Goal: Task Accomplishment & Management: Complete application form

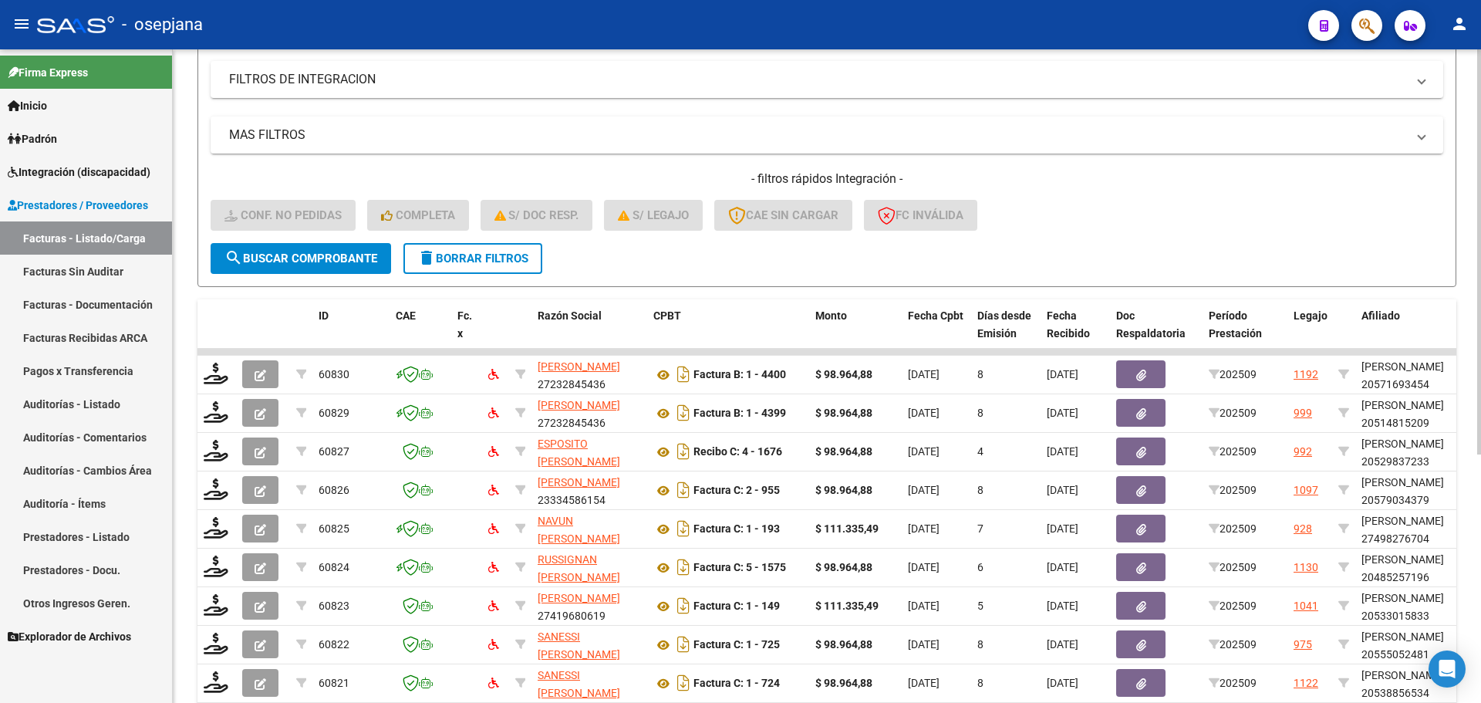
scroll to position [400, 0]
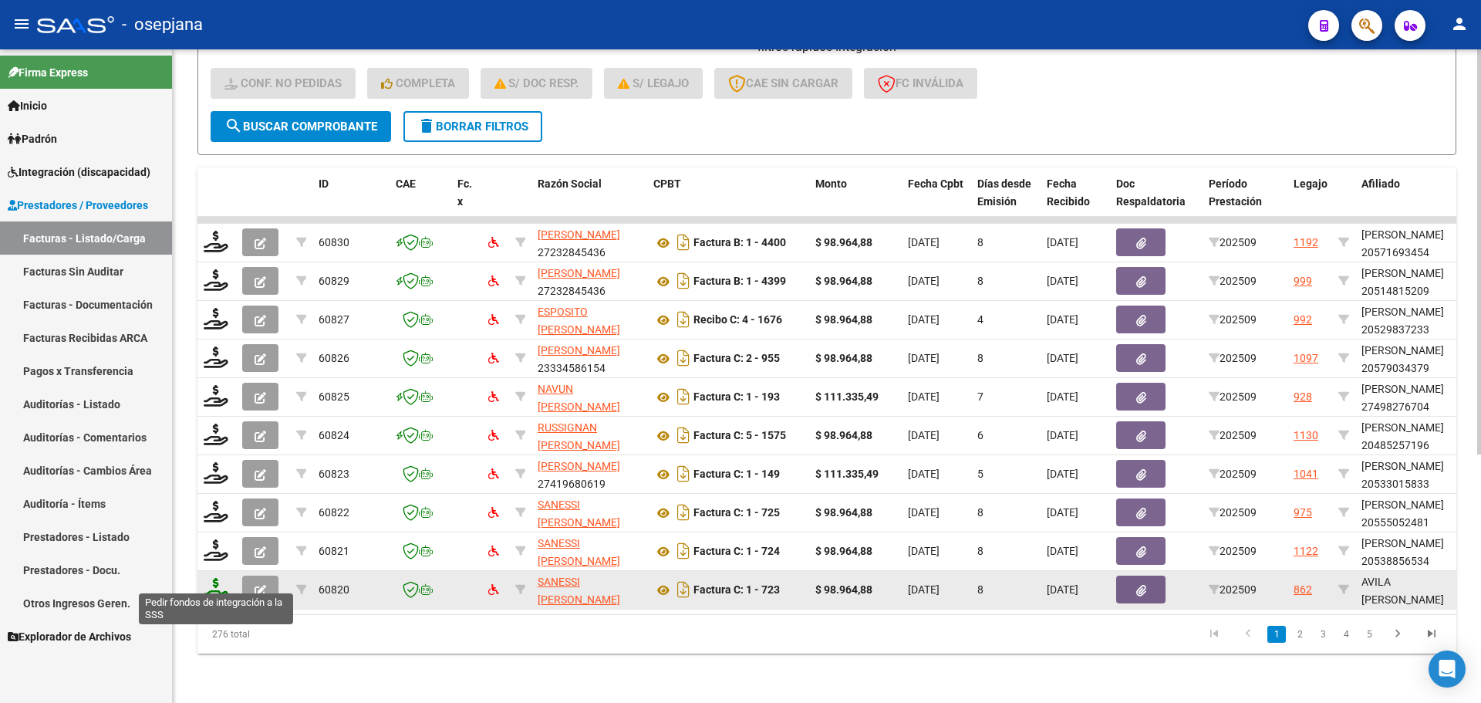
click at [219, 580] on icon at bounding box center [216, 589] width 25 height 22
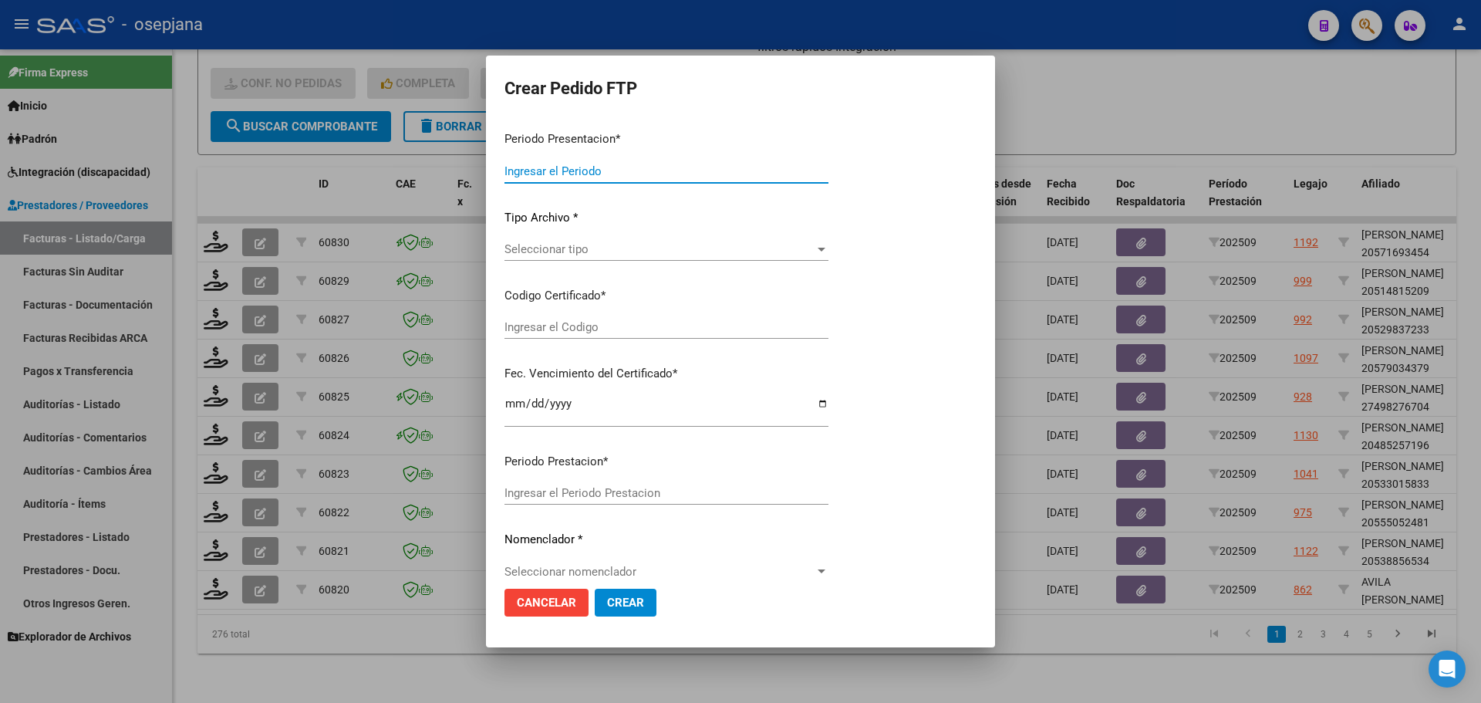
type input "202509"
type input "$ 98.964,88"
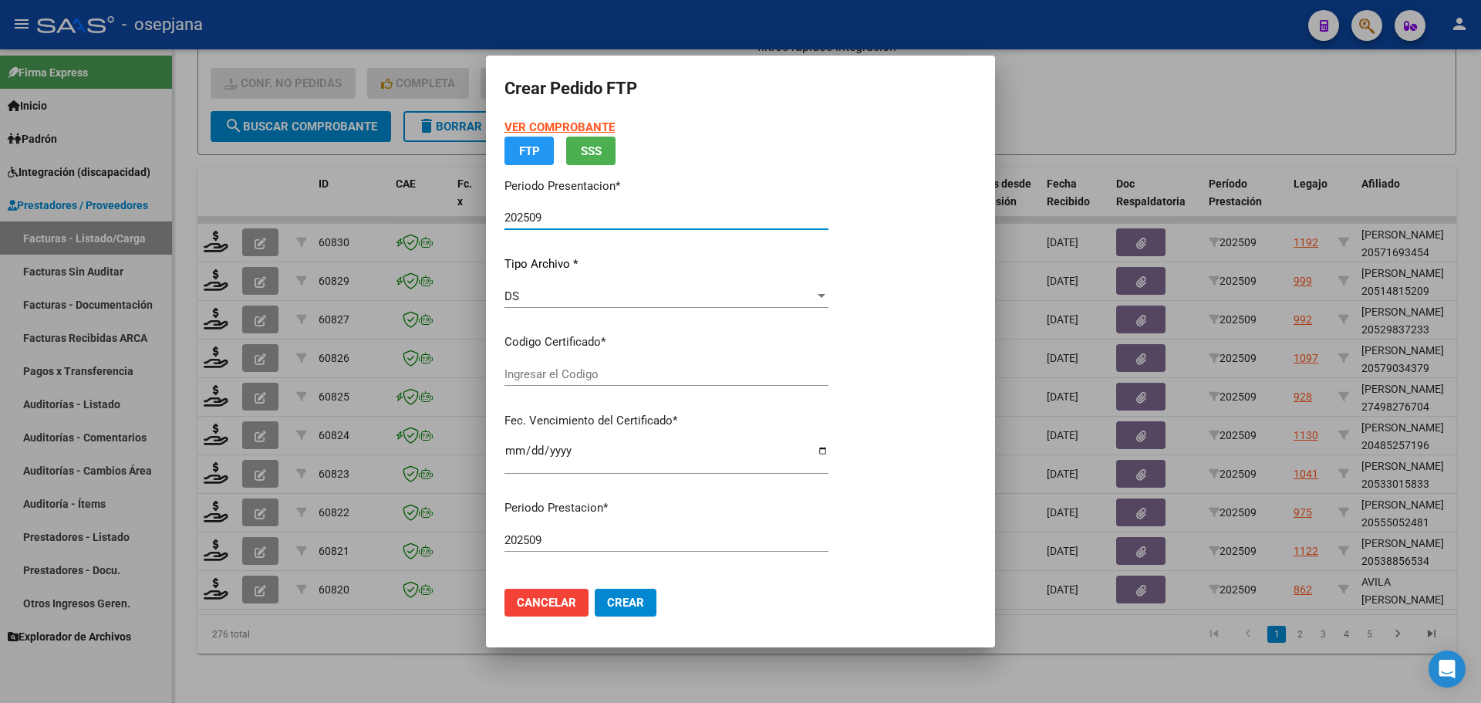
type input "ARG02000549665722021101120251011BSAS309"
type input "[DATE]"
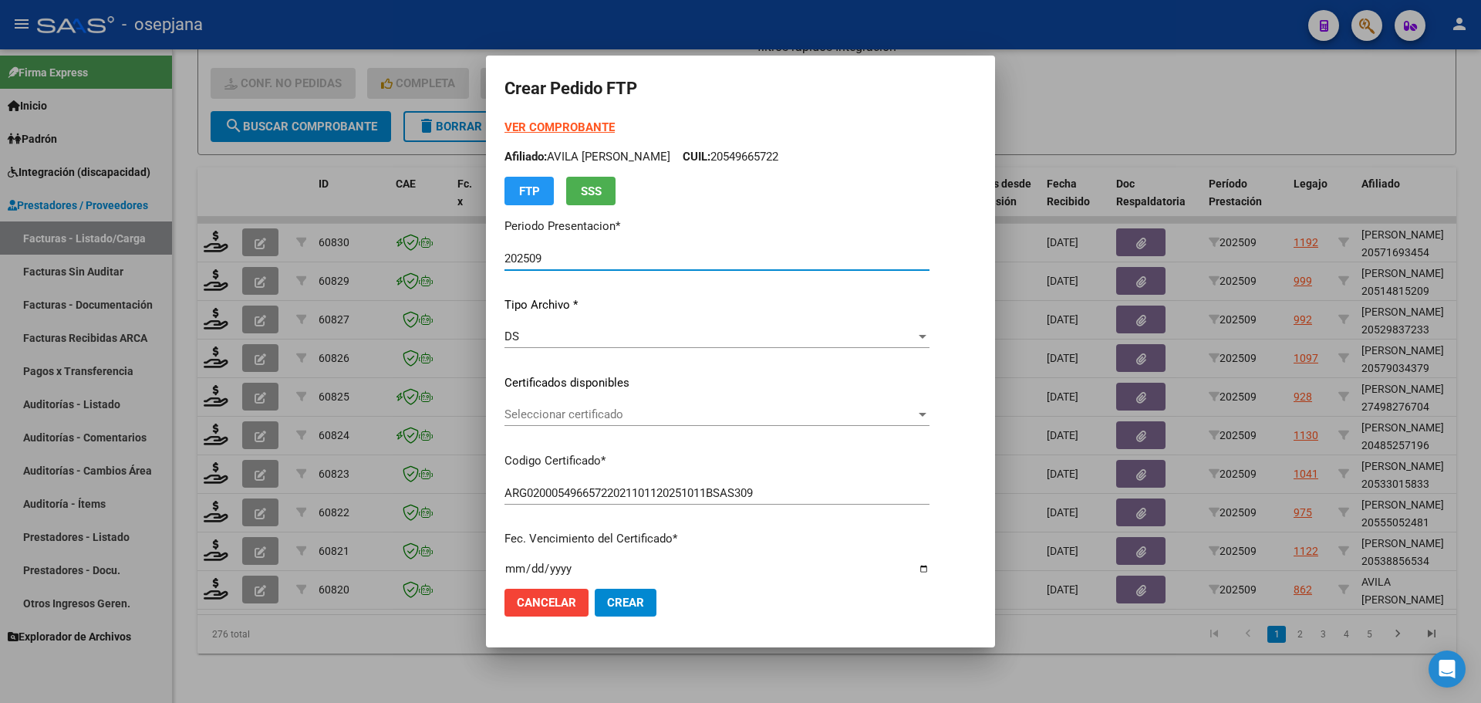
click at [634, 412] on span "Seleccionar certificado" at bounding box center [709, 414] width 411 height 14
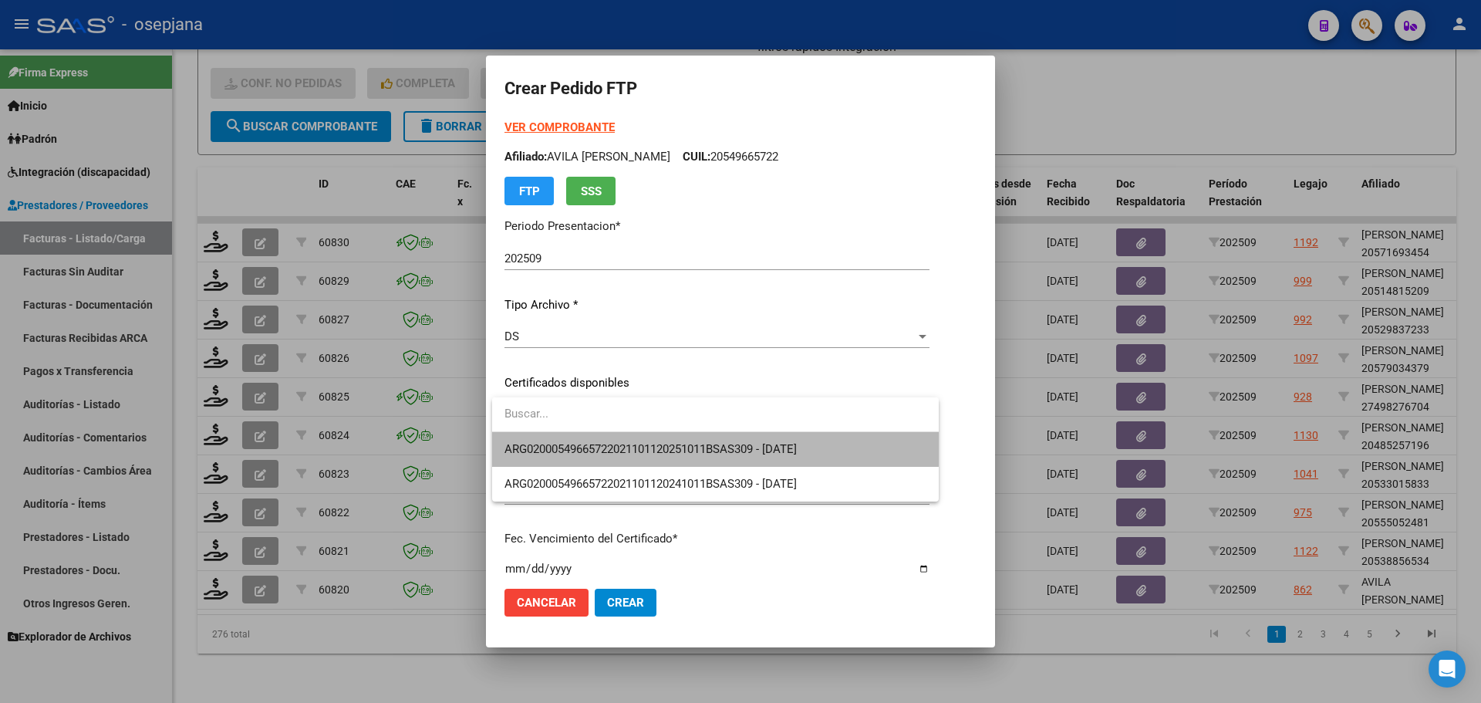
click at [635, 434] on span "ARG02000549665722021101120251011BSAS309 - [DATE]" at bounding box center [715, 449] width 422 height 35
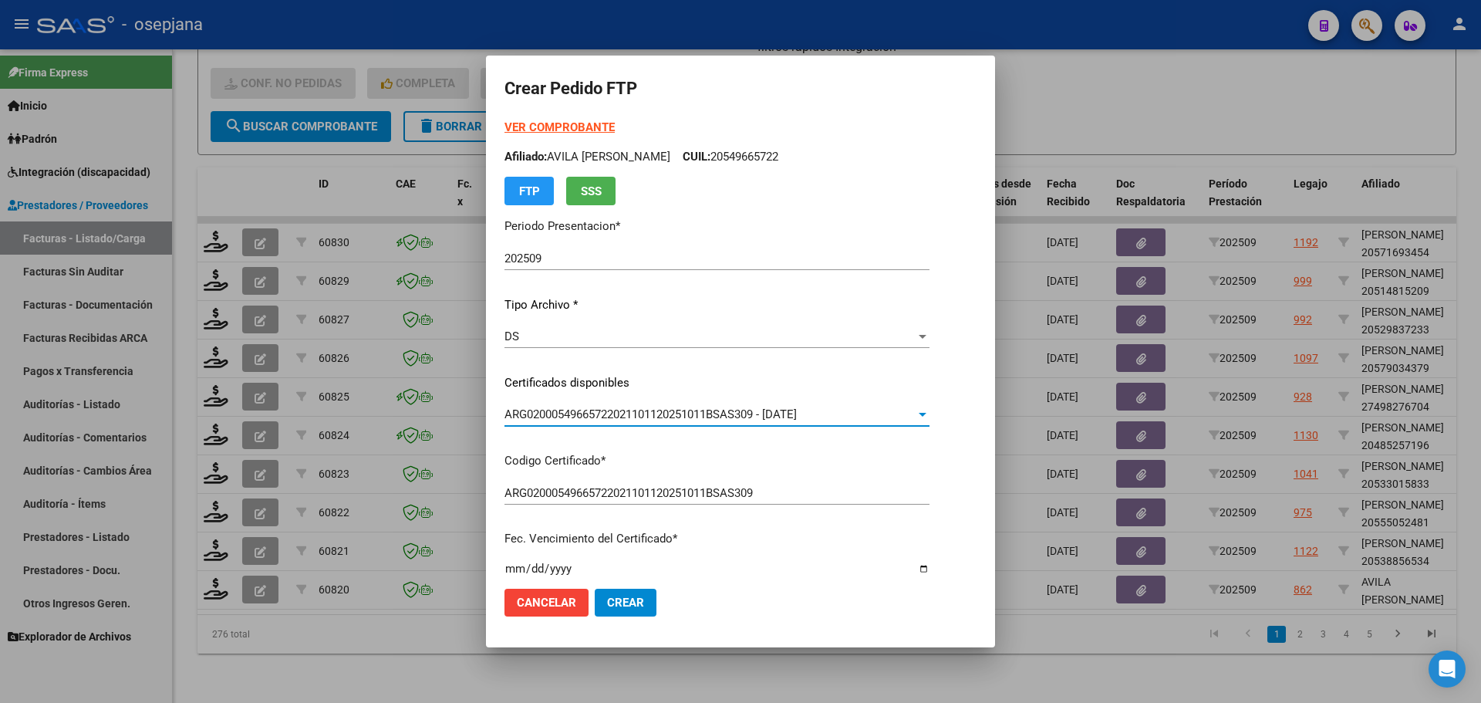
click at [588, 122] on strong "VER COMPROBANTE" at bounding box center [559, 127] width 110 height 14
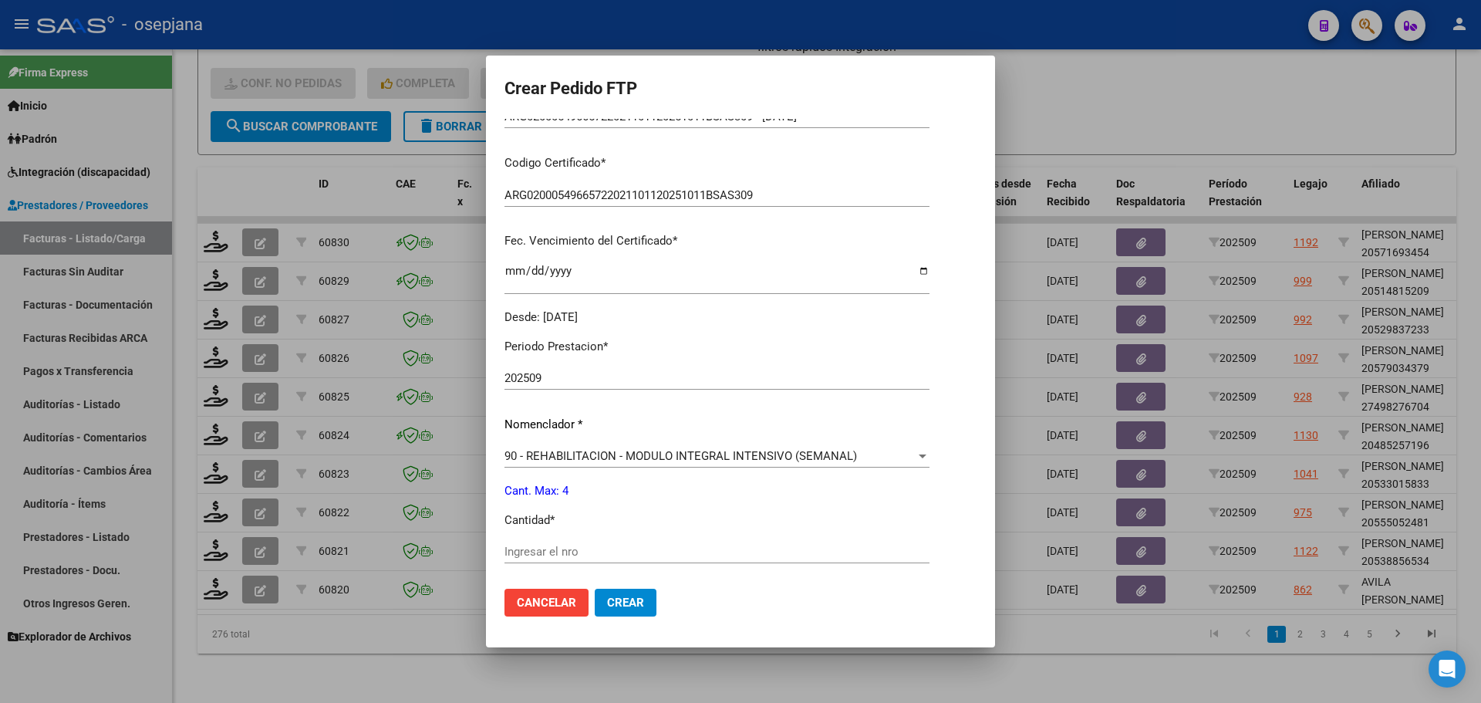
scroll to position [308, 0]
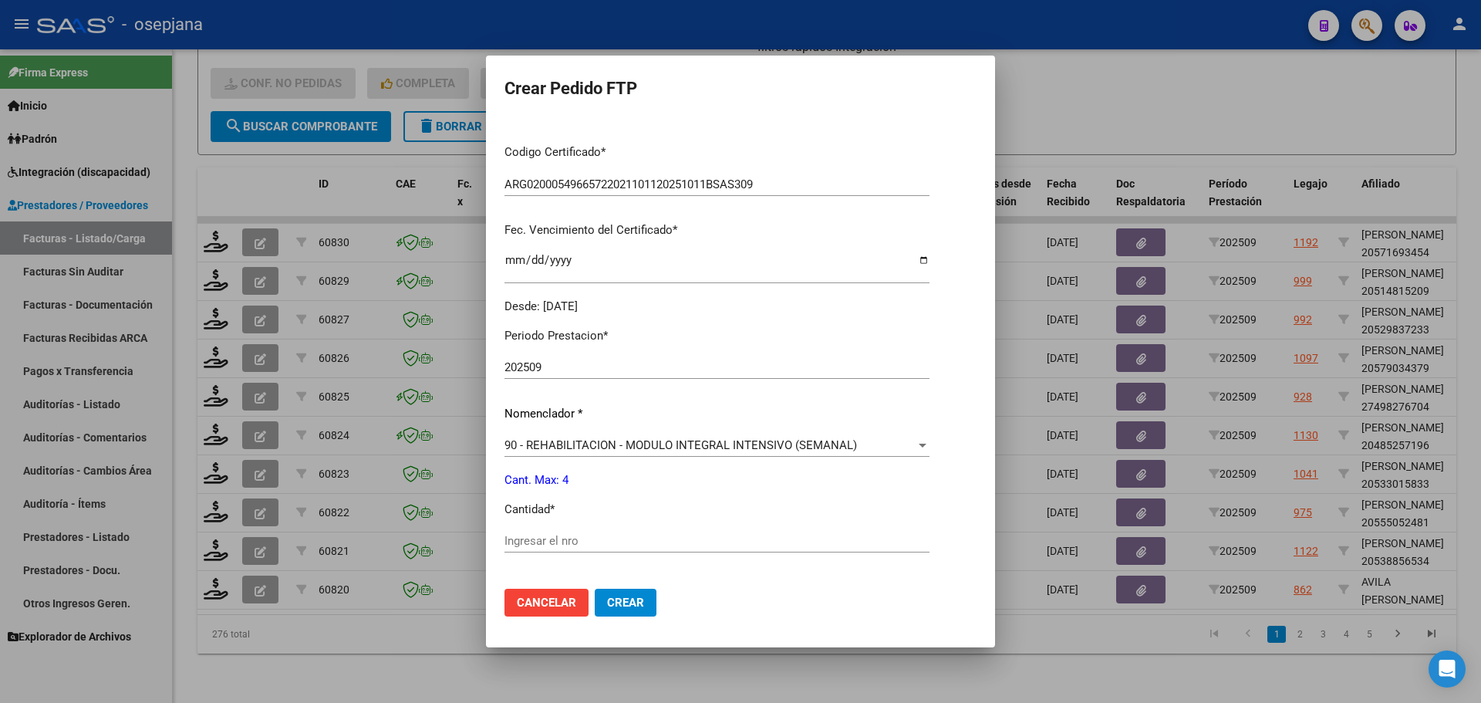
click at [571, 531] on div "Ingresar el nro" at bounding box center [716, 540] width 425 height 23
type input "4"
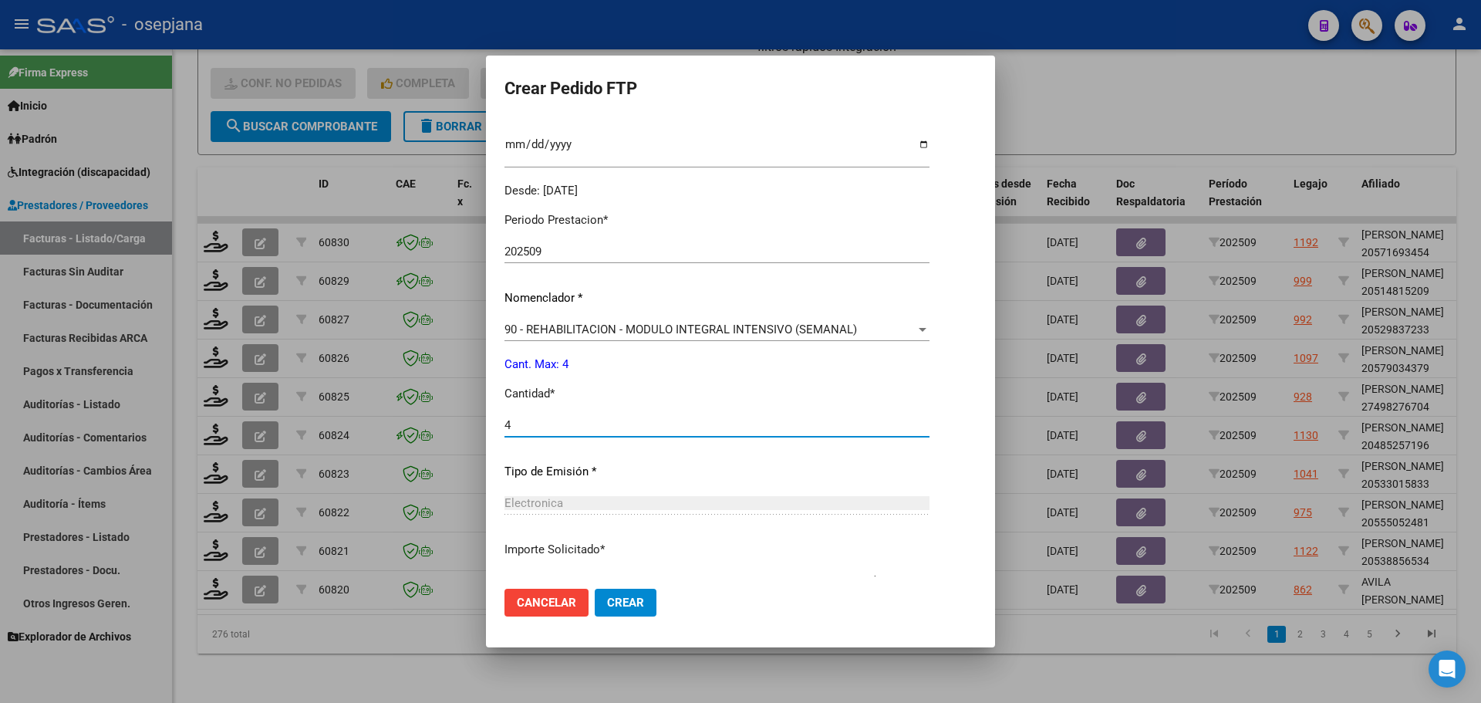
scroll to position [534, 0]
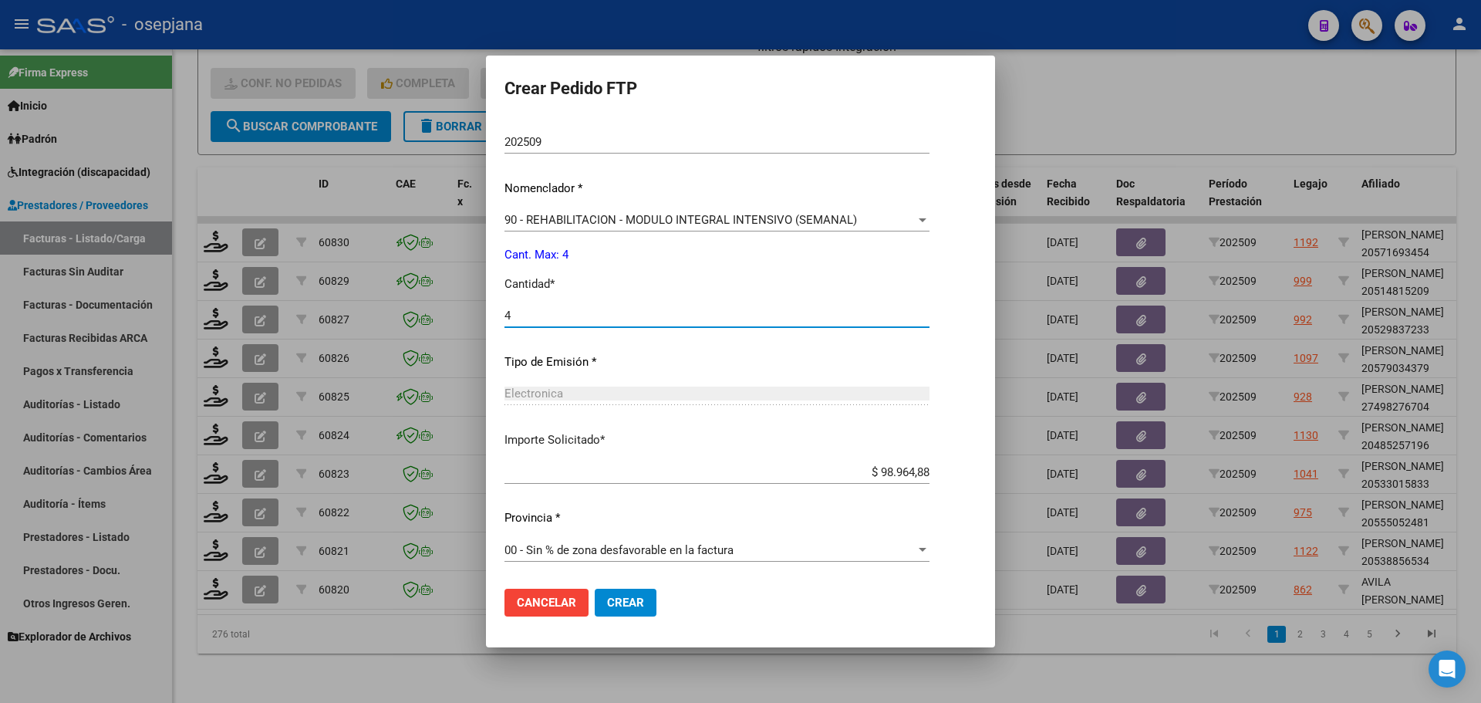
click at [622, 601] on span "Crear" at bounding box center [625, 602] width 37 height 14
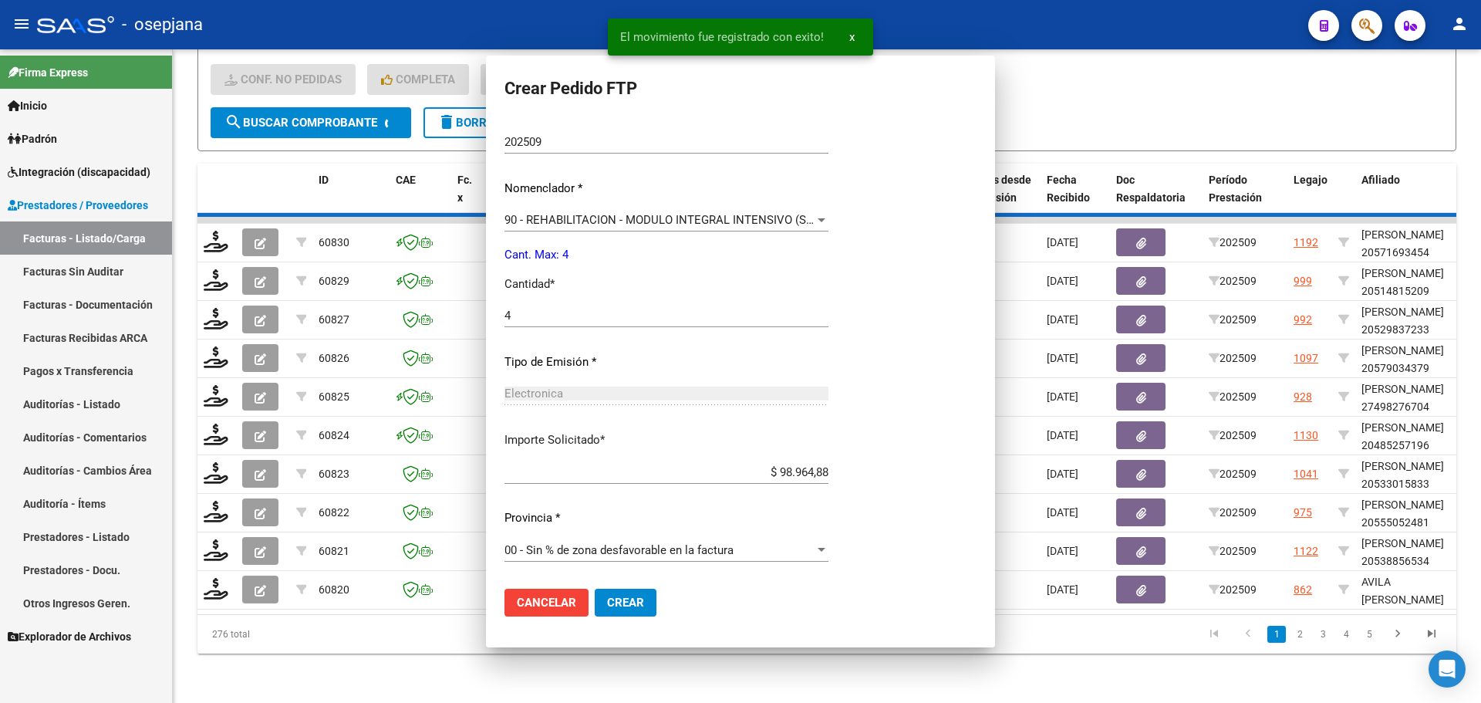
scroll to position [447, 0]
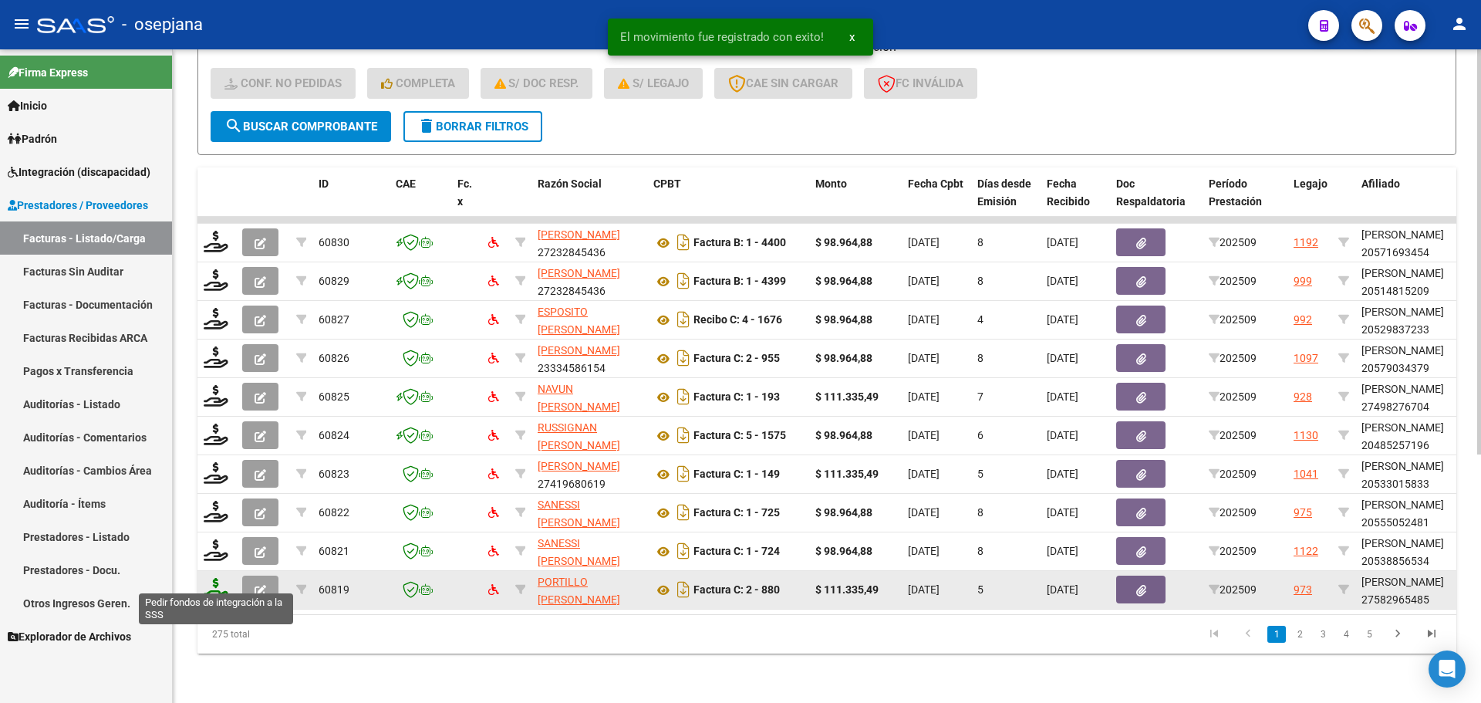
click at [210, 578] on icon at bounding box center [216, 589] width 25 height 22
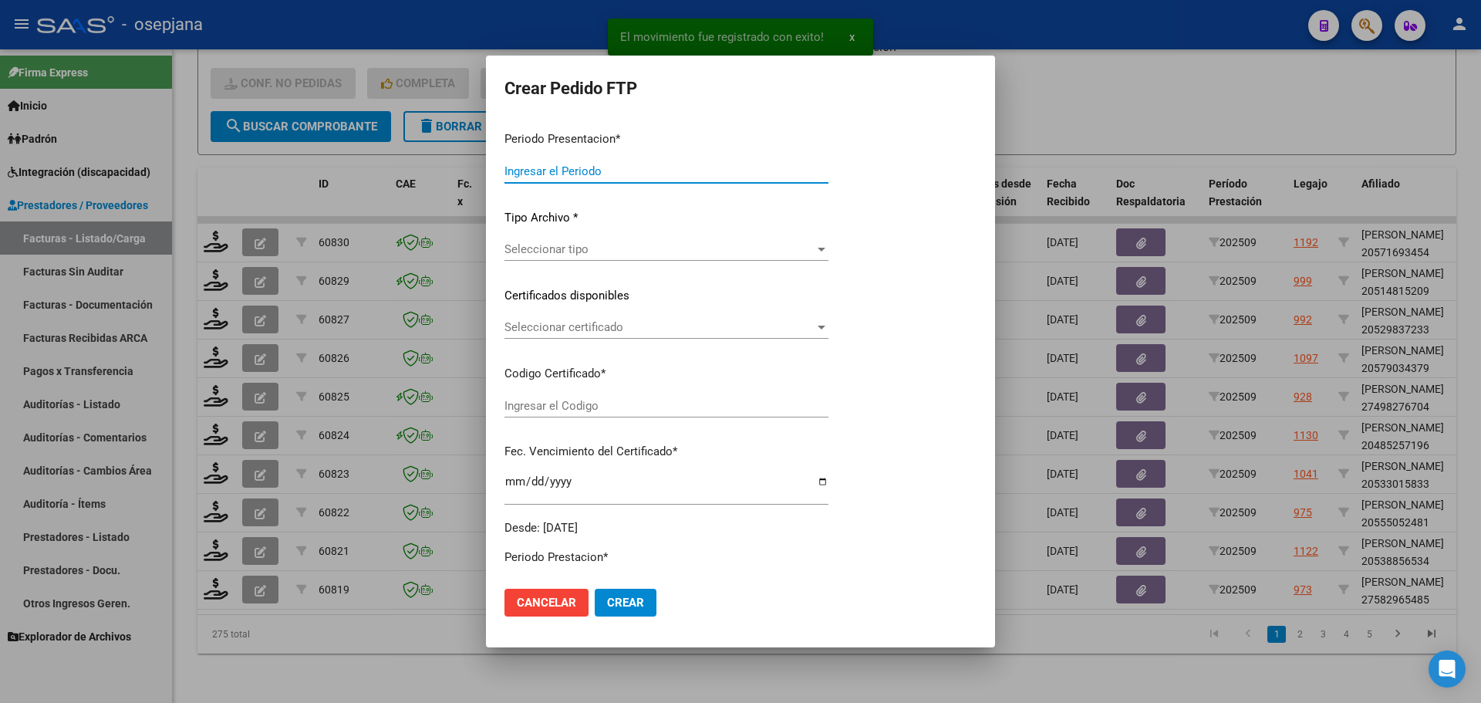
type input "202509"
type input "$ 111.335,49"
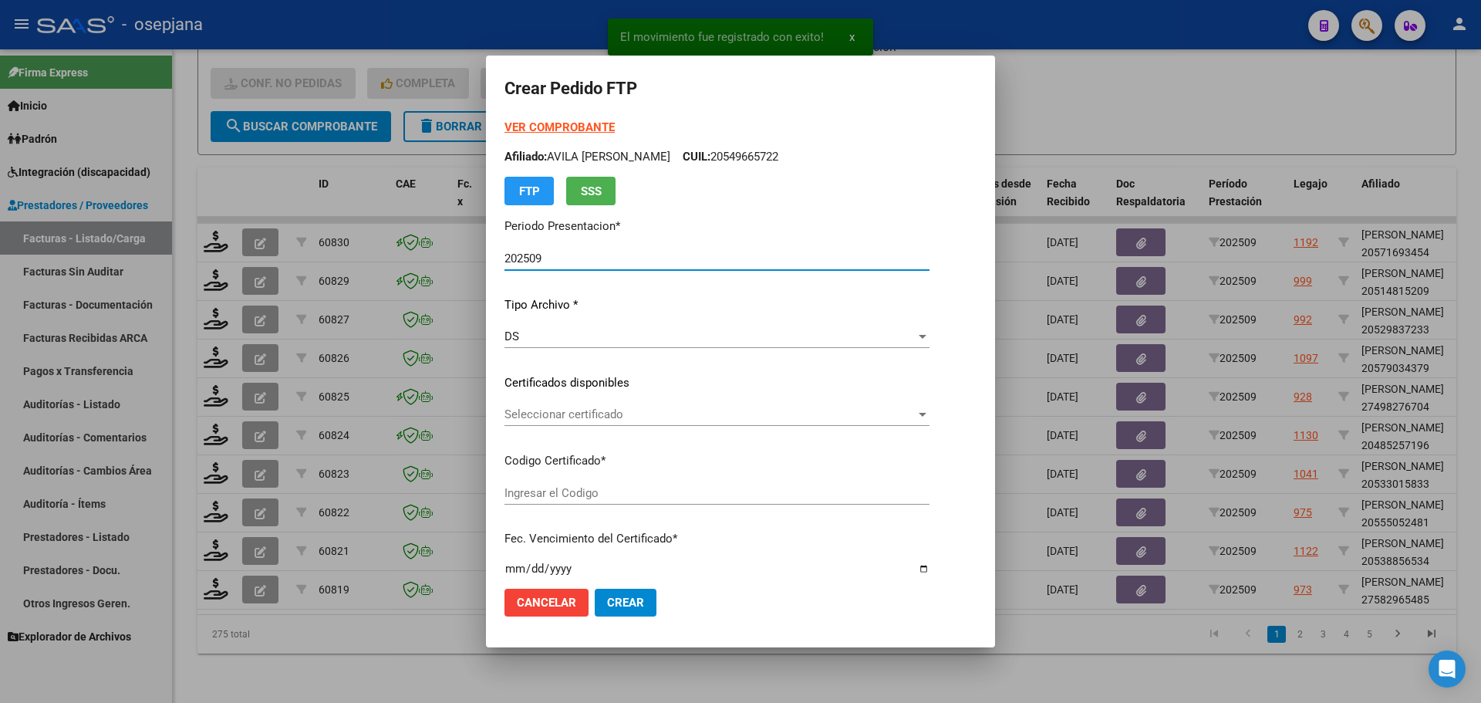
type input "ARG01000582965482023090620260906BS311"
type input "[DATE]"
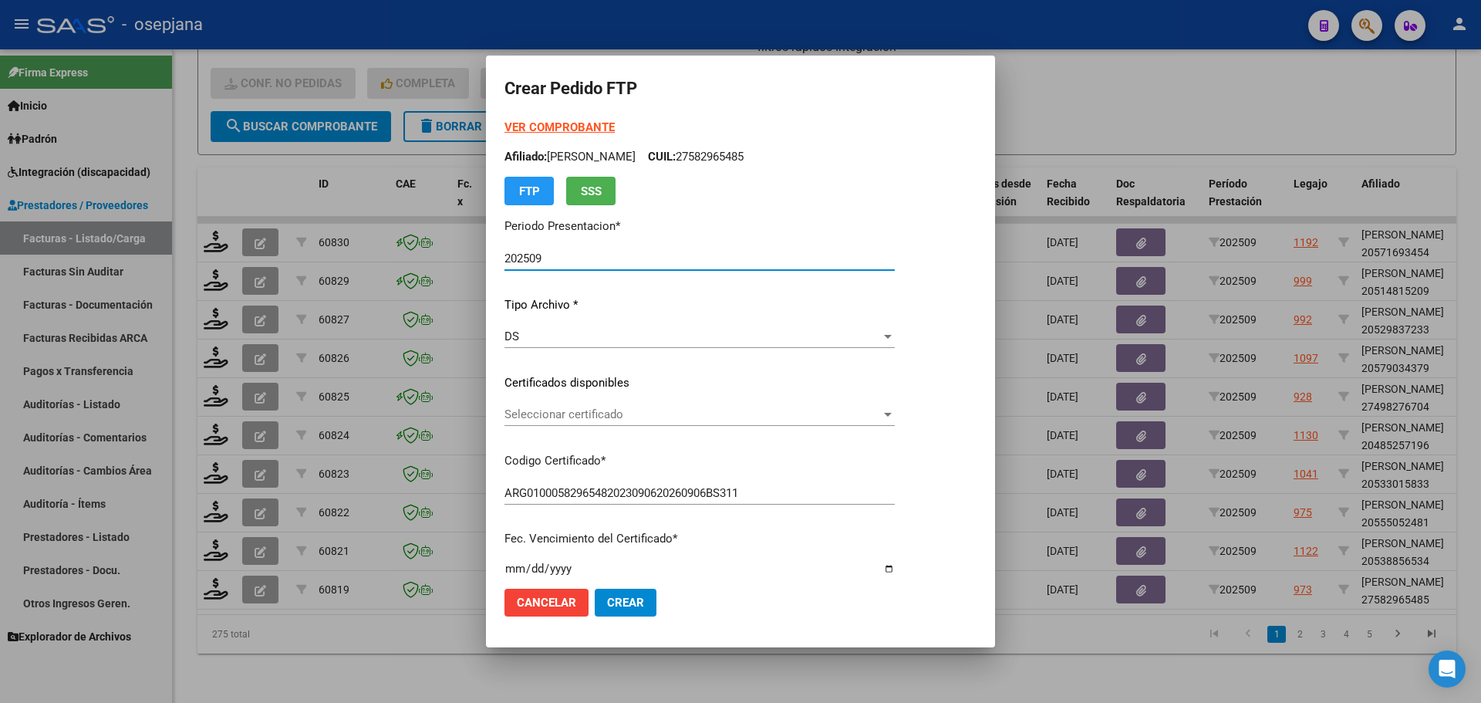
click at [595, 413] on span "Seleccionar certificado" at bounding box center [692, 414] width 376 height 14
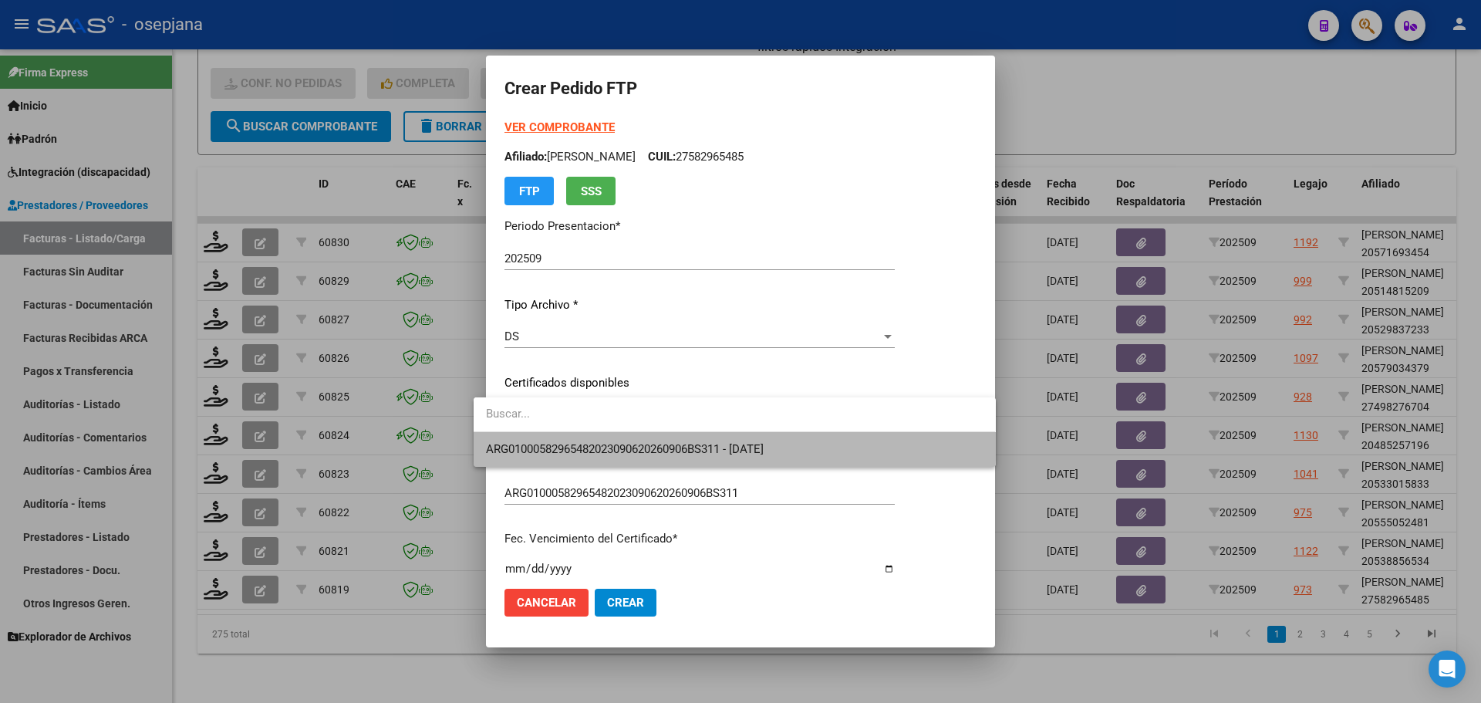
click at [597, 436] on span "ARG01000582965482023090620260906BS311 - [DATE]" at bounding box center [734, 449] width 497 height 35
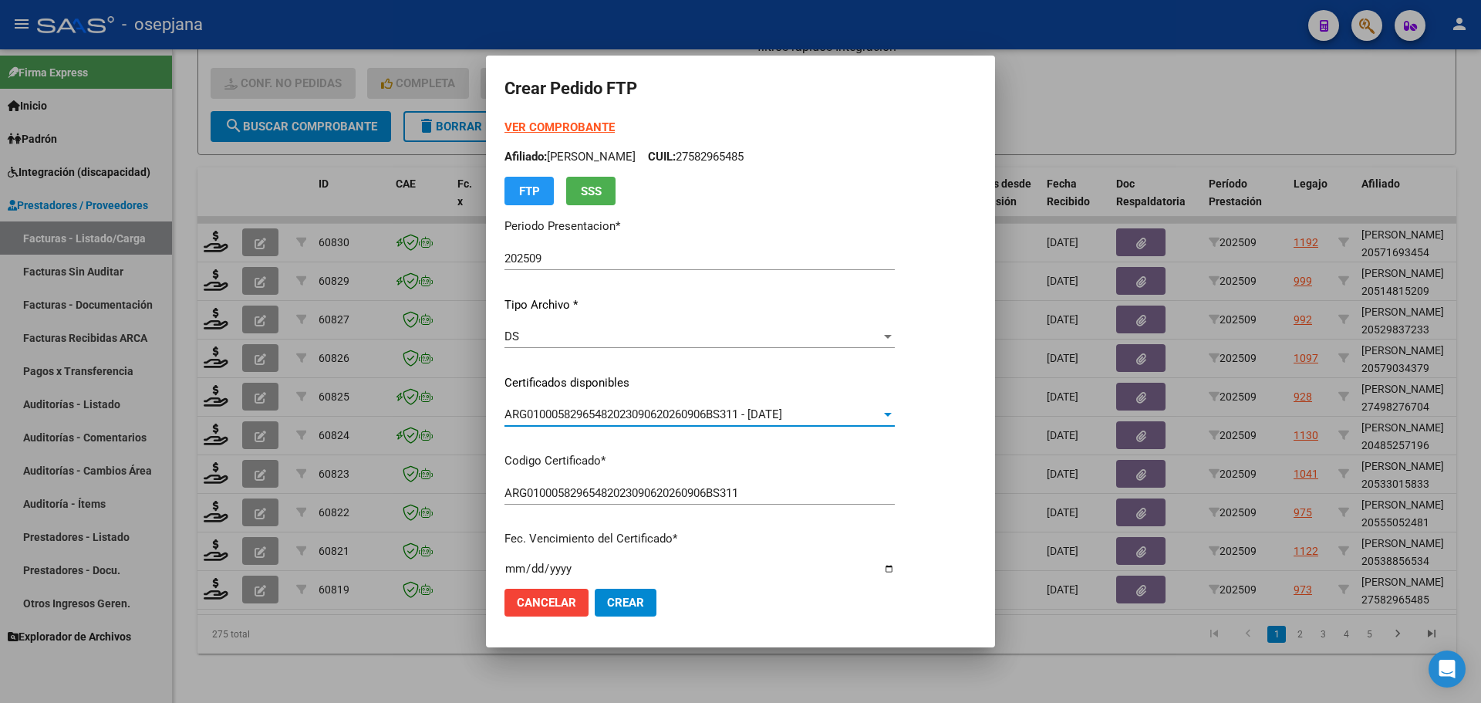
click at [568, 125] on strong "VER COMPROBANTE" at bounding box center [559, 127] width 110 height 14
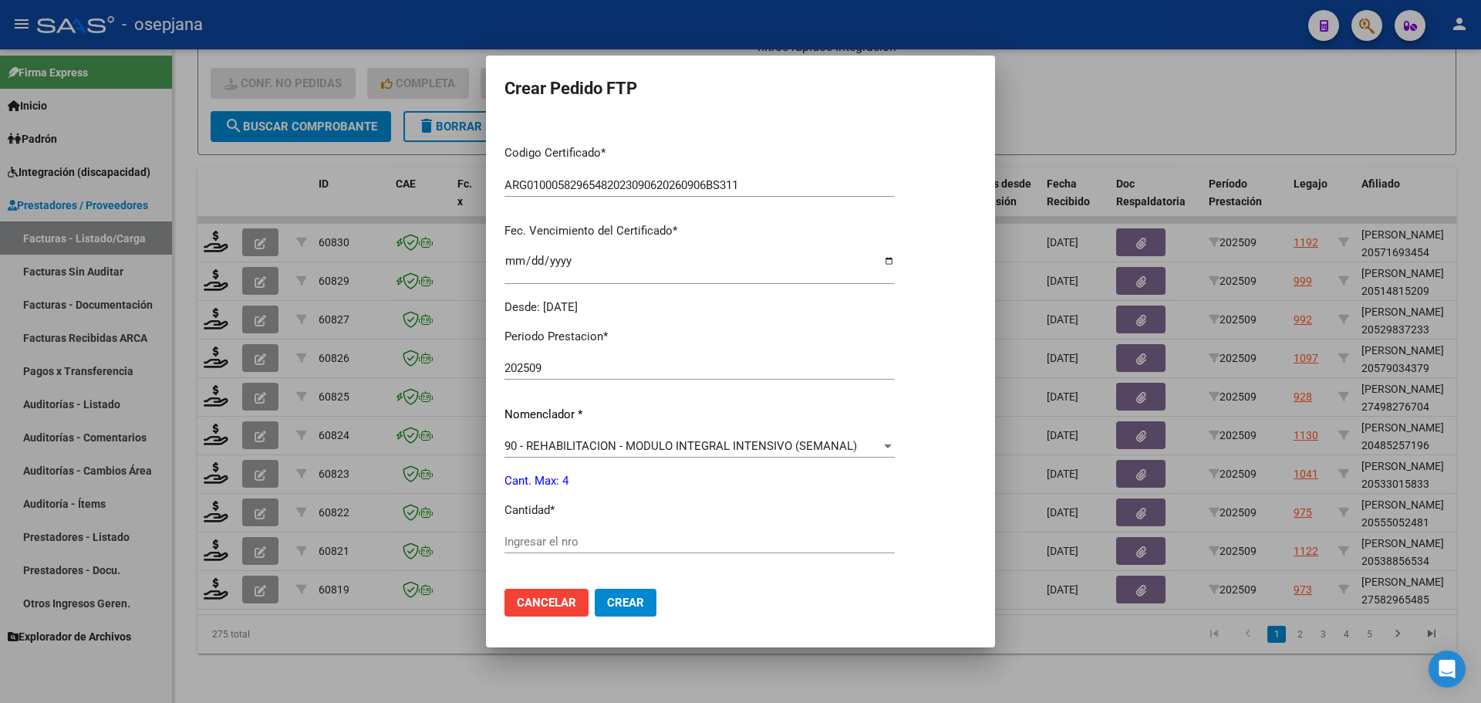
scroll to position [308, 0]
click at [508, 541] on input "Ingresar el nro" at bounding box center [699, 541] width 390 height 14
type input "4"
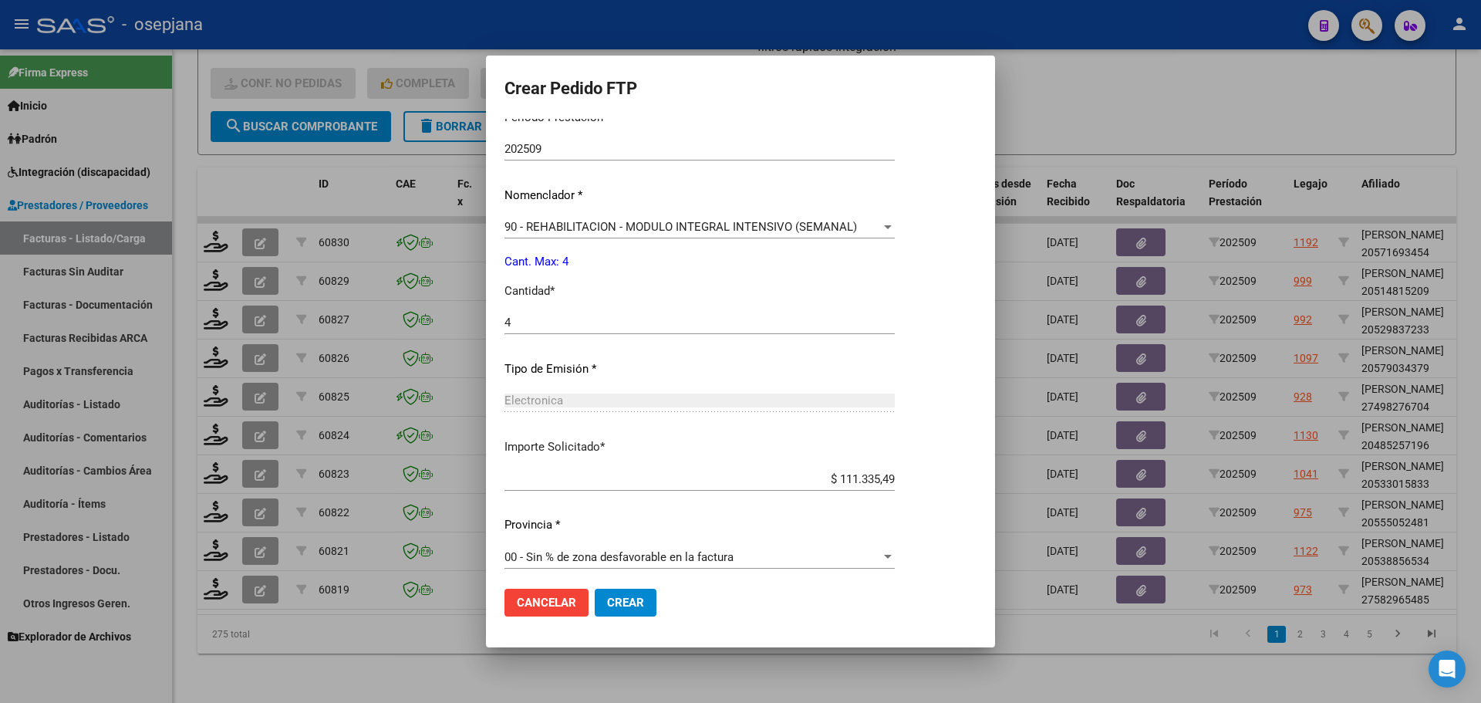
scroll to position [534, 0]
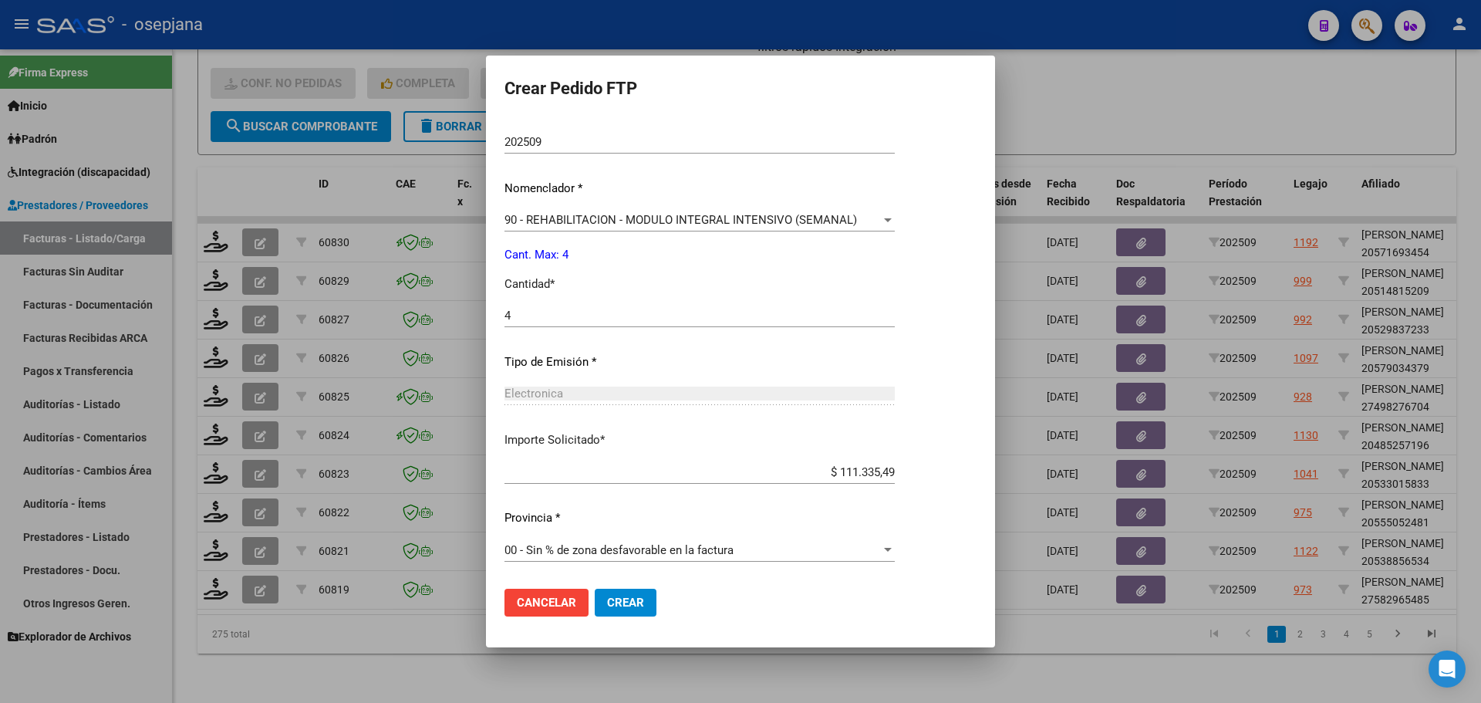
click at [607, 595] on span "Crear" at bounding box center [625, 602] width 37 height 14
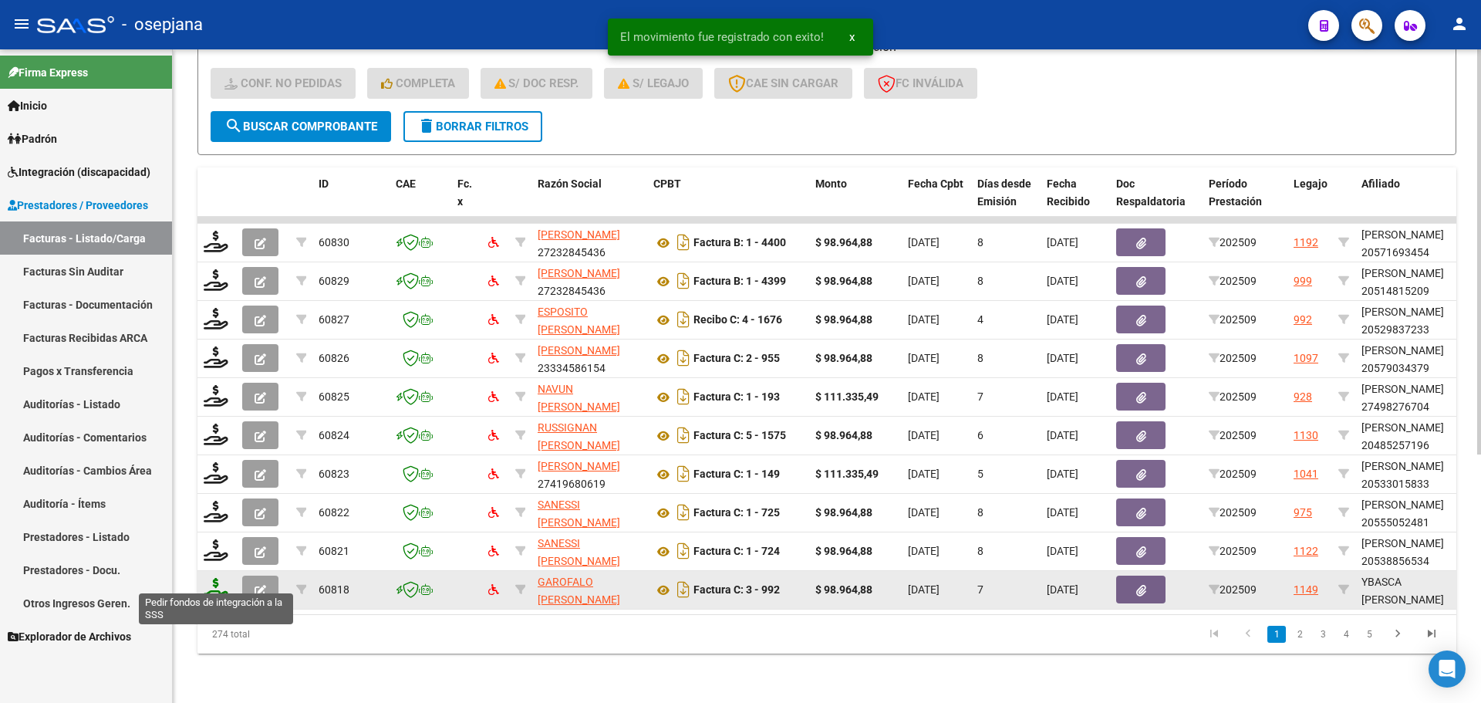
click at [218, 578] on icon at bounding box center [216, 589] width 25 height 22
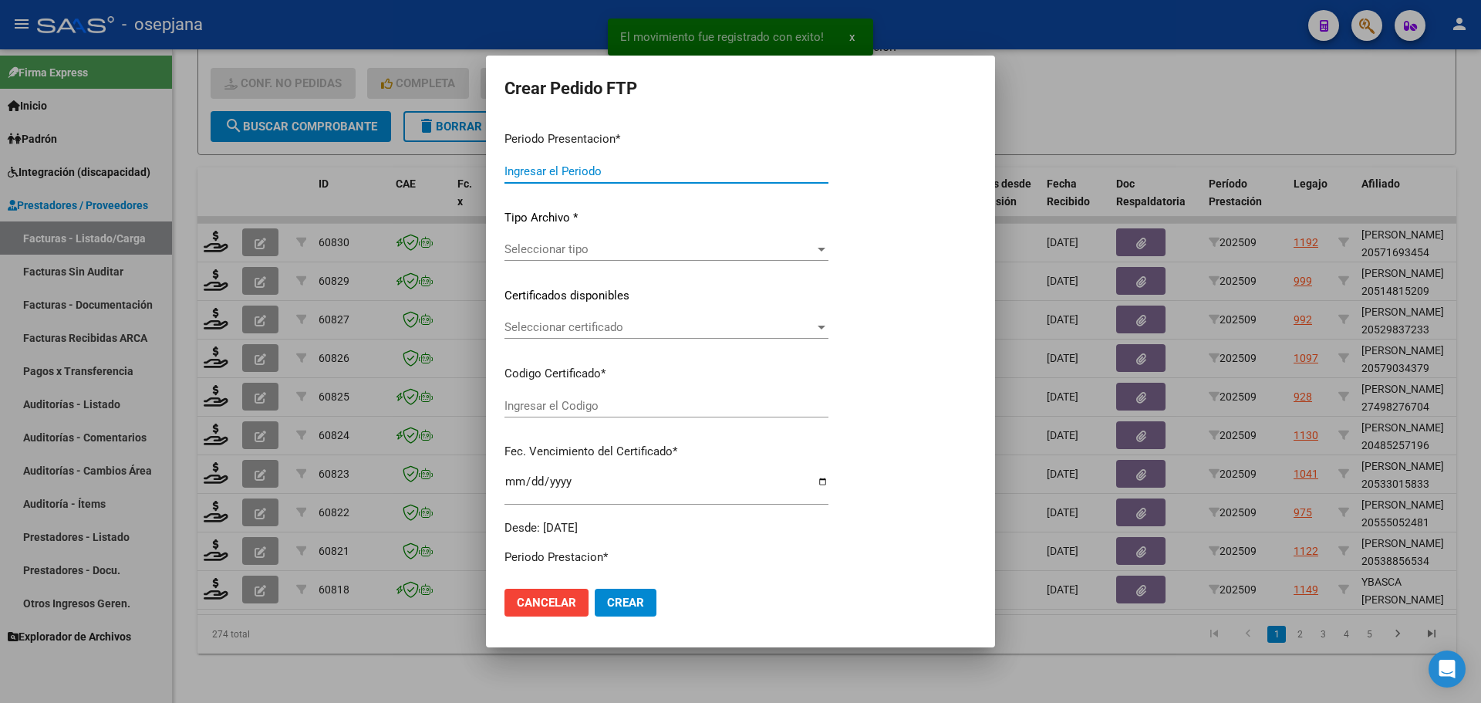
type input "202509"
type input "$ 98.964,88"
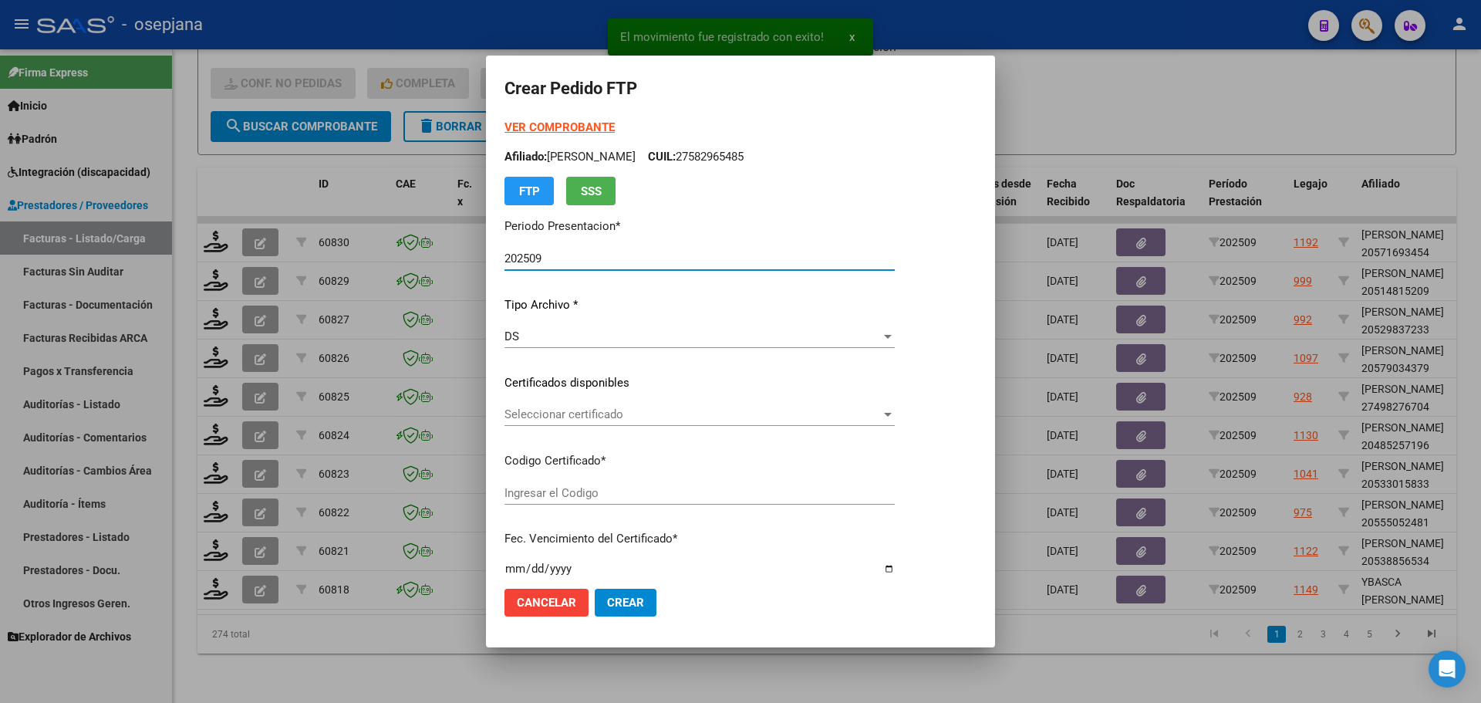
type input "ARG01000538370072022050320270503BSAS313"
type input "[DATE]"
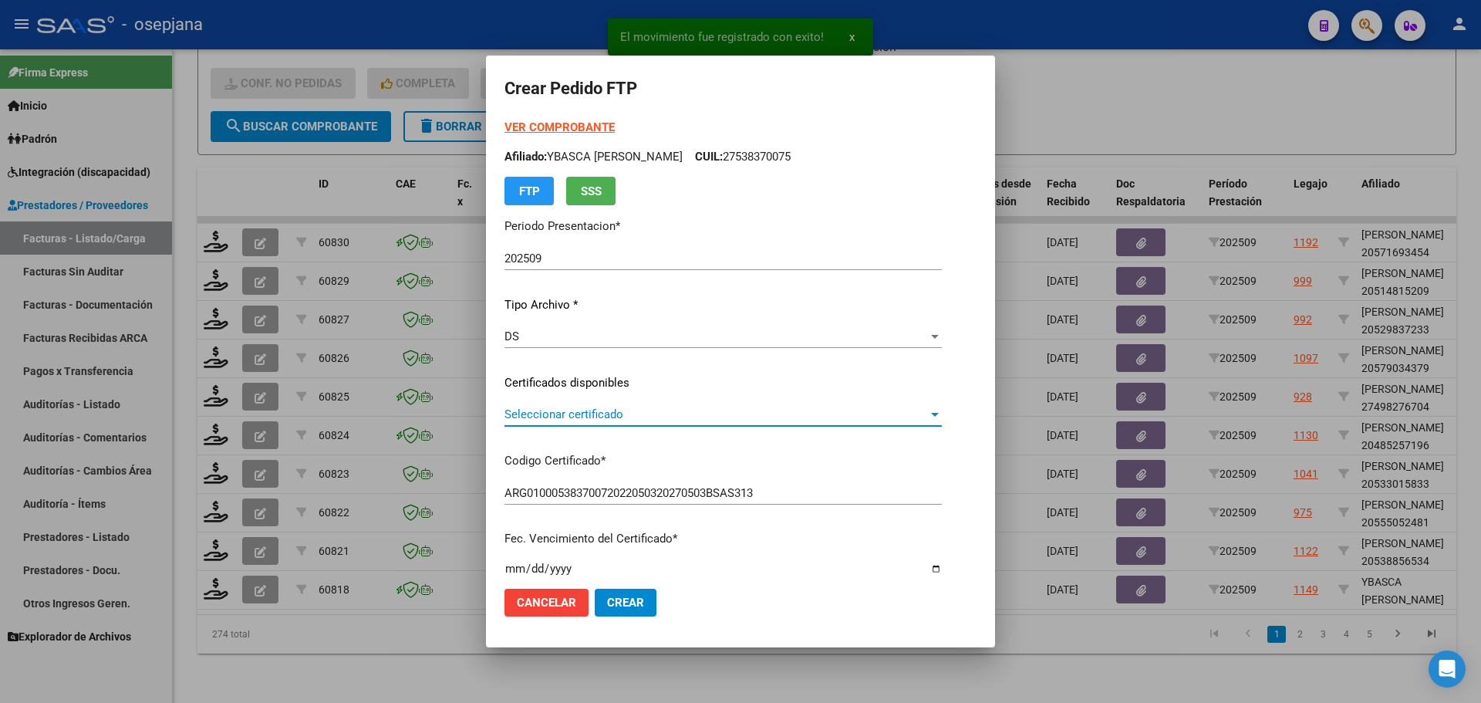
click at [654, 410] on span "Seleccionar certificado" at bounding box center [715, 414] width 423 height 14
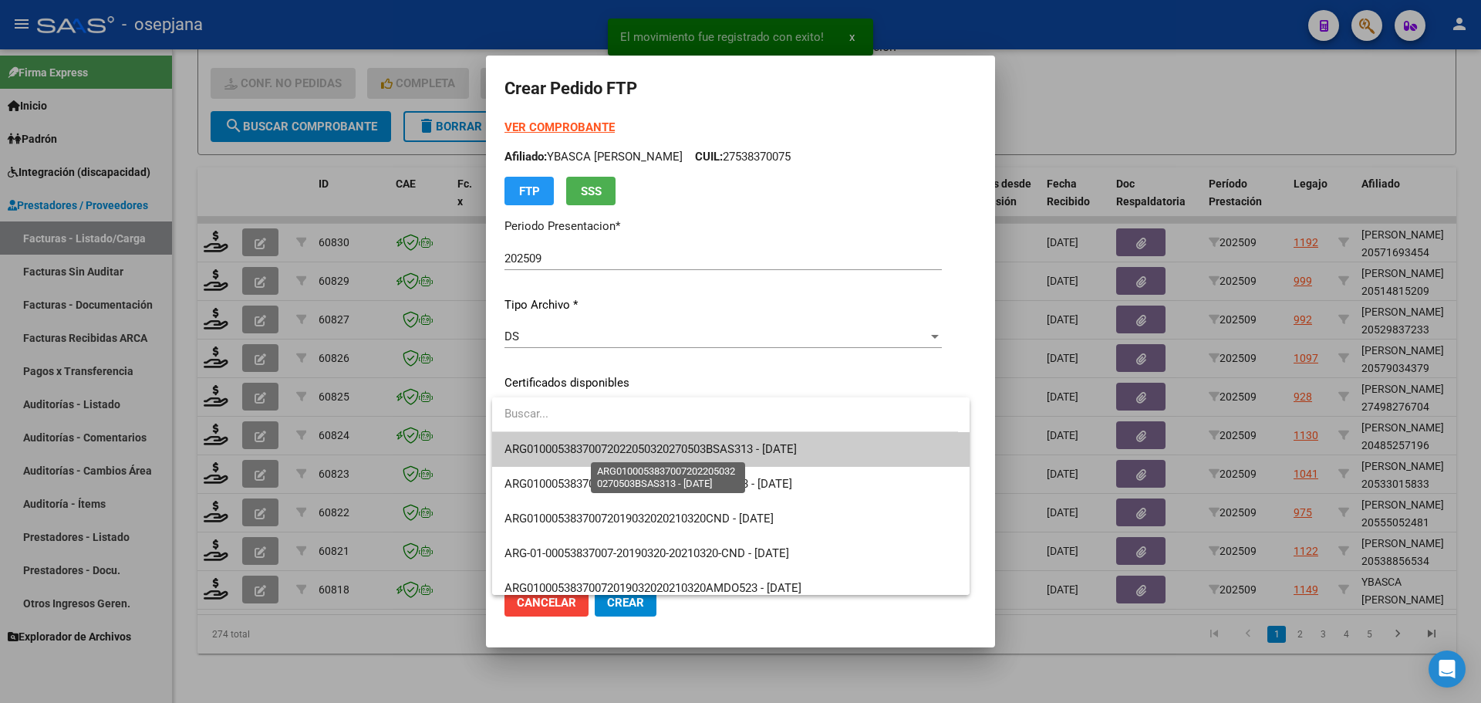
click at [664, 447] on span "ARG01000538370072022050320270503BSAS313 - [DATE]" at bounding box center [650, 449] width 292 height 14
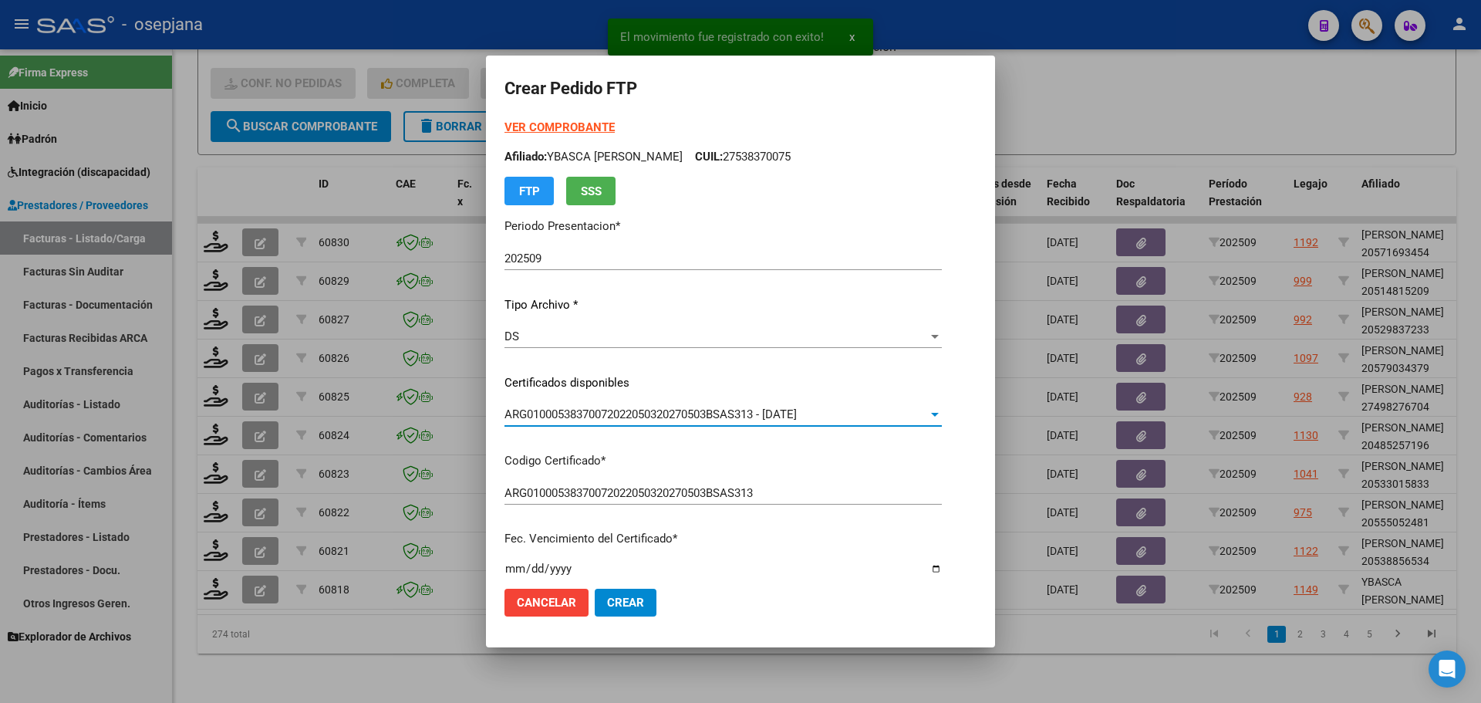
click at [581, 125] on strong "VER COMPROBANTE" at bounding box center [559, 127] width 110 height 14
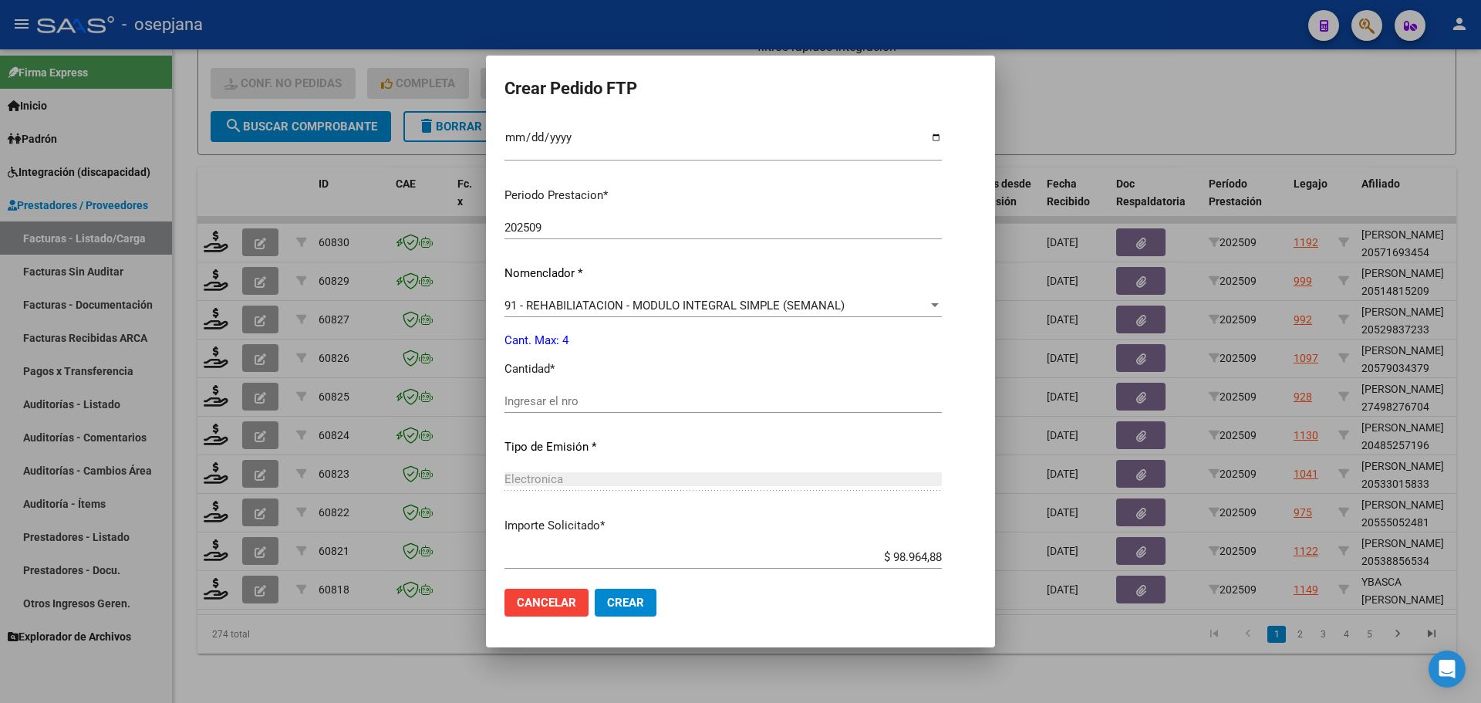
scroll to position [463, 0]
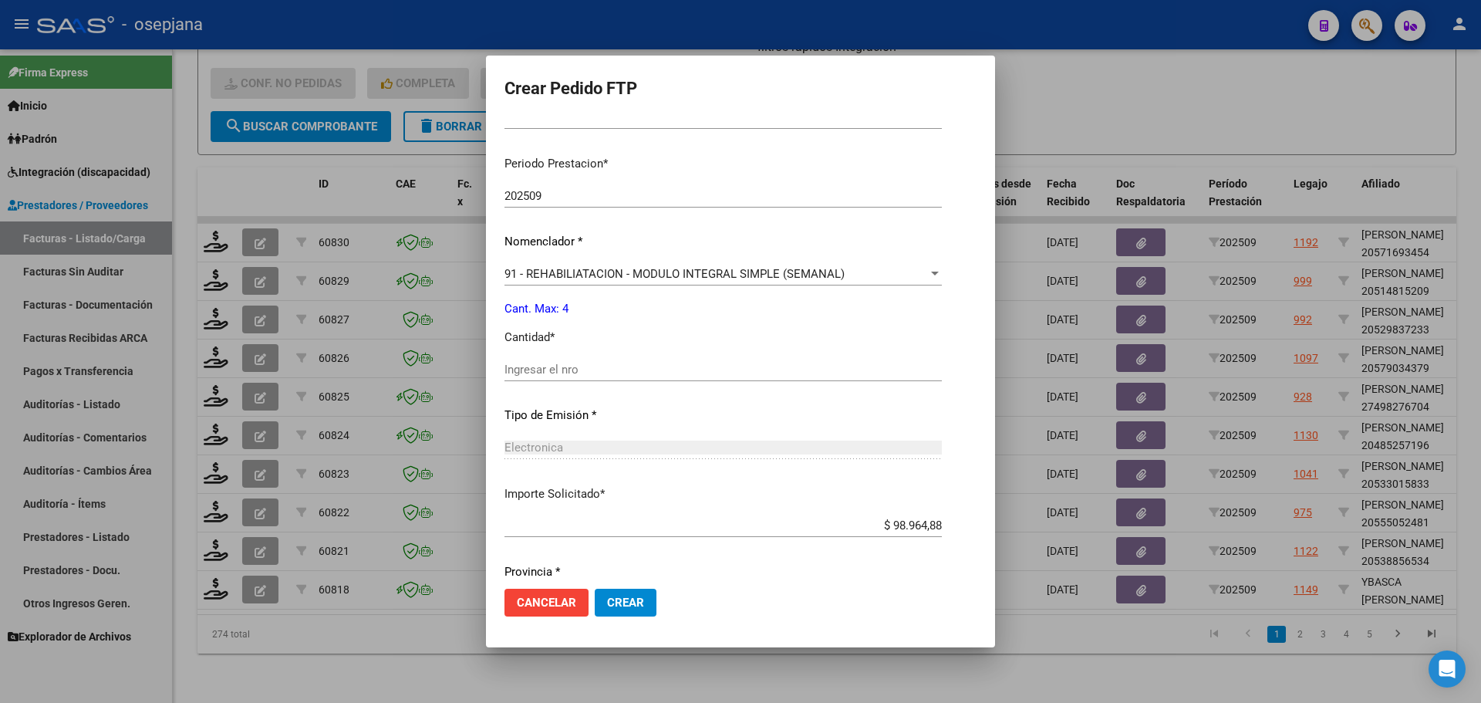
click at [525, 370] on input "Ingresar el nro" at bounding box center [722, 369] width 437 height 14
type input "4"
click at [624, 612] on button "Crear" at bounding box center [626, 602] width 62 height 28
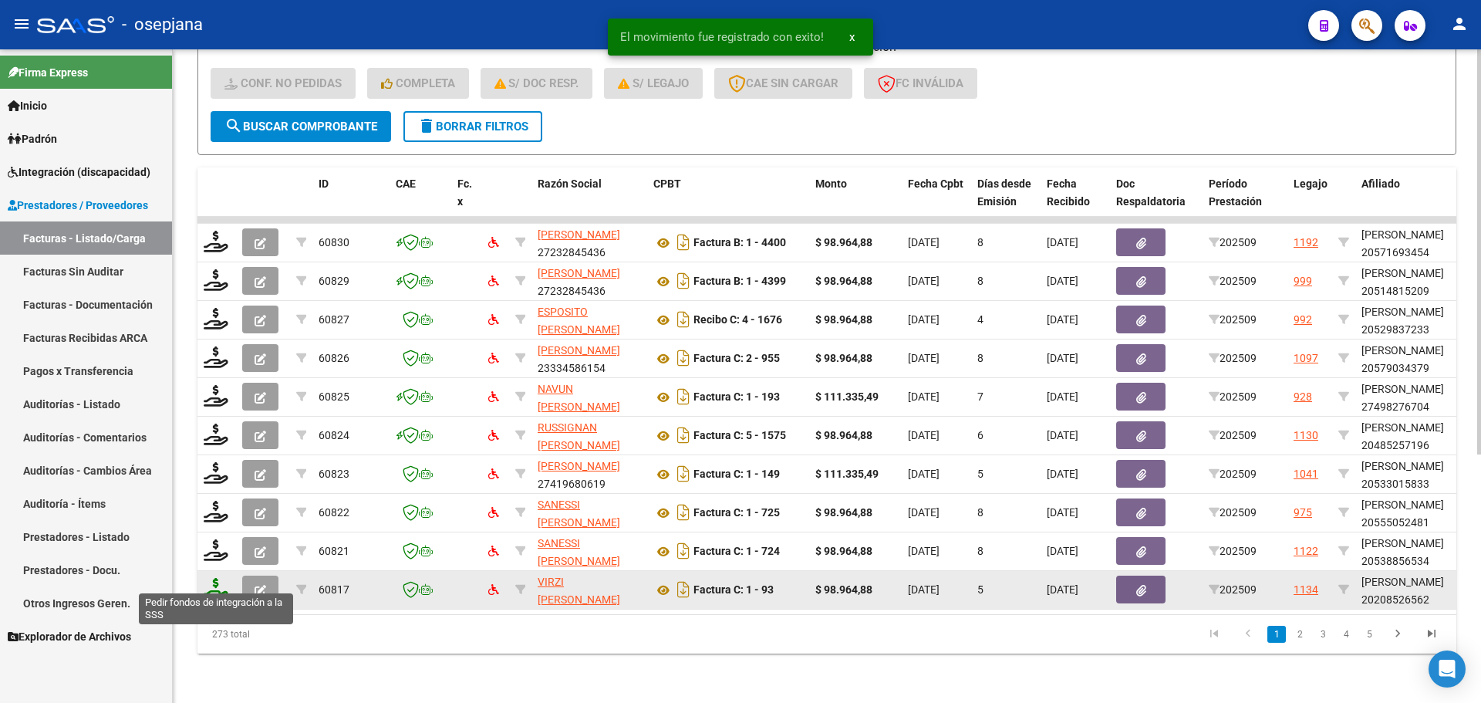
click at [217, 581] on icon at bounding box center [216, 589] width 25 height 22
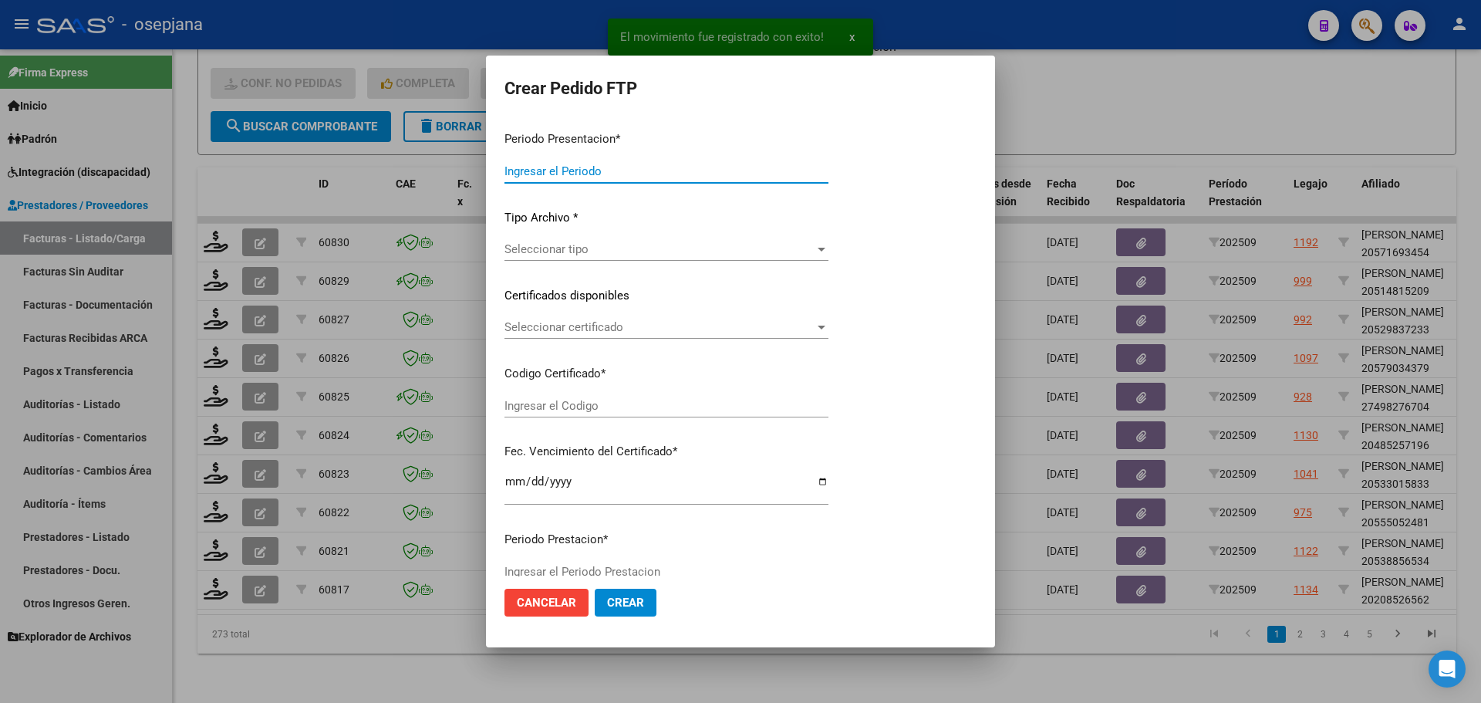
type input "202509"
type input "$ 98.964,88"
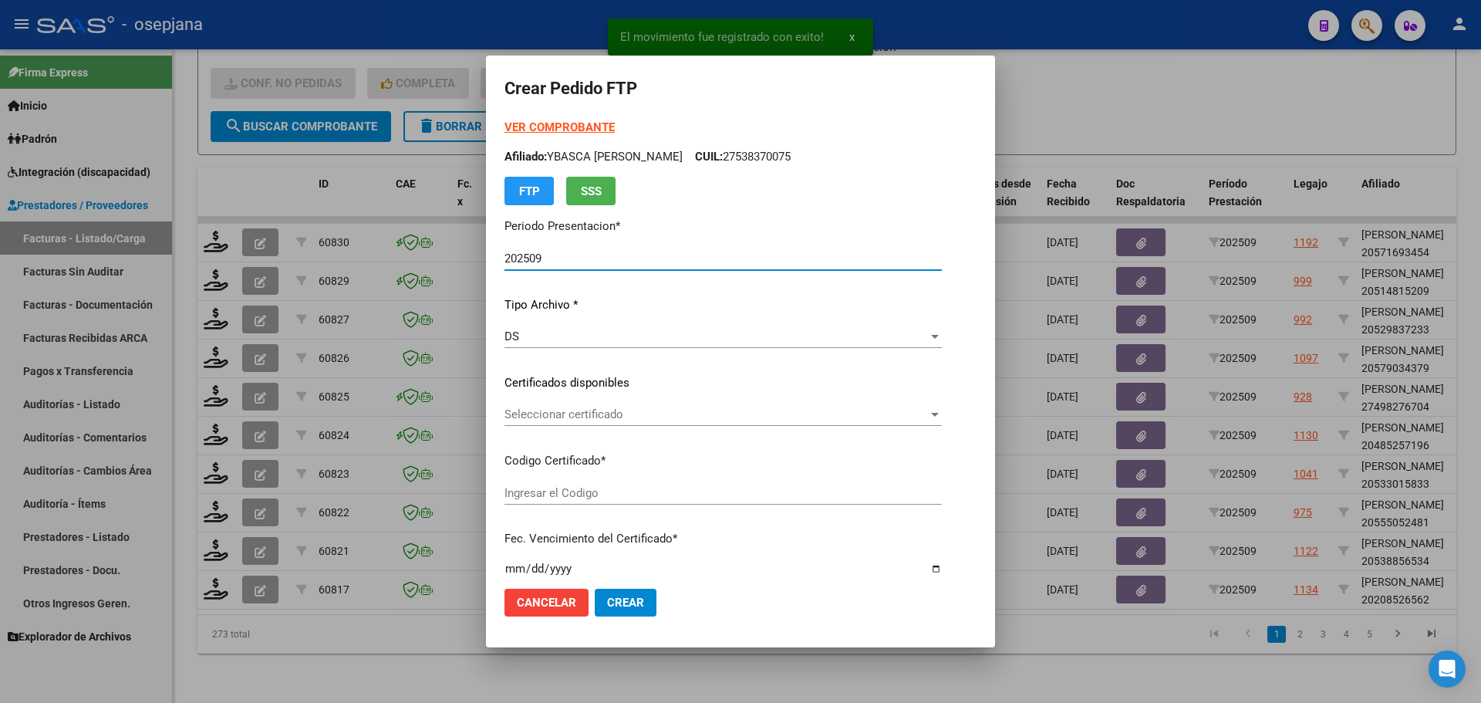
type input "ARG02000208526562024042920270429BSAS313"
type input "[DATE]"
click at [601, 415] on span "Seleccionar certificado" at bounding box center [692, 414] width 376 height 14
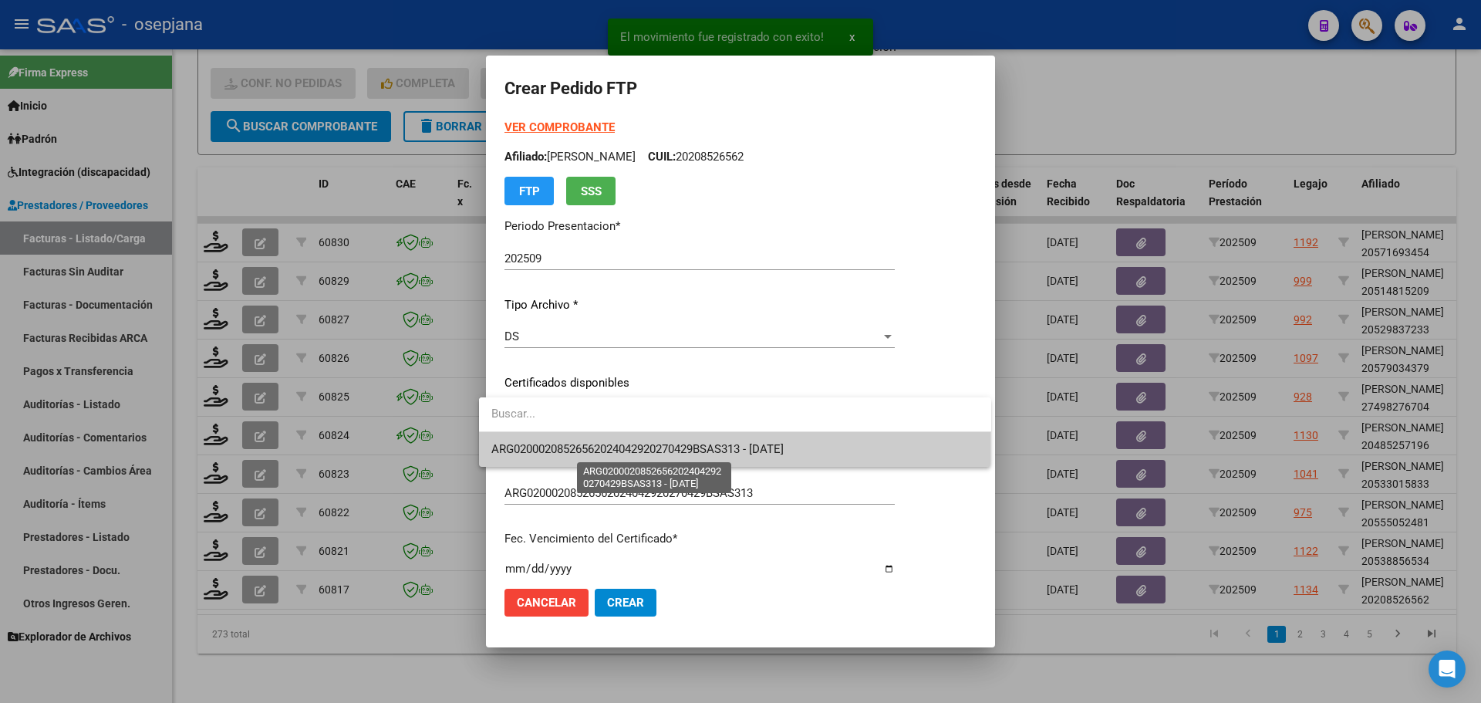
click at [602, 443] on span "ARG02000208526562024042920270429BSAS313 - [DATE]" at bounding box center [637, 449] width 292 height 14
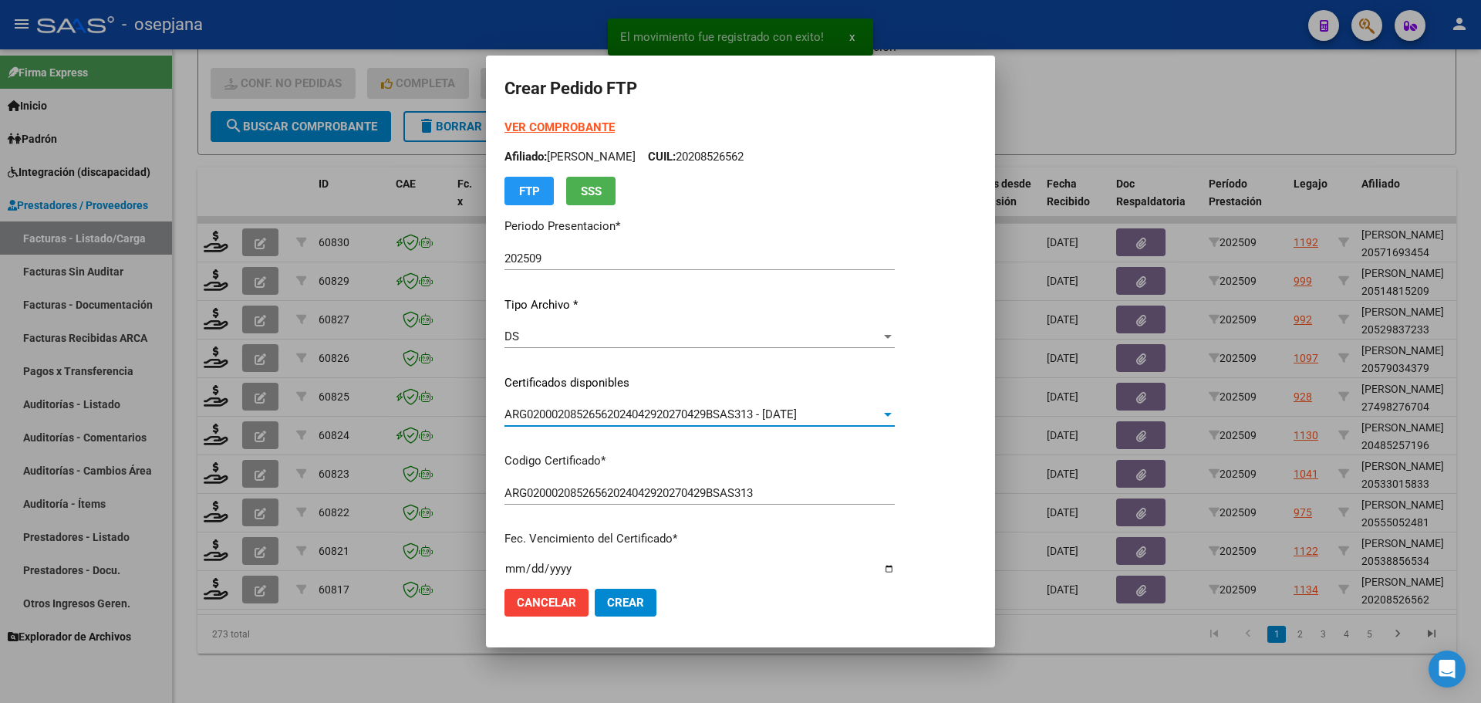
click at [531, 120] on div "VER COMPROBANTE ARCA Padrón Afiliado: [PERSON_NAME] [PERSON_NAME]: 20208526562 …" at bounding box center [699, 162] width 390 height 86
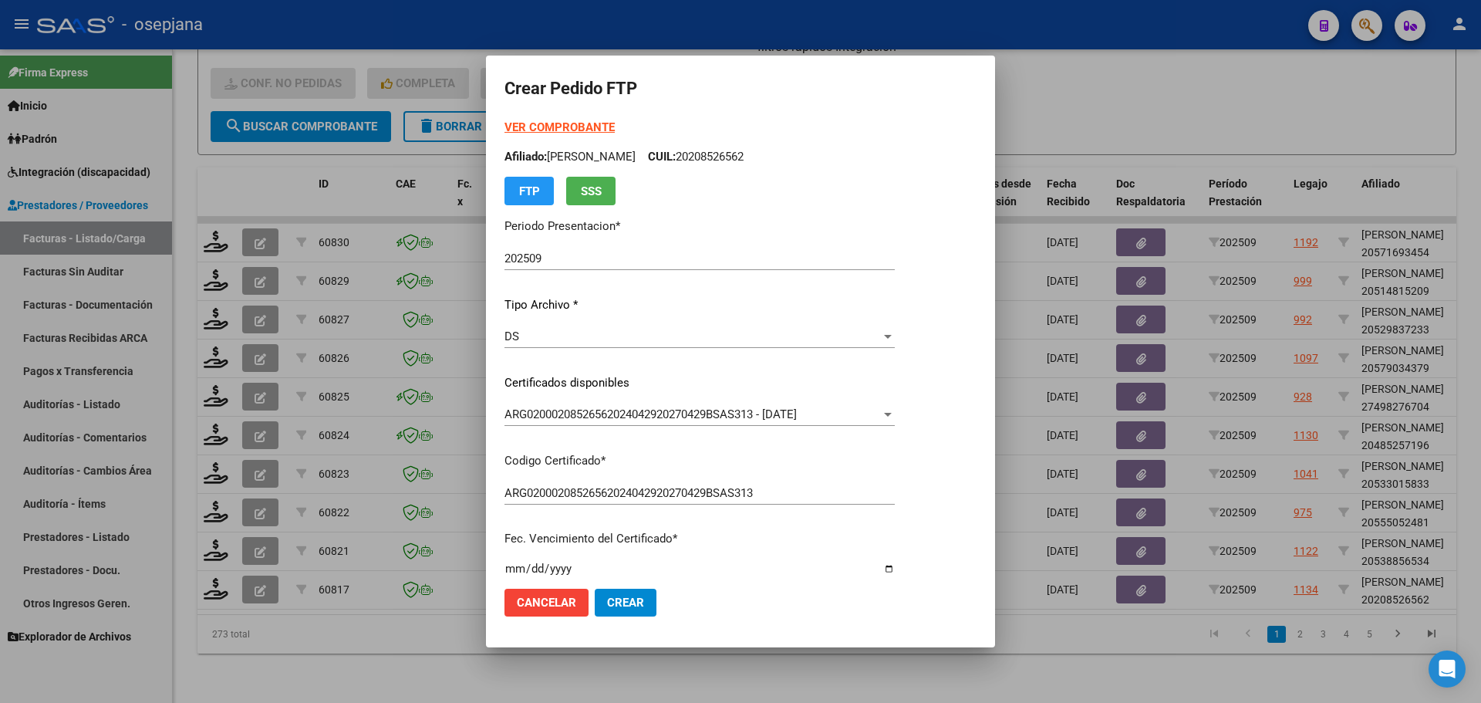
click at [531, 124] on strong "VER COMPROBANTE" at bounding box center [559, 127] width 110 height 14
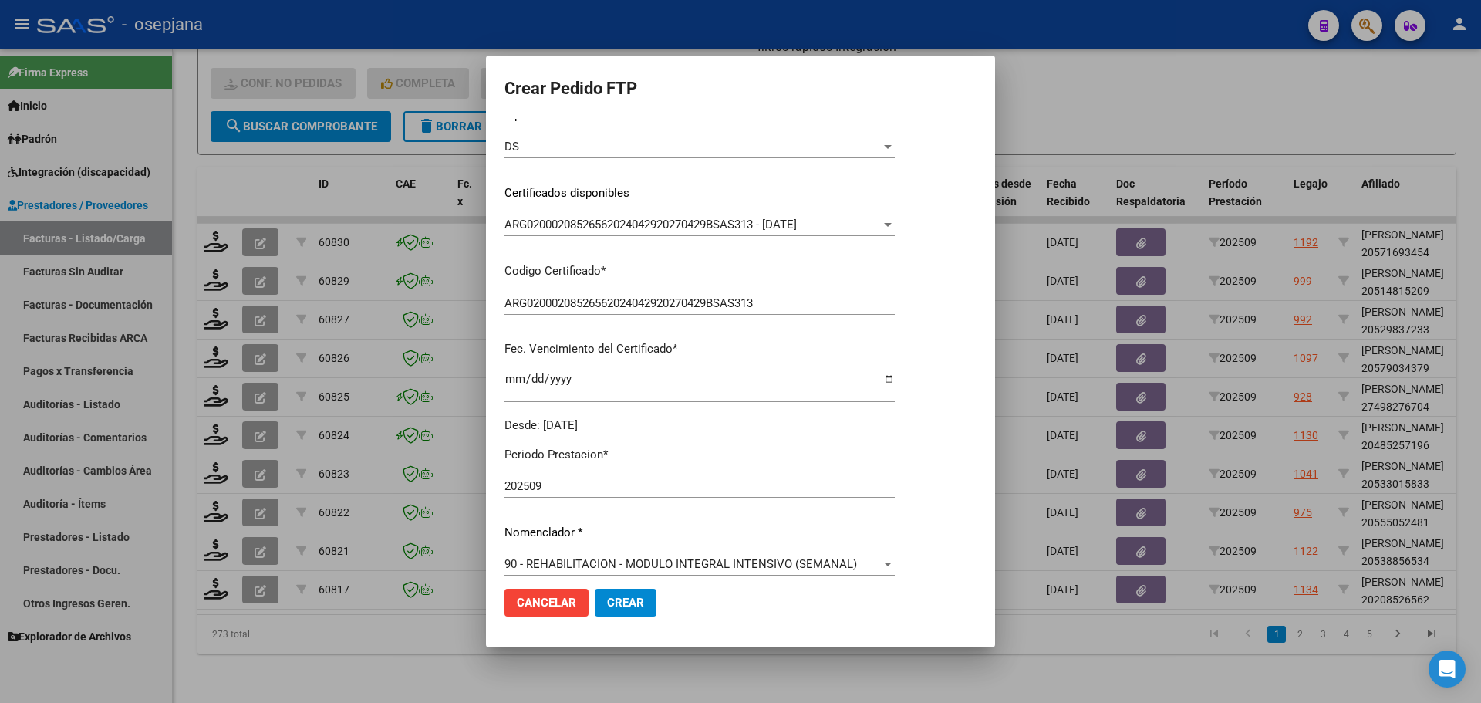
scroll to position [386, 0]
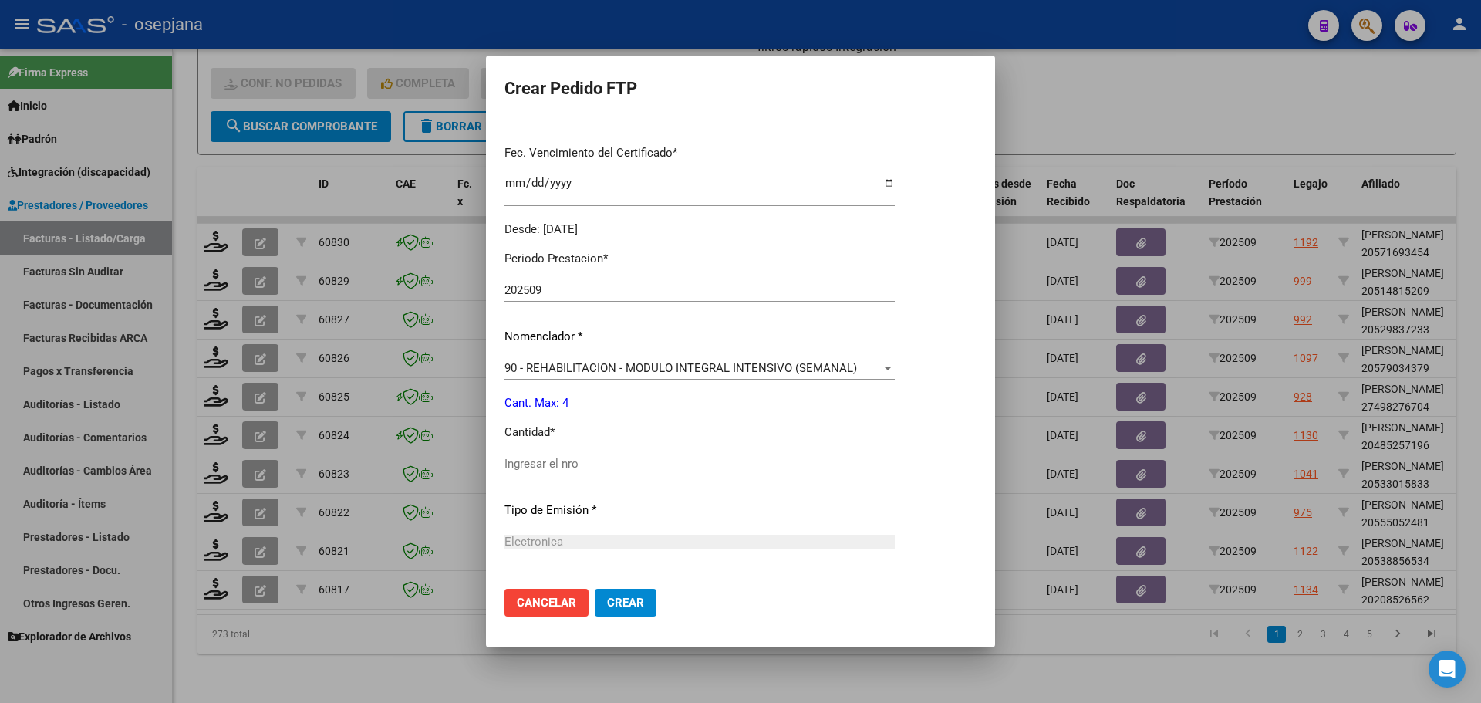
click at [534, 463] on input "Ingresar el nro" at bounding box center [699, 464] width 390 height 14
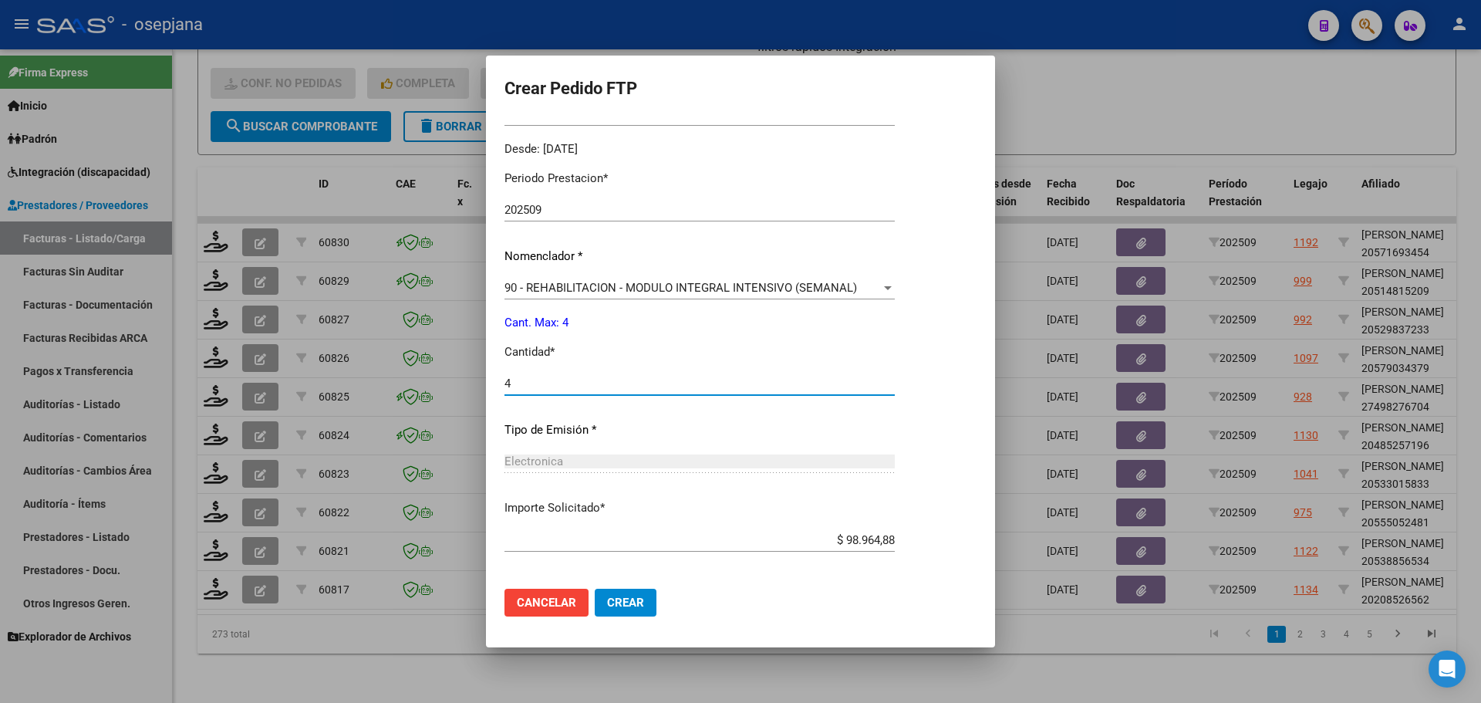
scroll to position [534, 0]
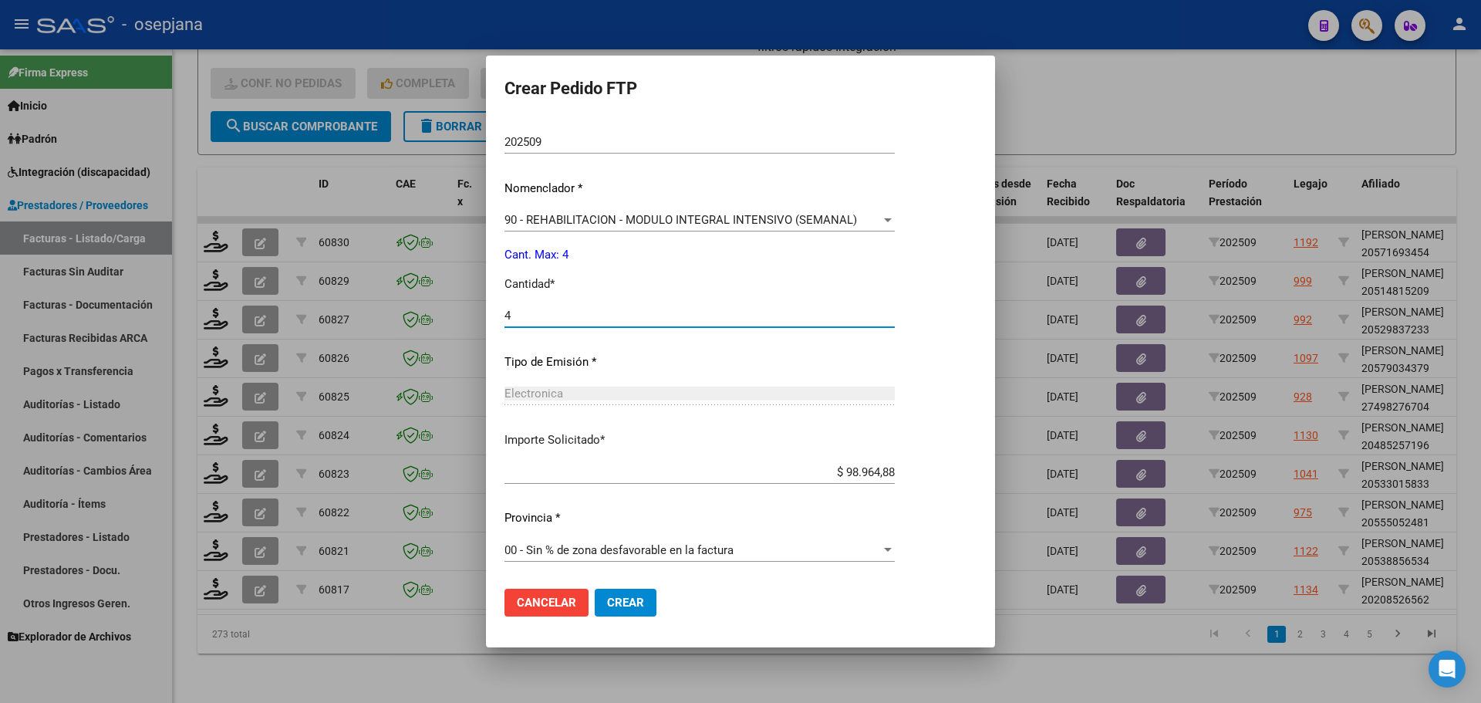
type input "4"
click at [609, 598] on span "Crear" at bounding box center [625, 602] width 37 height 14
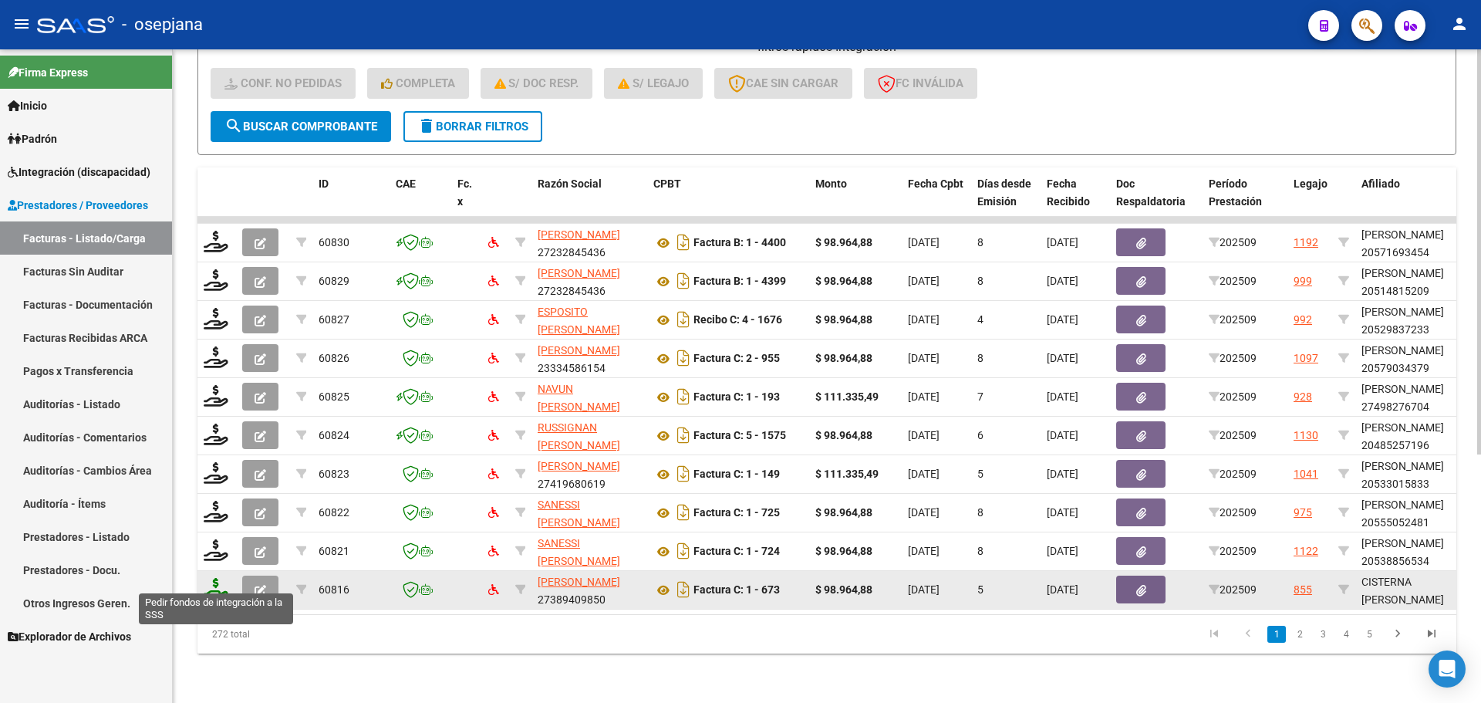
click at [220, 578] on icon at bounding box center [216, 589] width 25 height 22
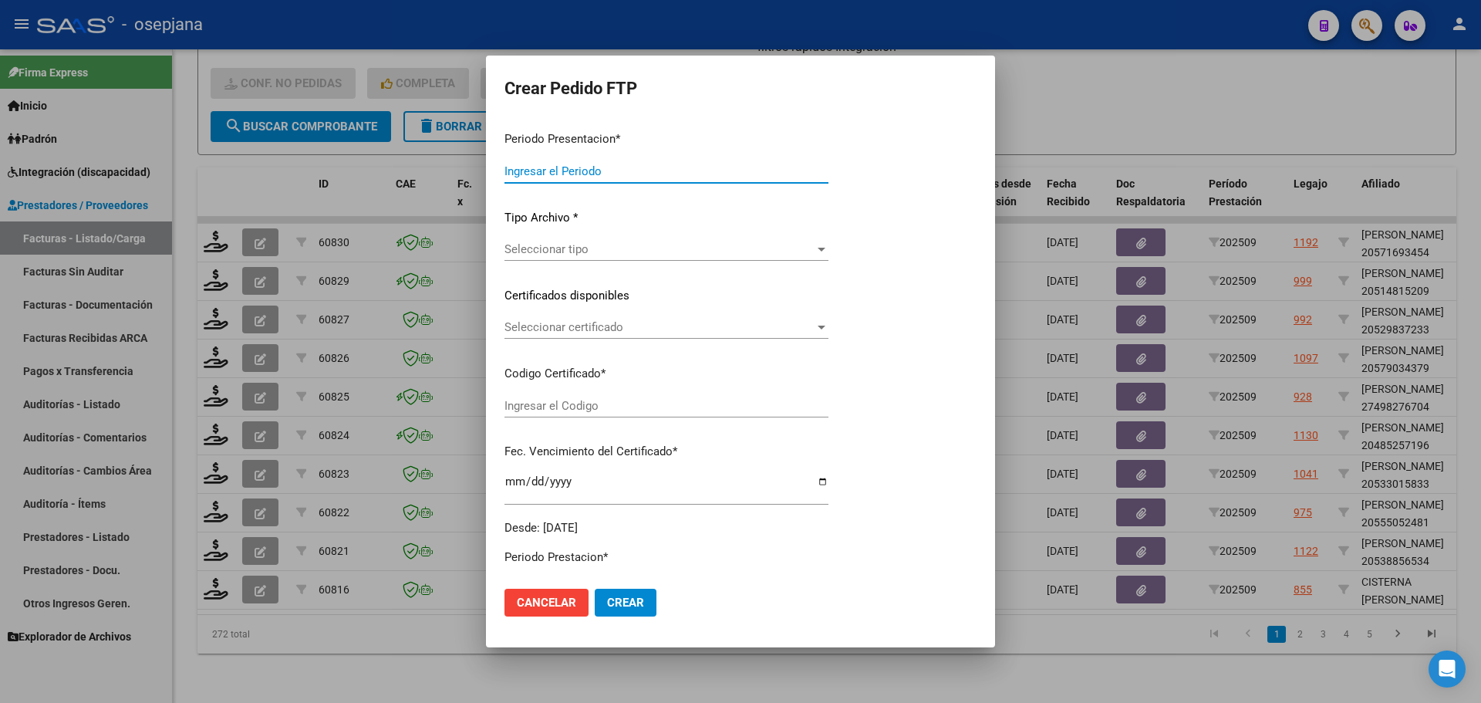
type input "202509"
type input "$ 98.964,88"
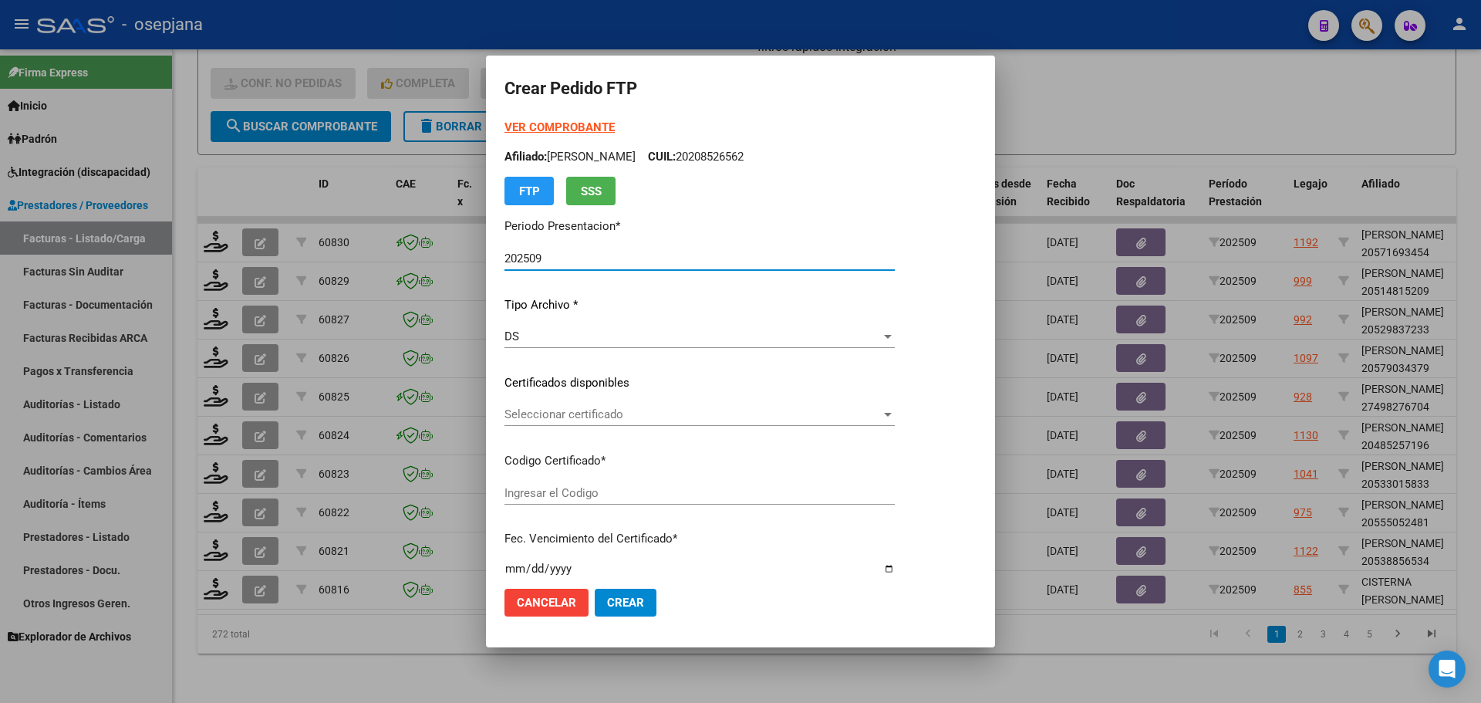
type input "ARG02000558872192022121320271213BS10725"
type input "[DATE]"
click at [567, 414] on span "Seleccionar certificado" at bounding box center [721, 414] width 434 height 14
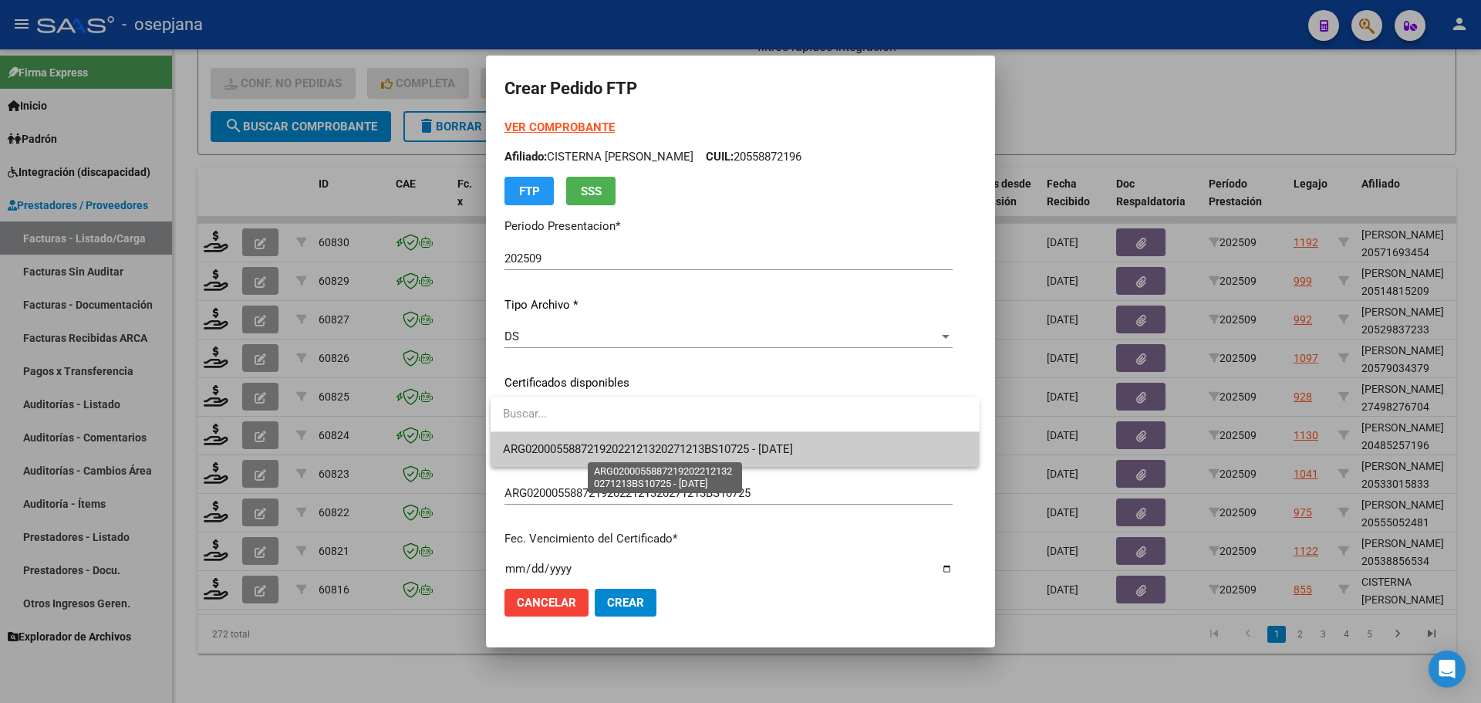
click at [585, 452] on span "ARG02000558872192022121320271213BS10725 - [DATE]" at bounding box center [648, 449] width 290 height 14
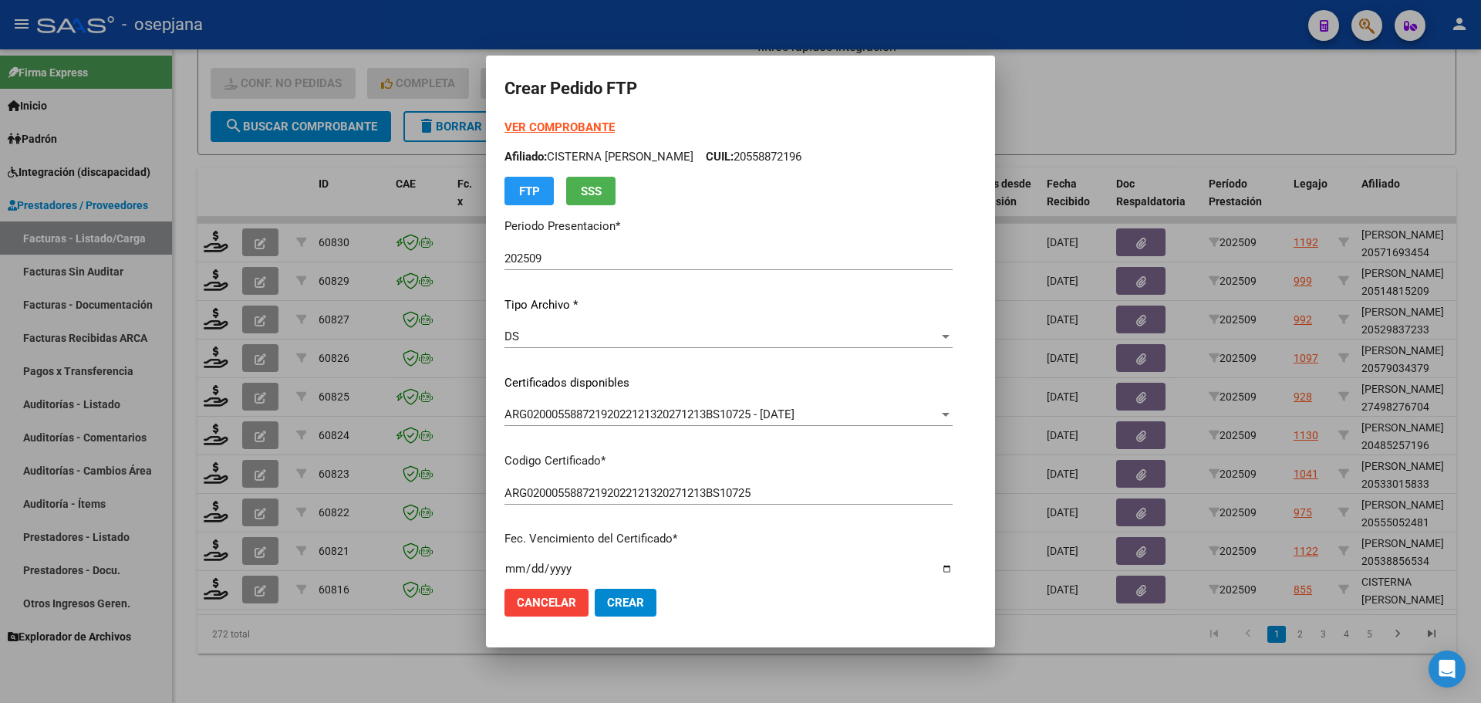
click at [561, 128] on strong "VER COMPROBANTE" at bounding box center [559, 127] width 110 height 14
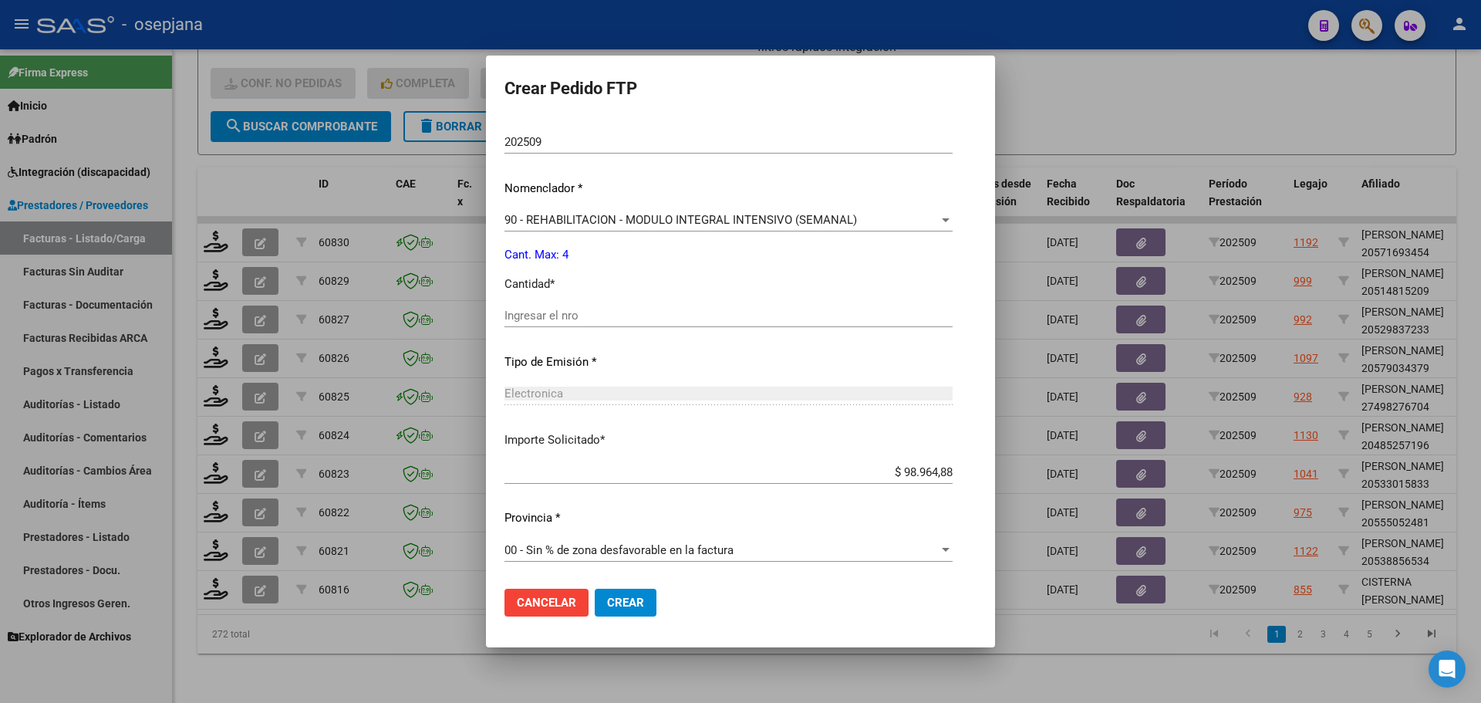
click at [554, 322] on input "Ingresar el nro" at bounding box center [728, 315] width 448 height 14
type input "4"
click at [617, 610] on button "Crear" at bounding box center [626, 602] width 62 height 28
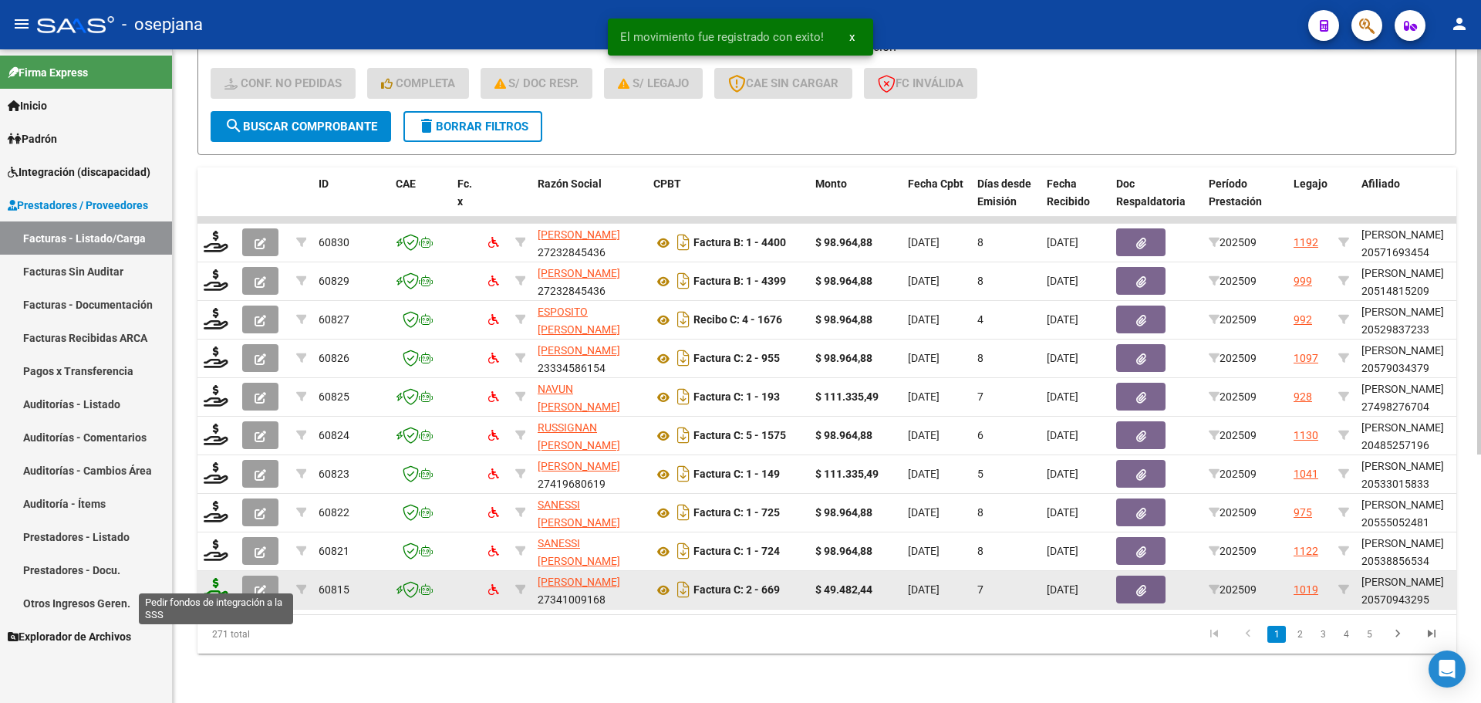
click at [214, 578] on icon at bounding box center [216, 589] width 25 height 22
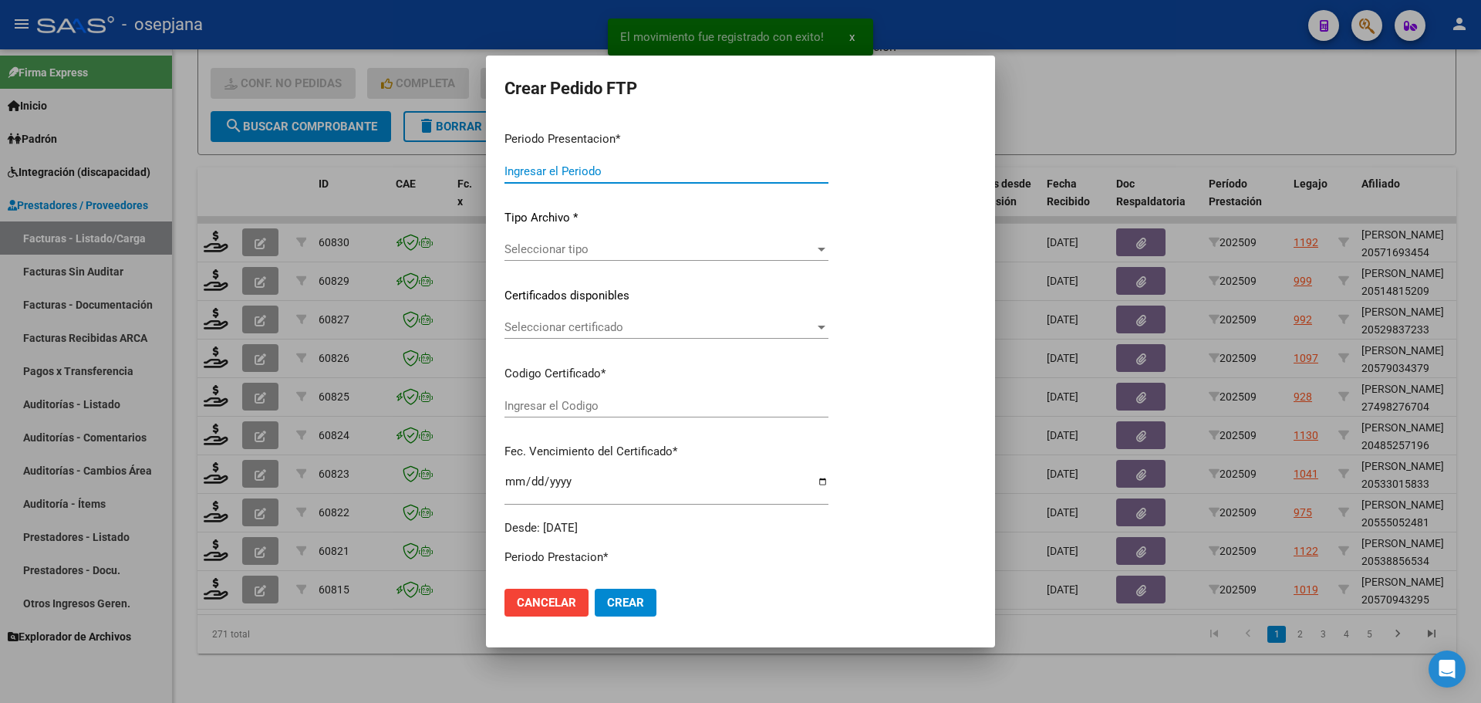
type input "202509"
type input "$ 49.482,44"
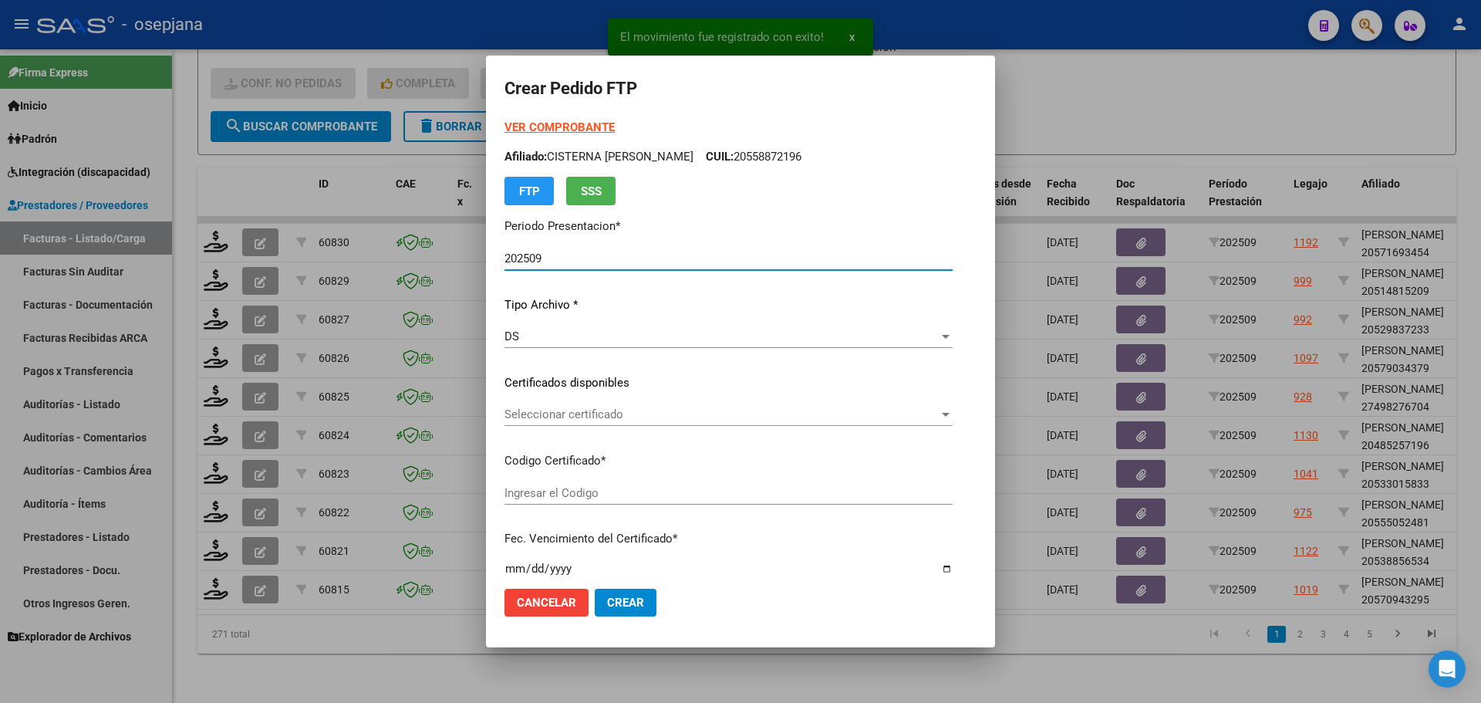
type input "ARG0200057094329-20220907-20250907BS311"
type input "[DATE]"
click at [584, 407] on span "Seleccionar certificado" at bounding box center [729, 414] width 450 height 14
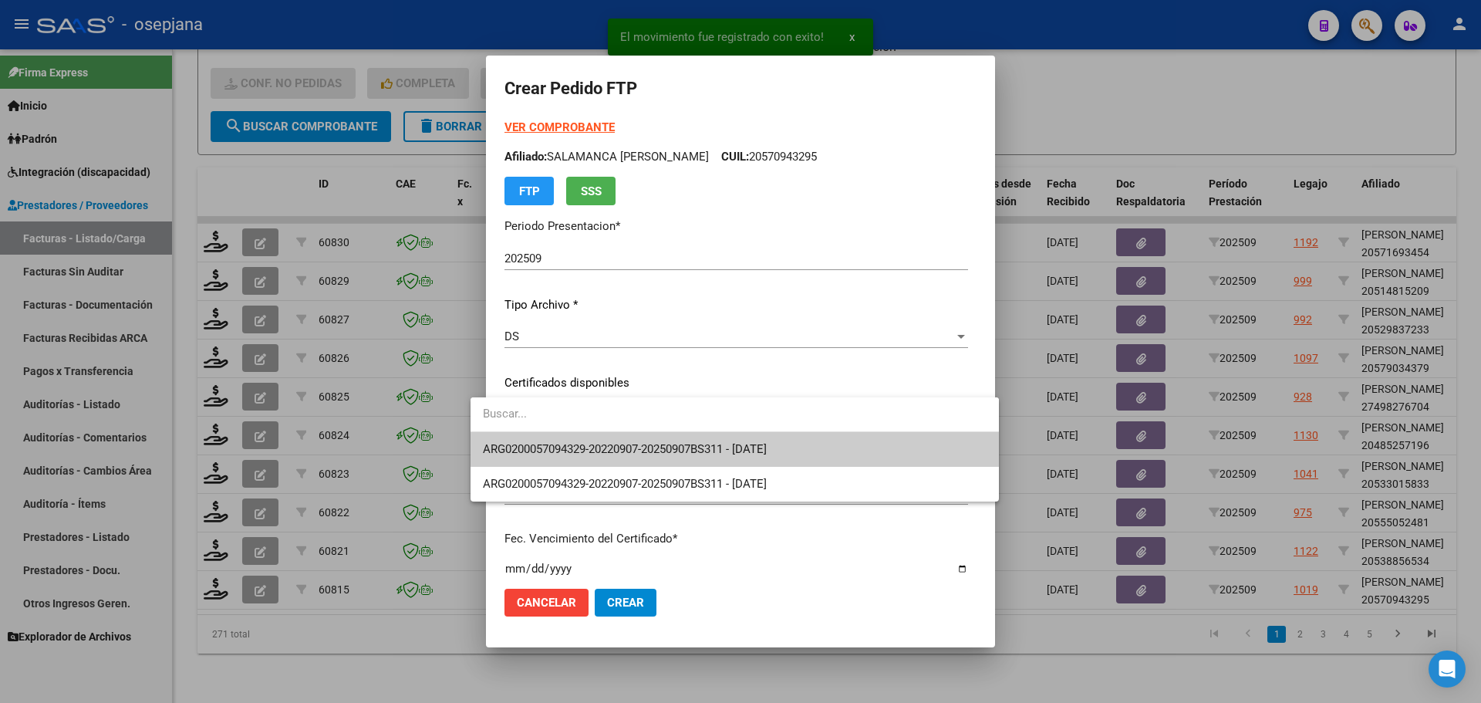
click at [595, 440] on span "ARG0200057094329-20220907-20250907BS311 - [DATE]" at bounding box center [735, 449] width 504 height 35
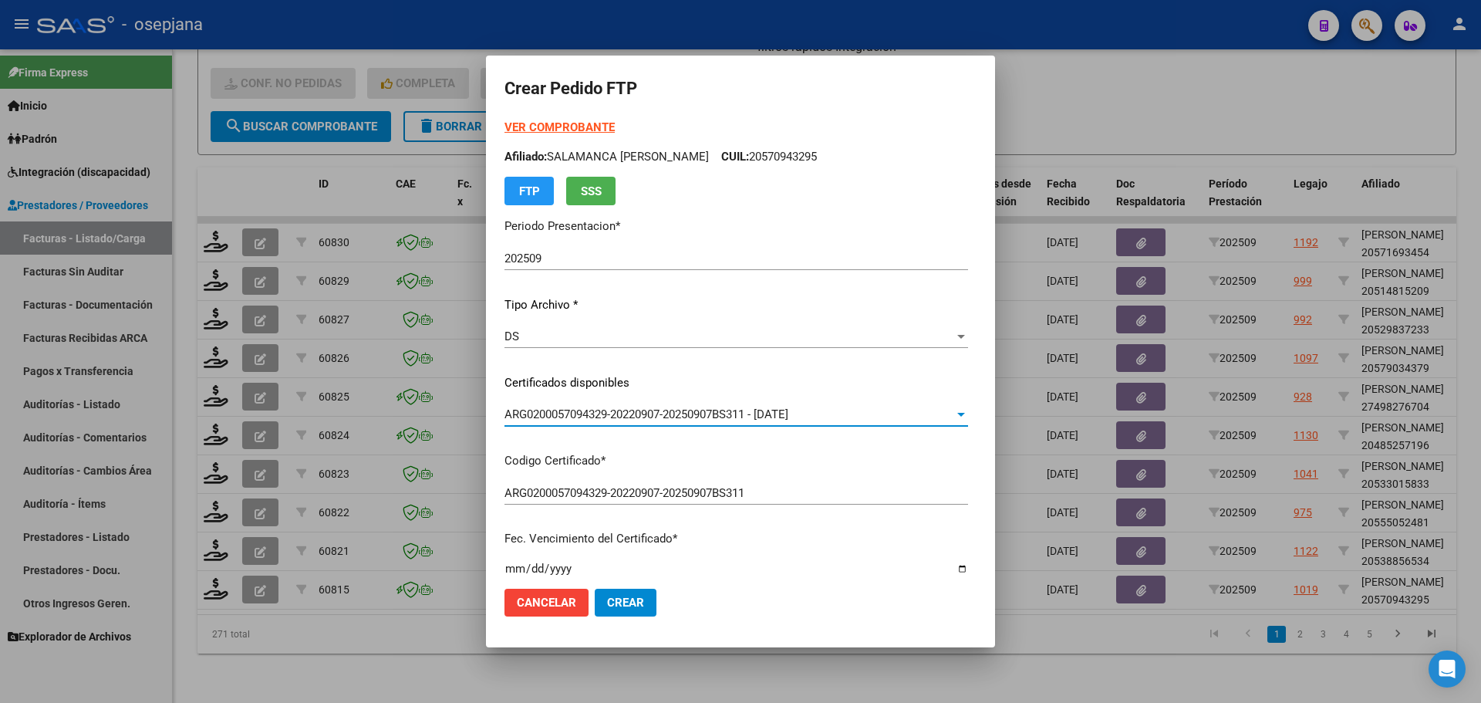
click at [548, 120] on strong "VER COMPROBANTE" at bounding box center [559, 127] width 110 height 14
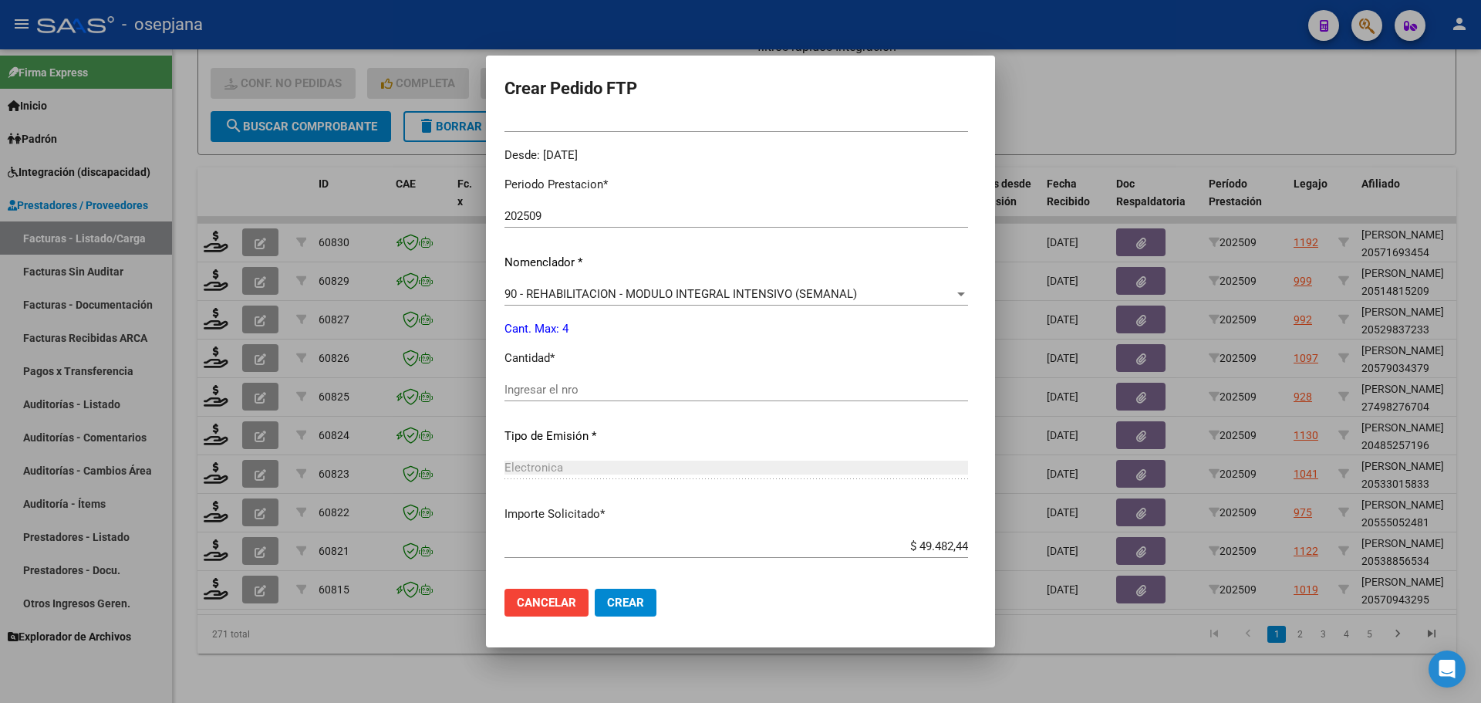
scroll to position [463, 0]
click at [522, 391] on input "Ingresar el nro" at bounding box center [735, 386] width 463 height 14
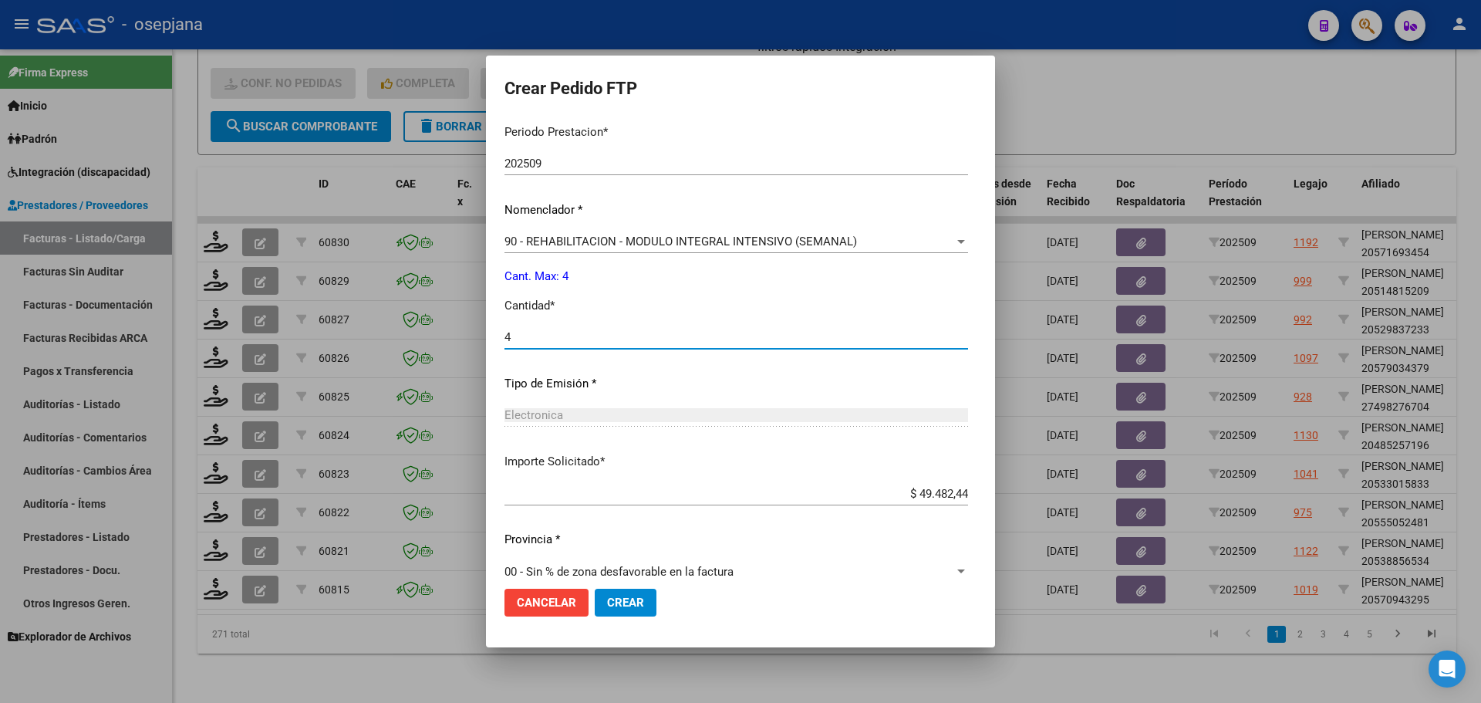
scroll to position [534, 0]
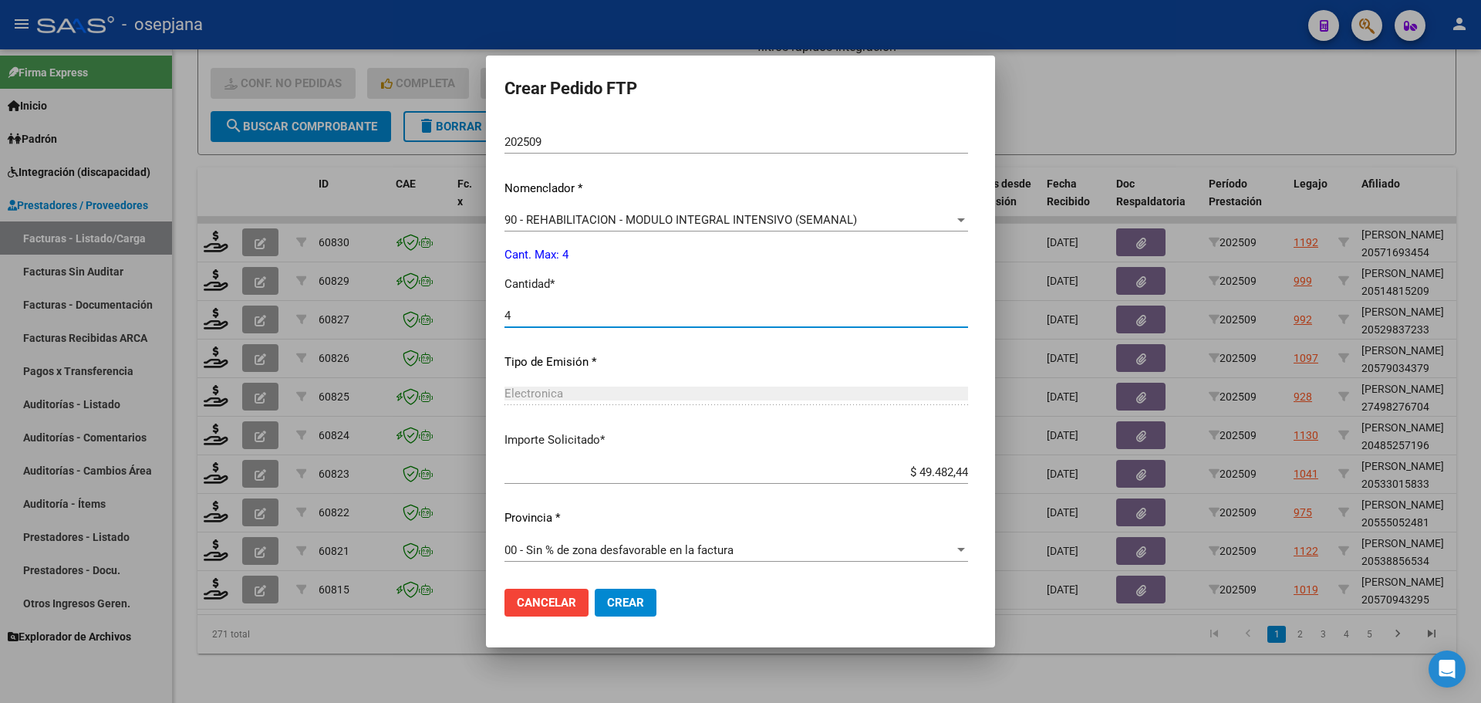
type input "4"
click at [609, 605] on span "Crear" at bounding box center [625, 602] width 37 height 14
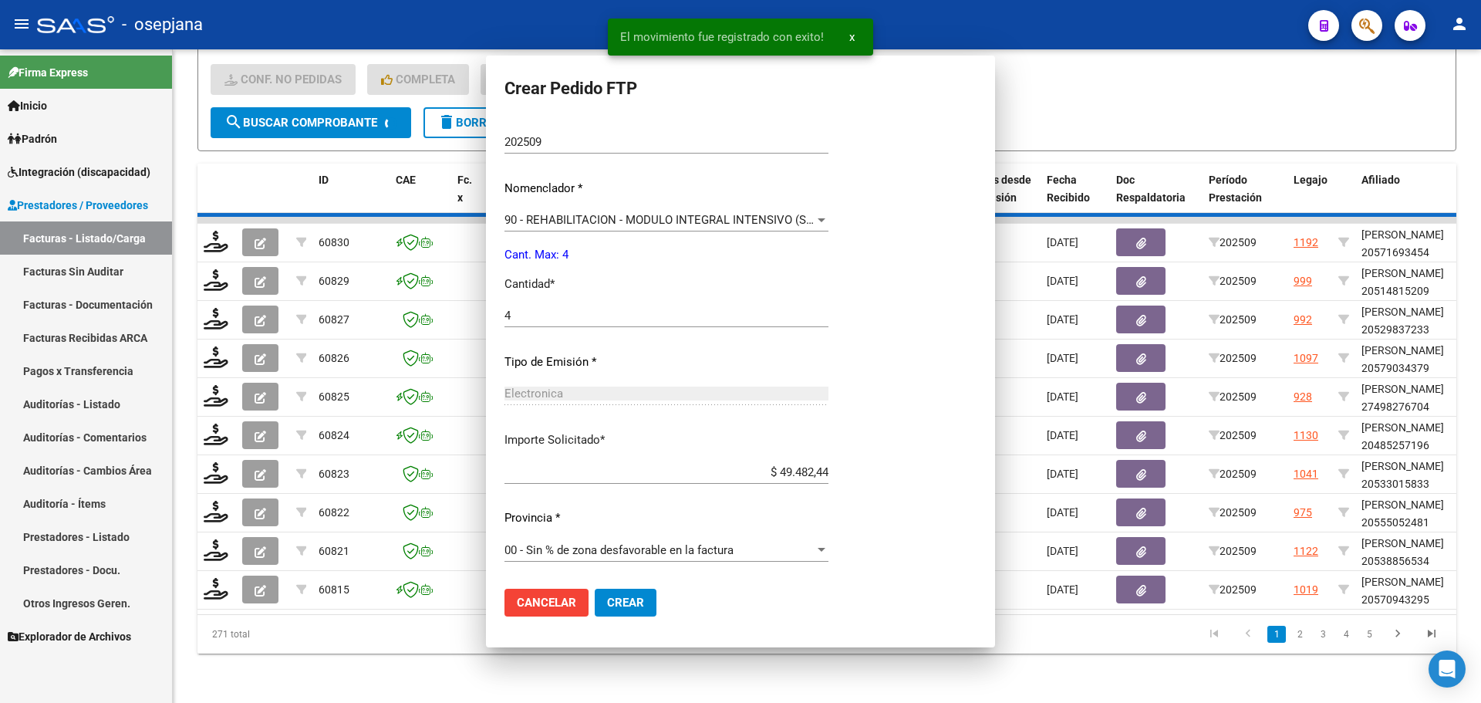
scroll to position [0, 0]
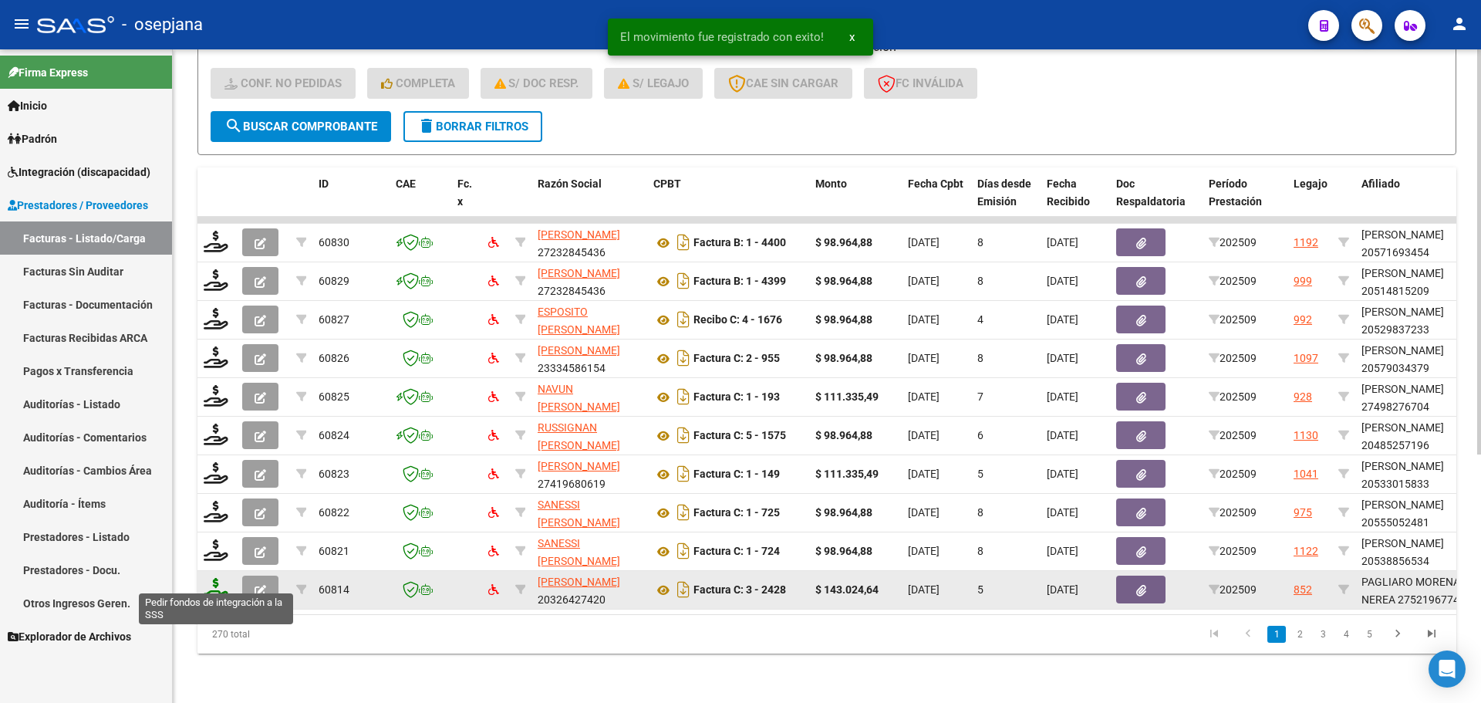
click at [217, 578] on icon at bounding box center [216, 589] width 25 height 22
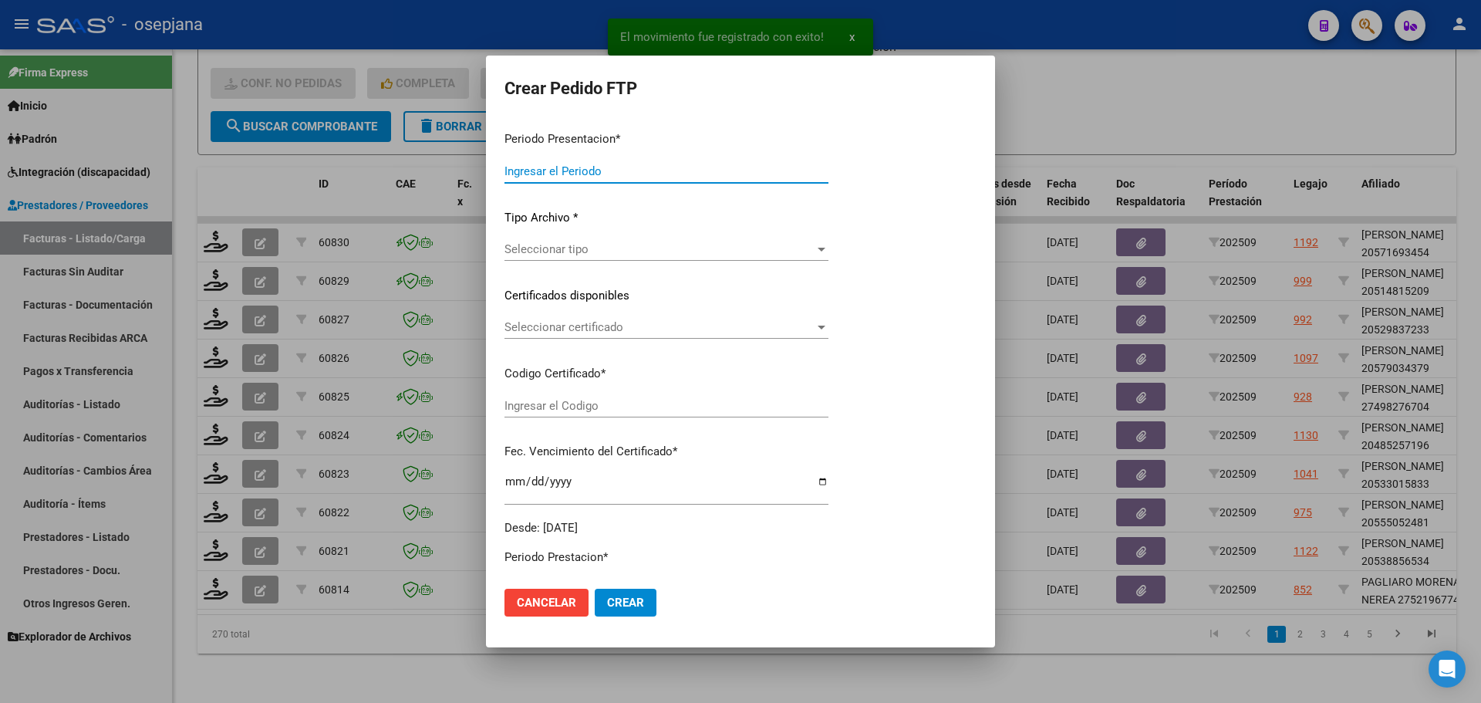
type input "202509"
type input "$ 143.024,64"
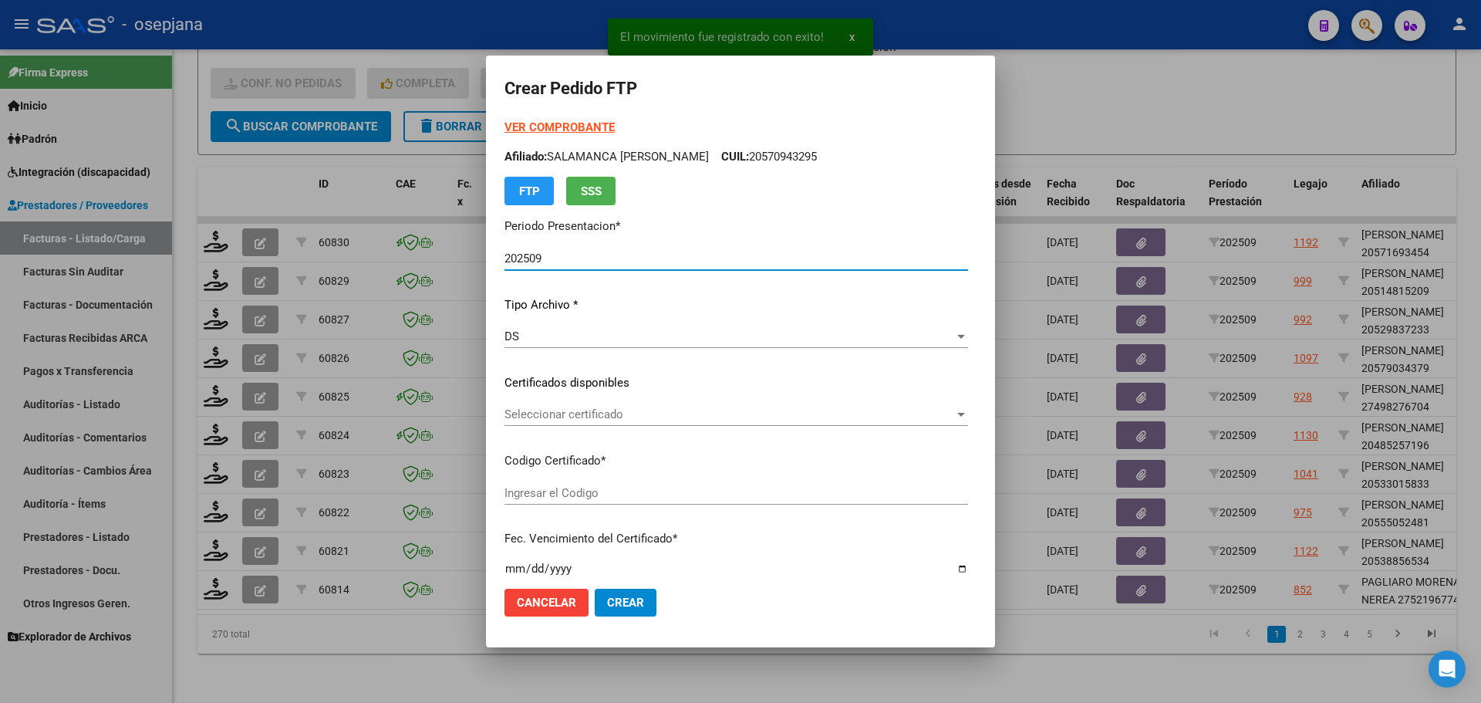
type input "ARG01000521967742024052020290520BSAS313"
type input "[DATE]"
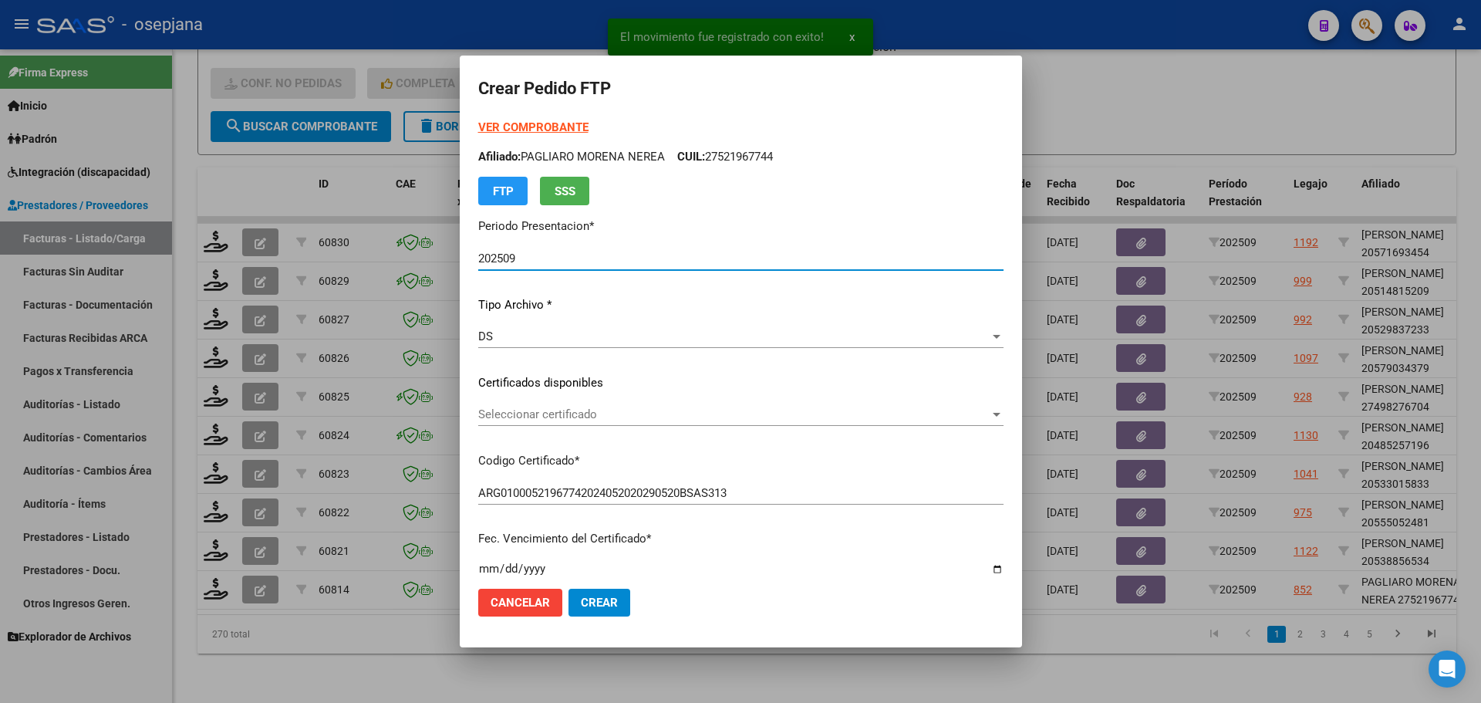
click at [643, 406] on div "Seleccionar certificado Seleccionar certificado" at bounding box center [740, 414] width 525 height 23
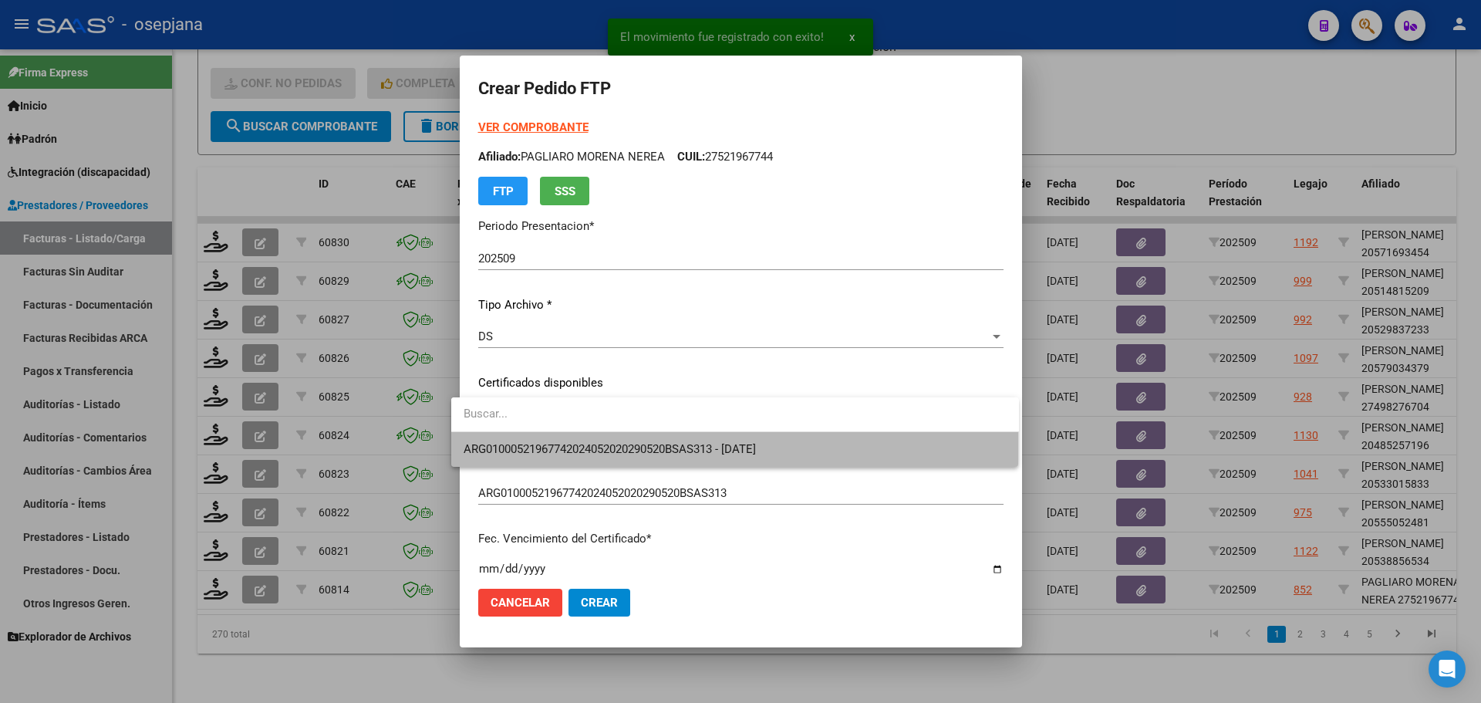
click at [647, 435] on span "ARG01000521967742024052020290520BSAS313 - [DATE]" at bounding box center [734, 449] width 543 height 35
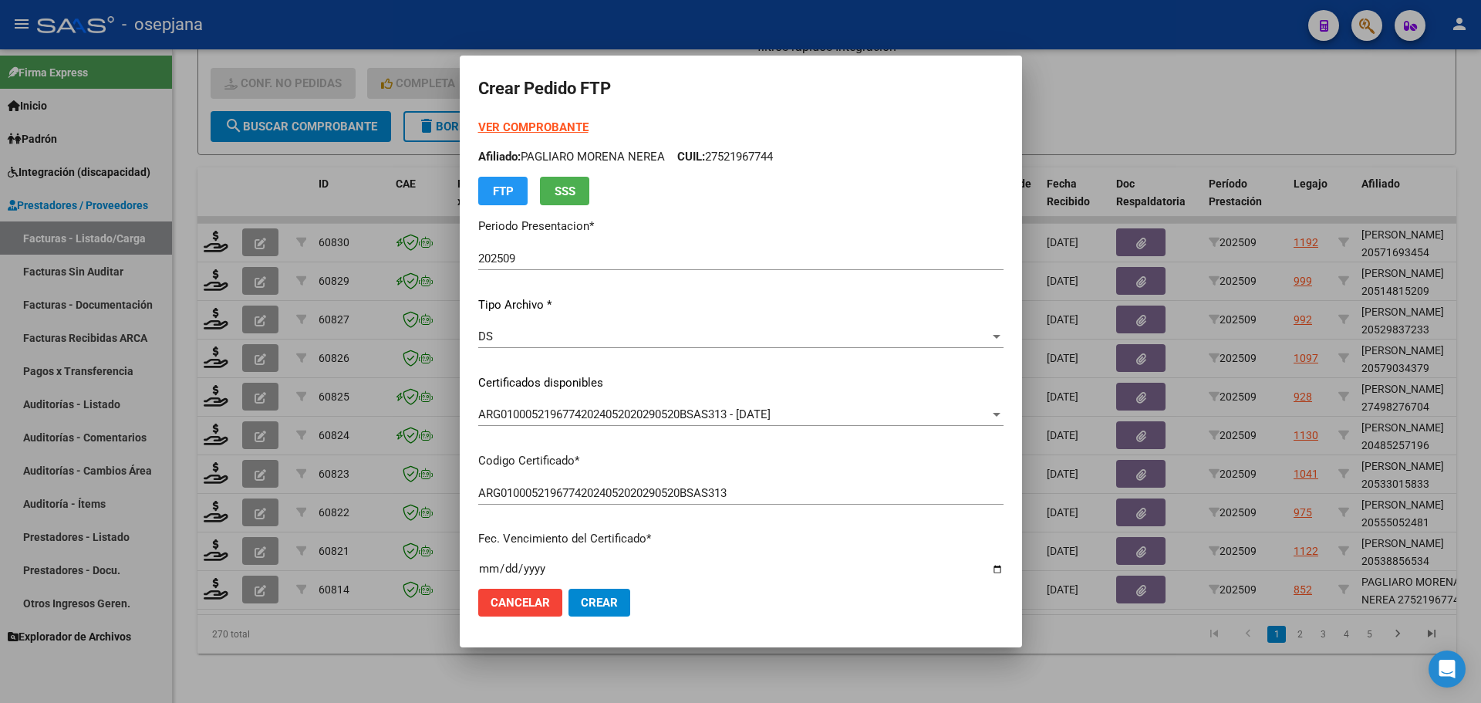
click at [534, 129] on strong "VER COMPROBANTE" at bounding box center [533, 127] width 110 height 14
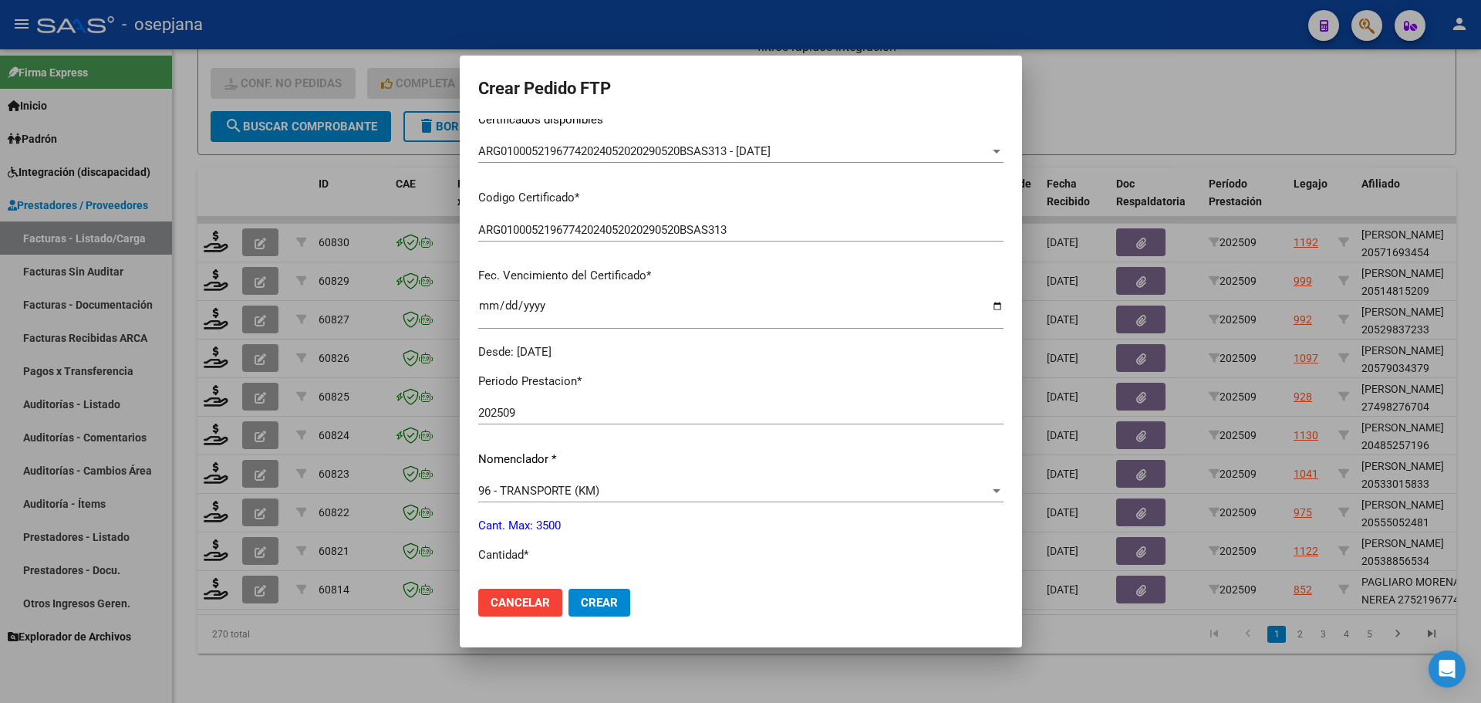
scroll to position [463, 0]
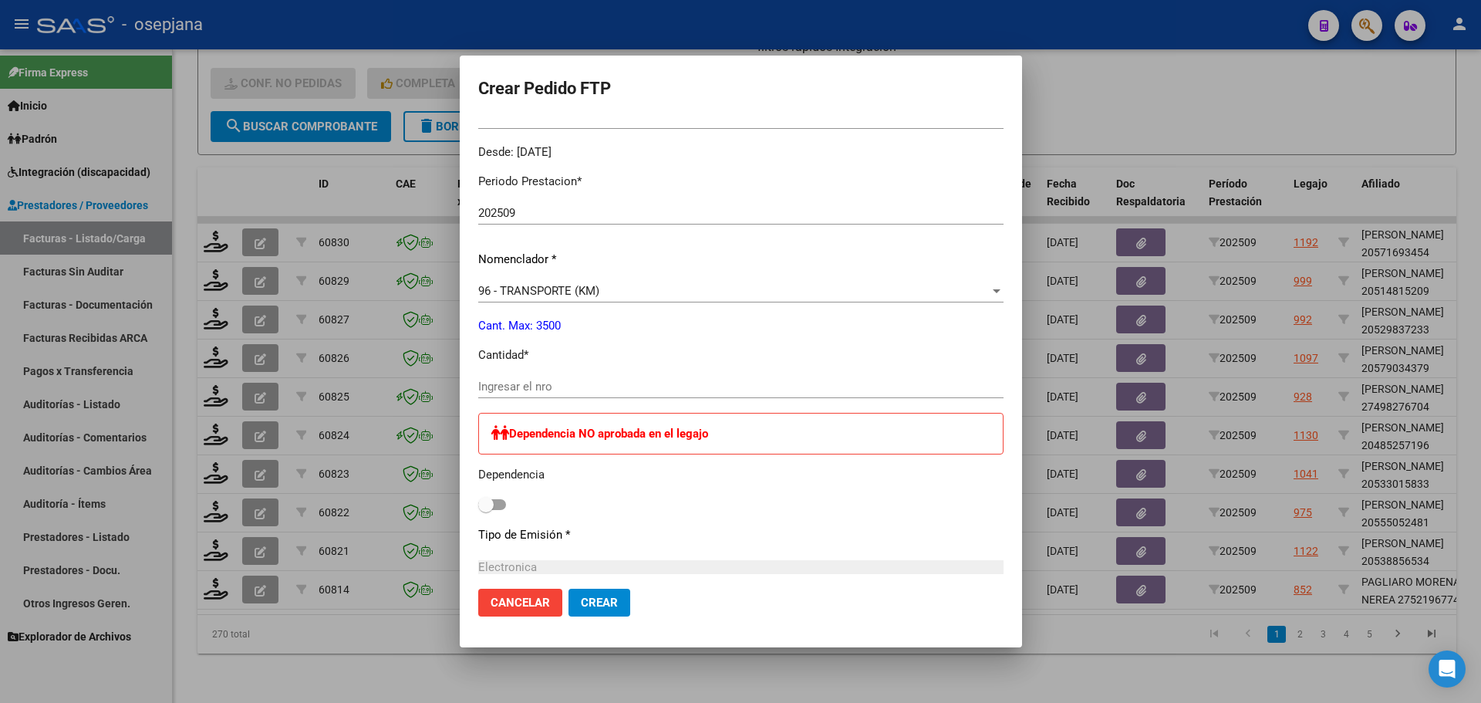
click at [525, 381] on input "Ingresar el nro" at bounding box center [740, 386] width 525 height 14
type input "264"
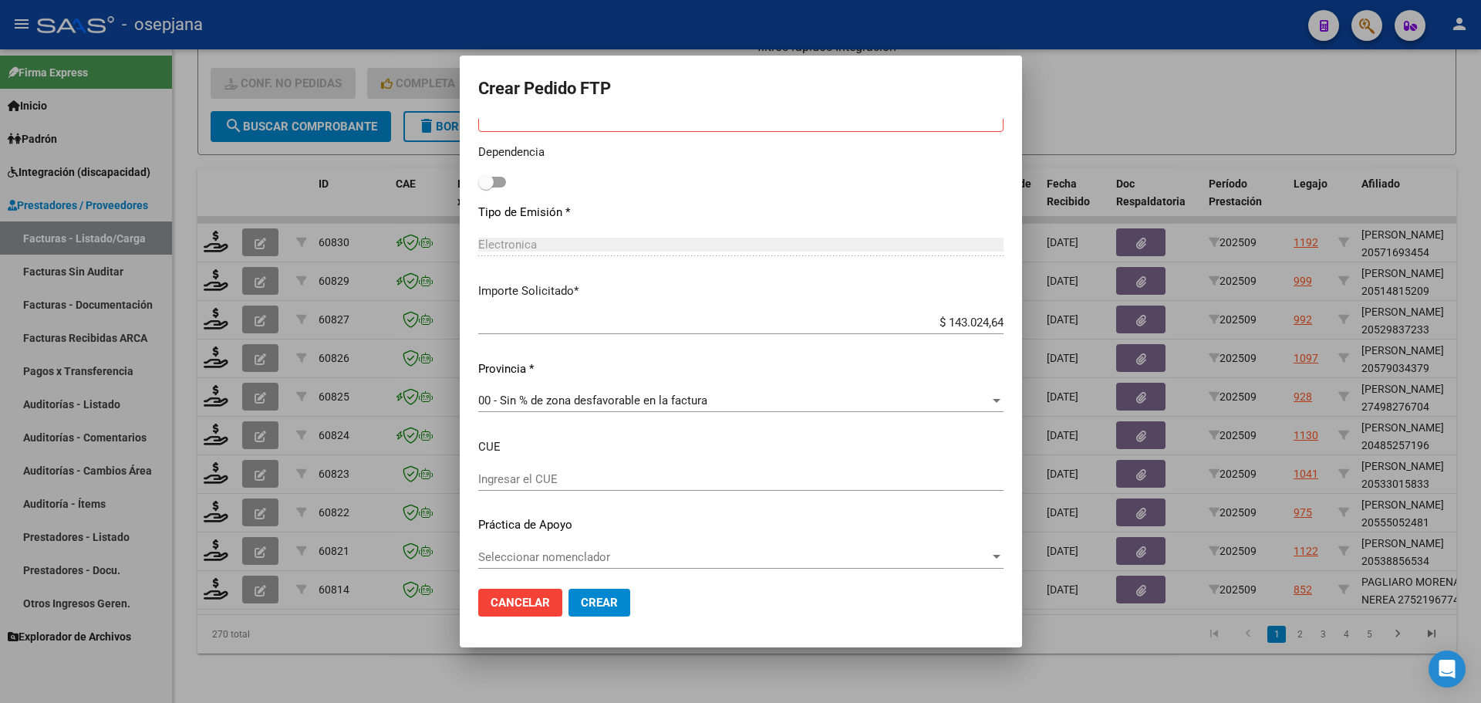
scroll to position [792, 0]
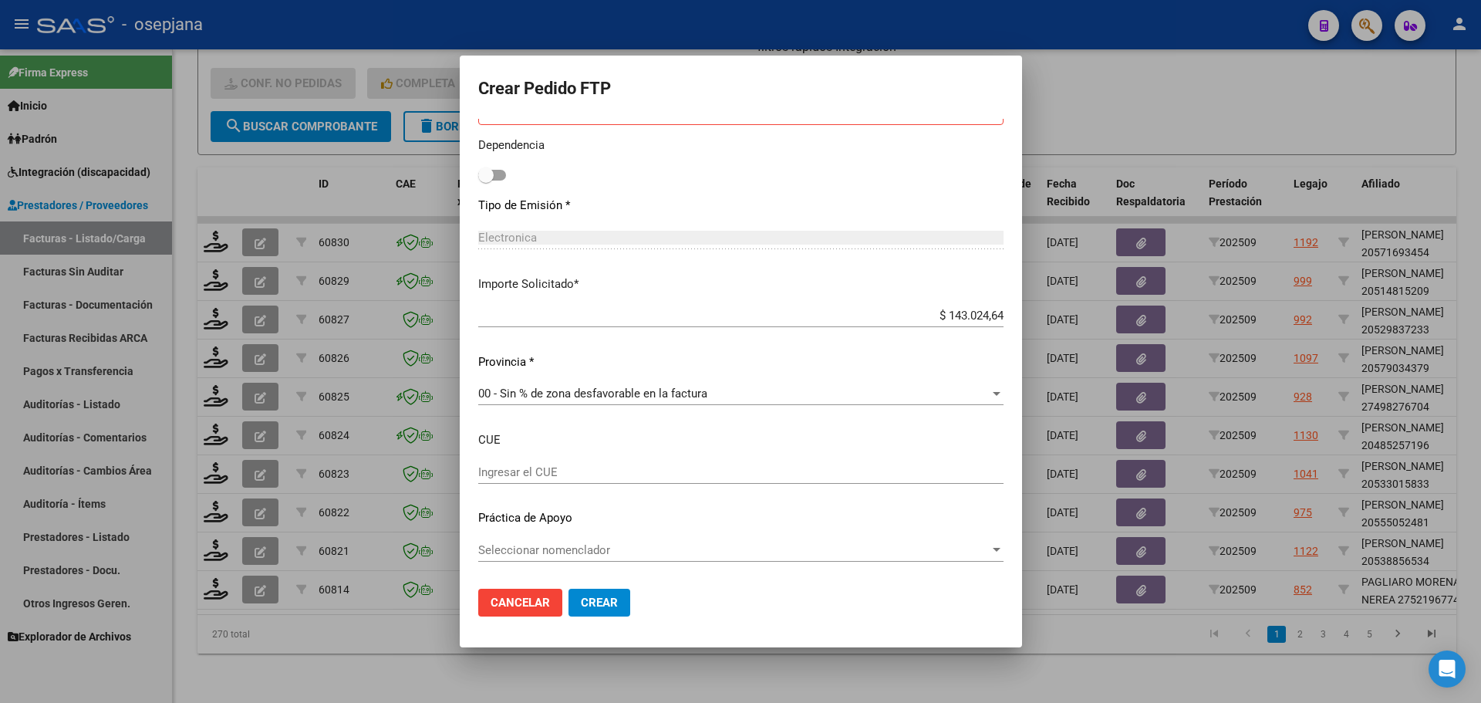
click at [604, 593] on button "Crear" at bounding box center [599, 602] width 62 height 28
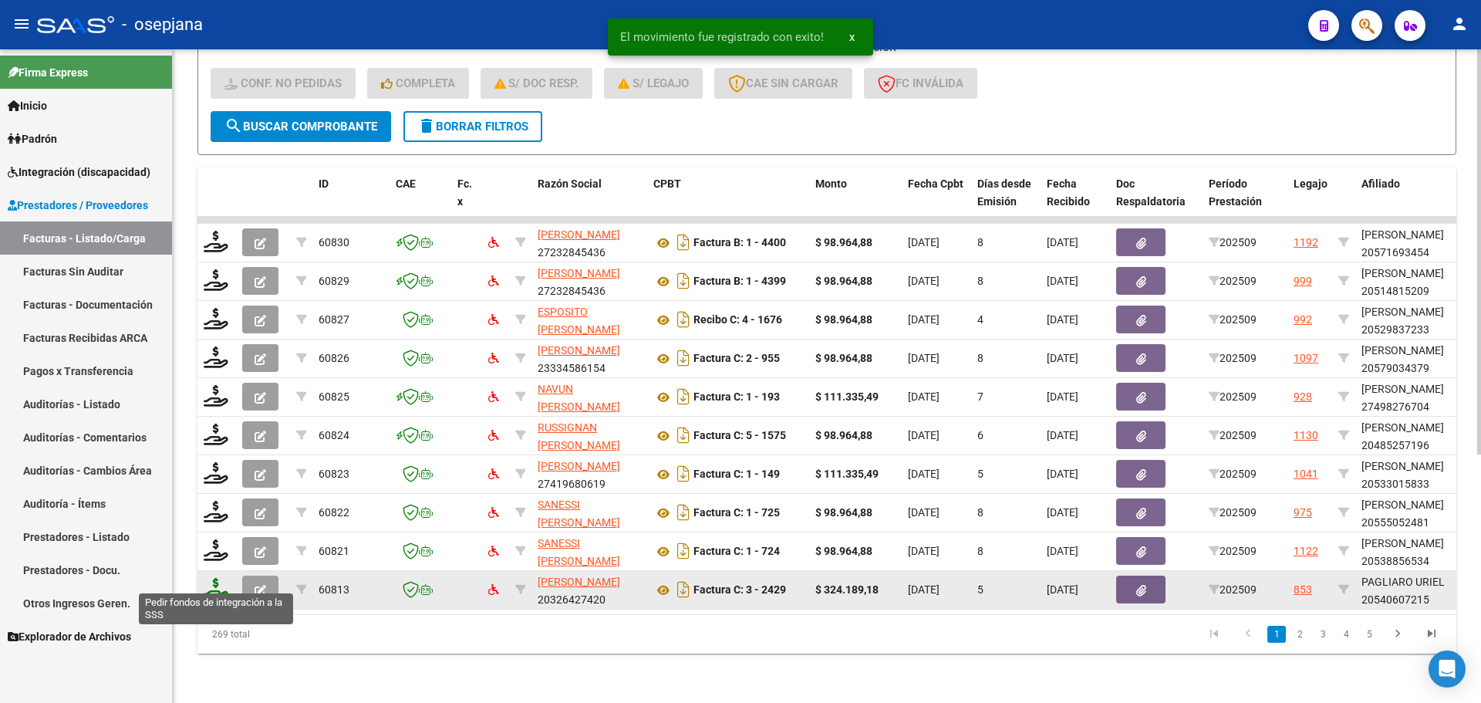
click at [211, 578] on icon at bounding box center [216, 589] width 25 height 22
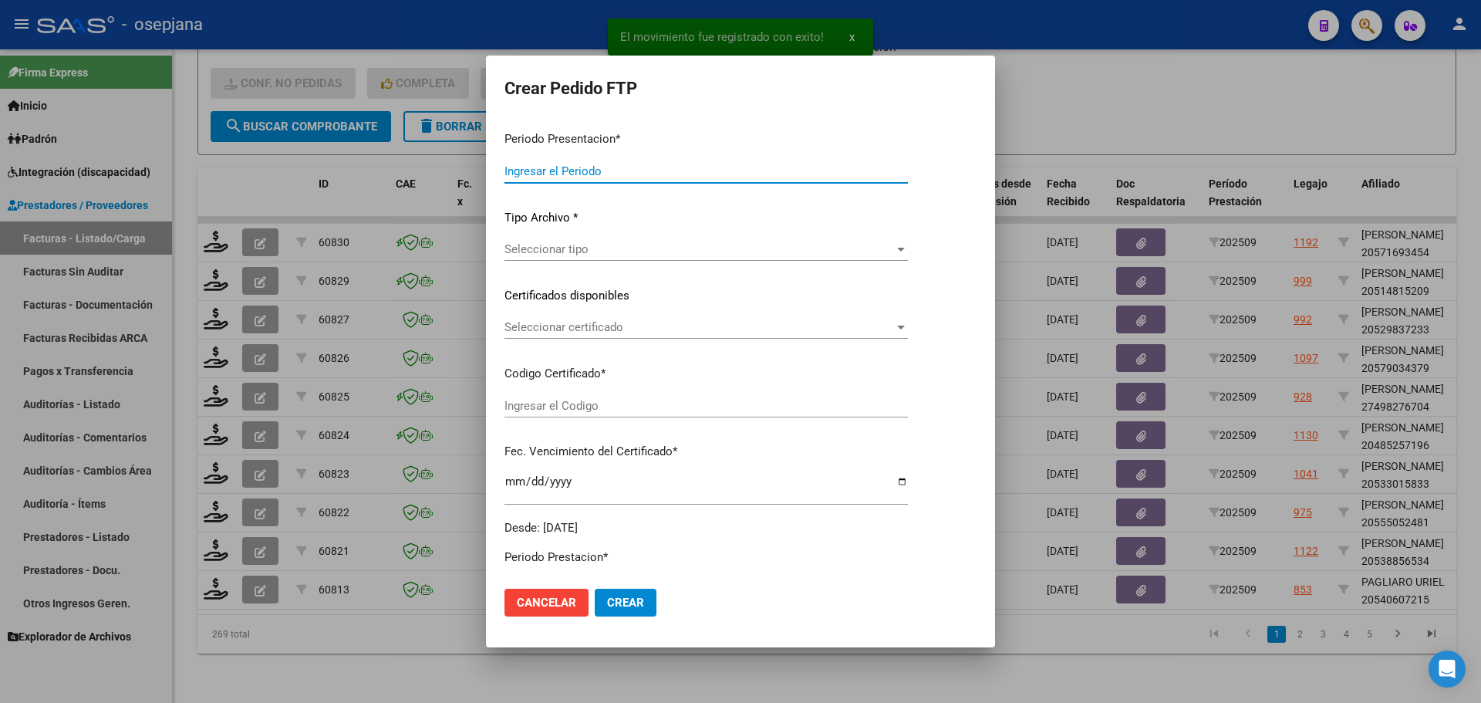
type input "202509"
type input "$ 324.189,18"
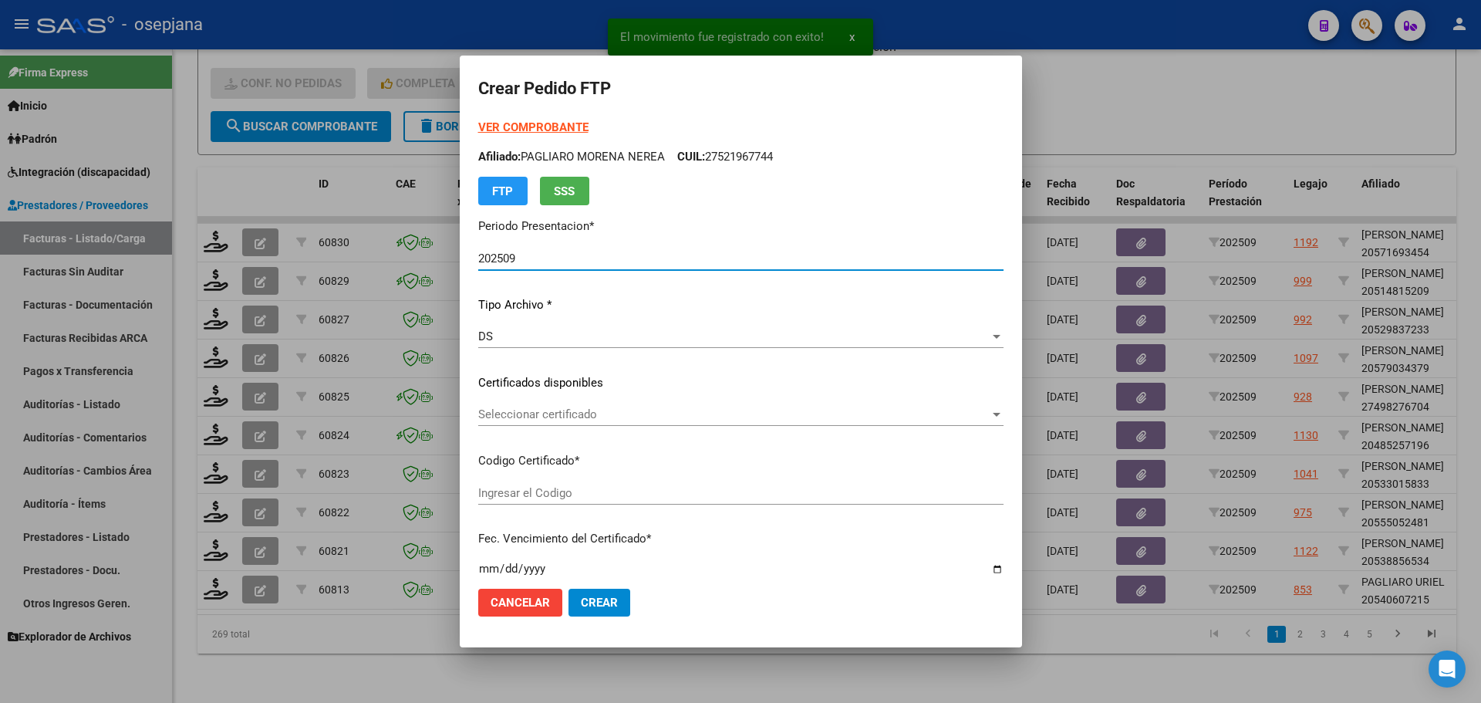
type input "ARG02000540607212024052020290520BSAS313"
type input "[DATE]"
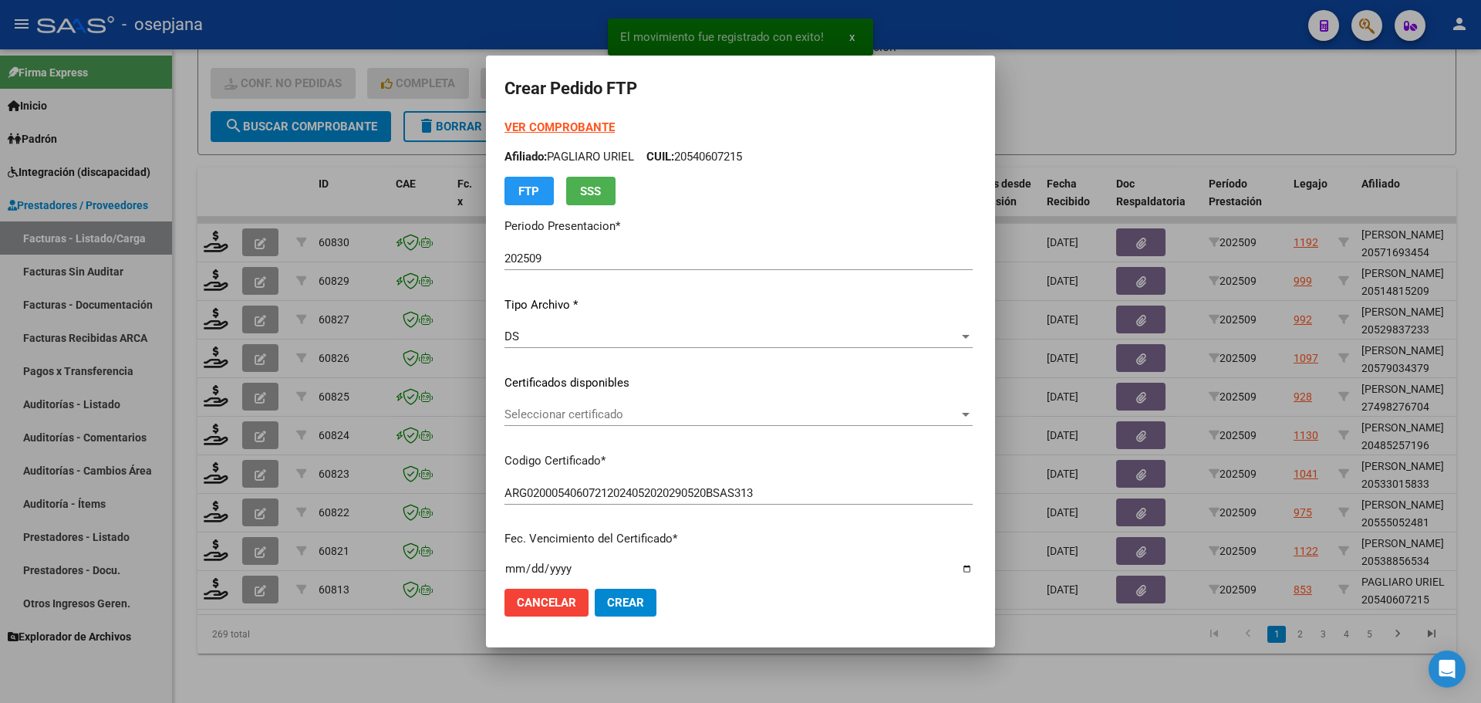
click at [568, 406] on div "Seleccionar certificado Seleccionar certificado" at bounding box center [738, 414] width 468 height 23
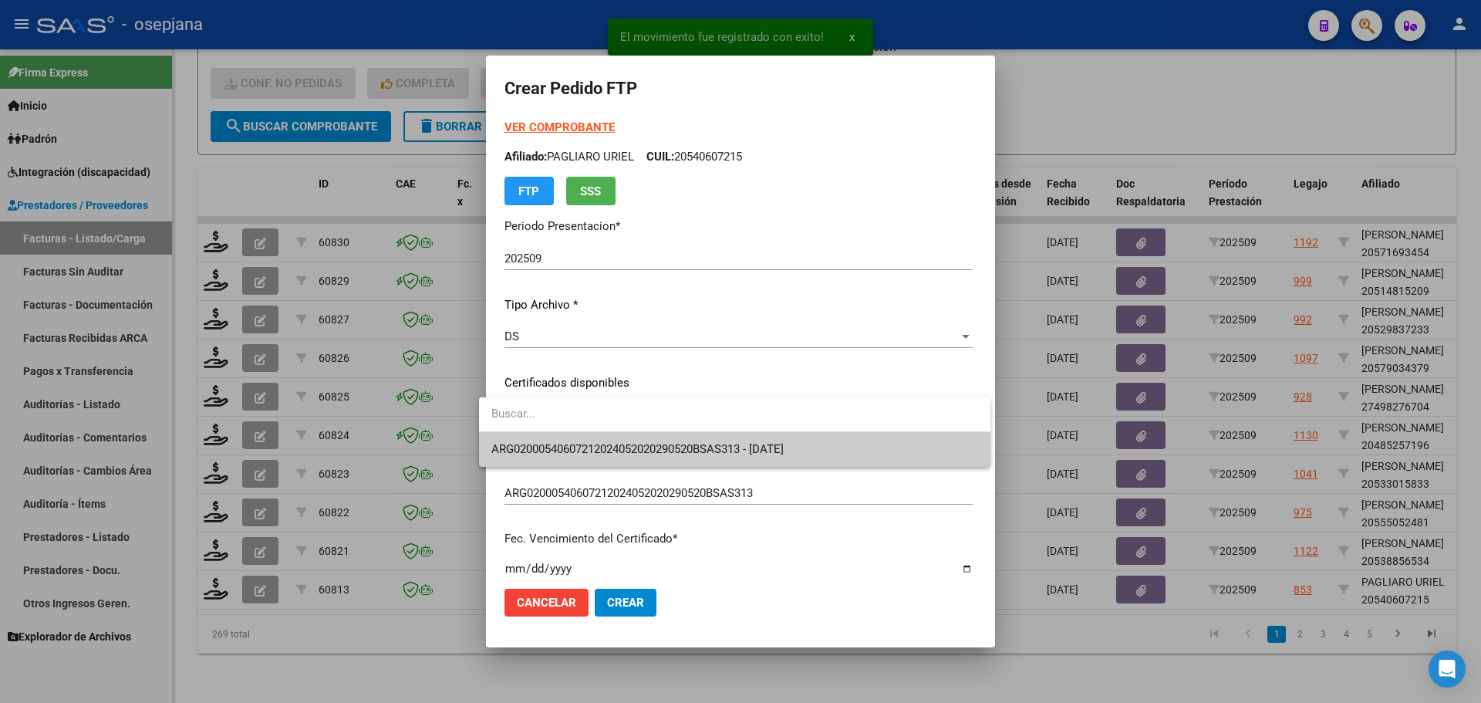
click at [581, 440] on span "ARG02000540607212024052020290520BSAS313 - [DATE]" at bounding box center [734, 449] width 487 height 35
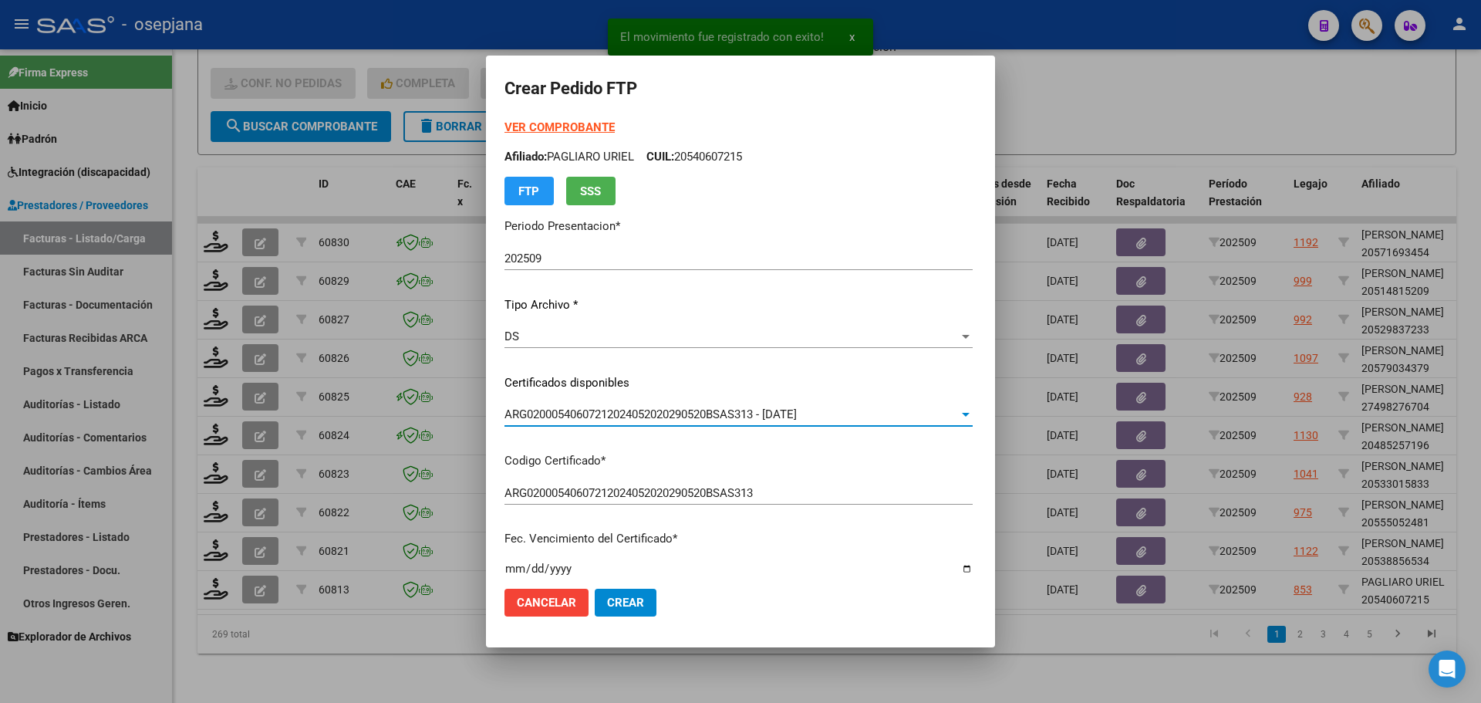
click at [551, 123] on strong "VER COMPROBANTE" at bounding box center [559, 127] width 110 height 14
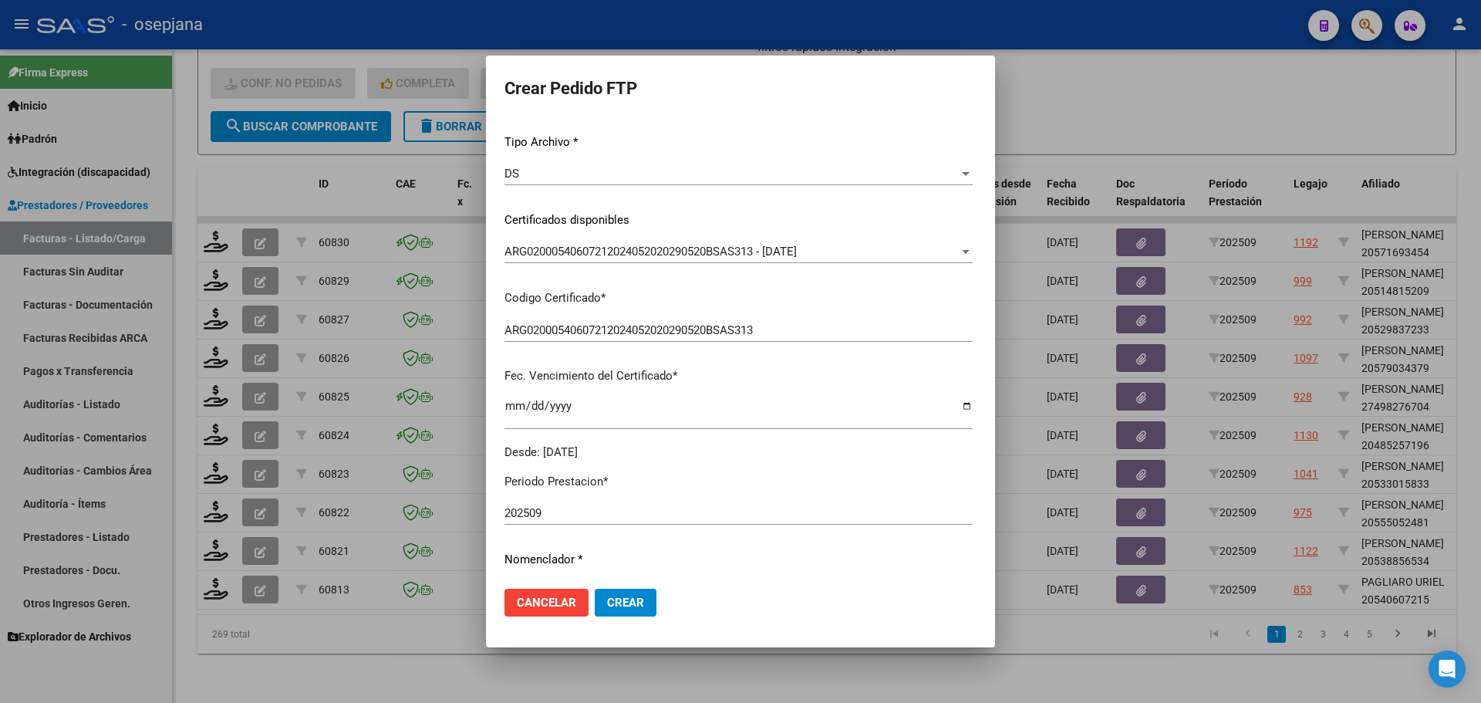
scroll to position [463, 0]
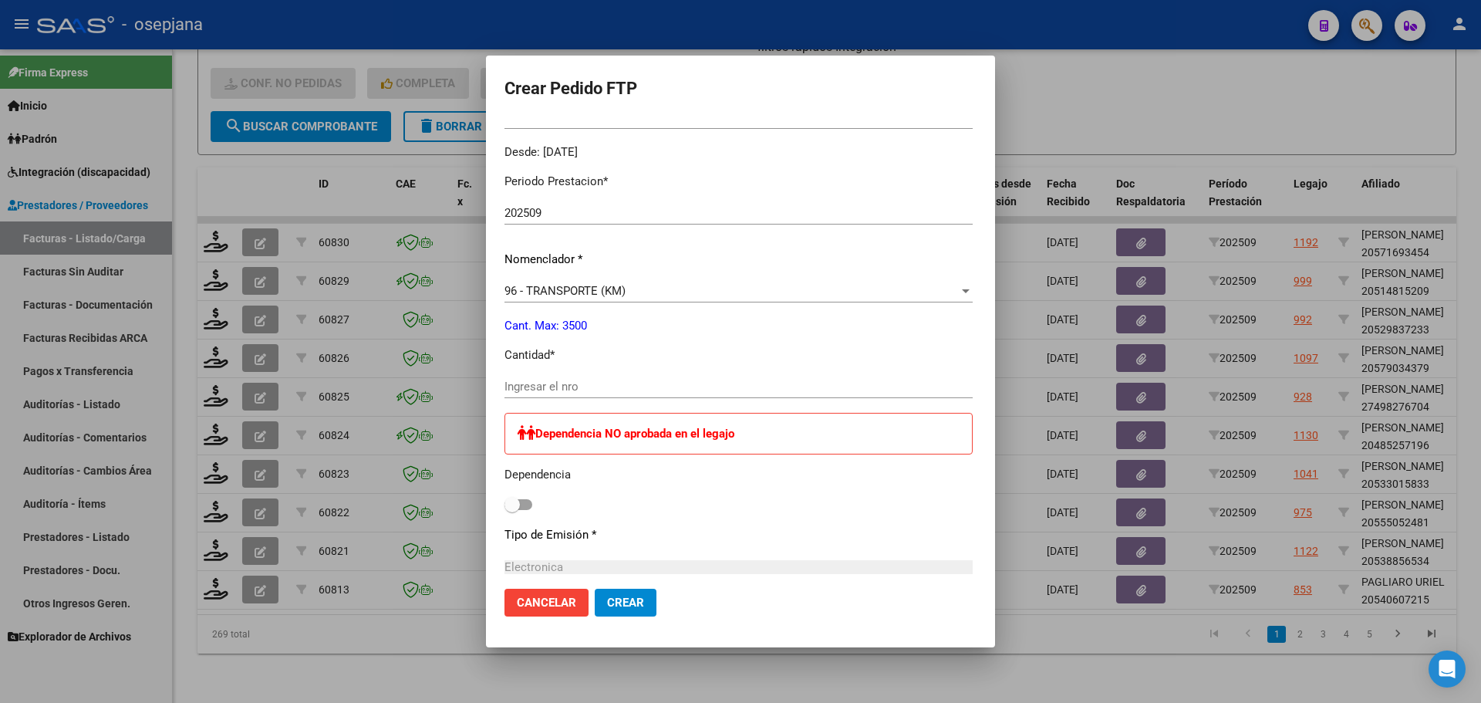
click at [573, 383] on input "Ingresar el nro" at bounding box center [738, 386] width 468 height 14
type input "599"
click at [614, 604] on span "Crear" at bounding box center [625, 602] width 37 height 14
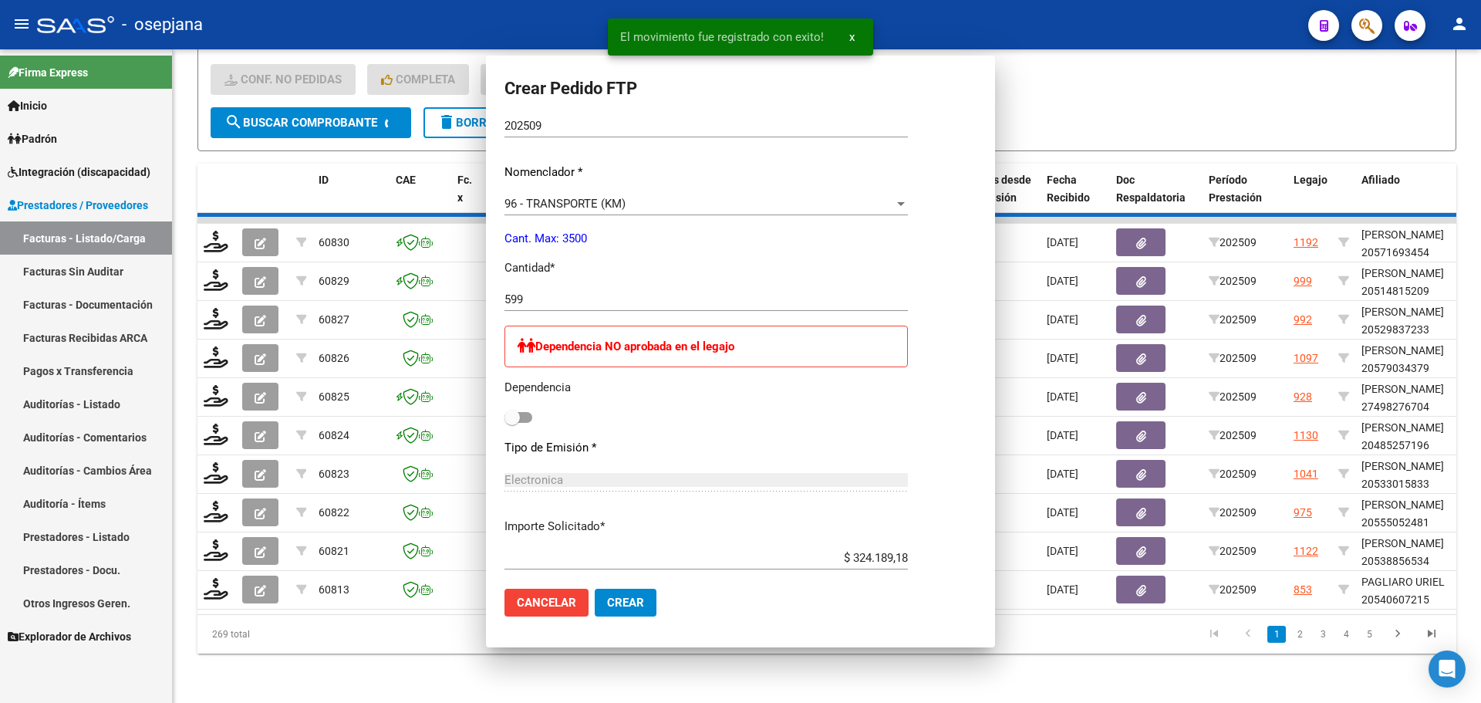
scroll to position [0, 0]
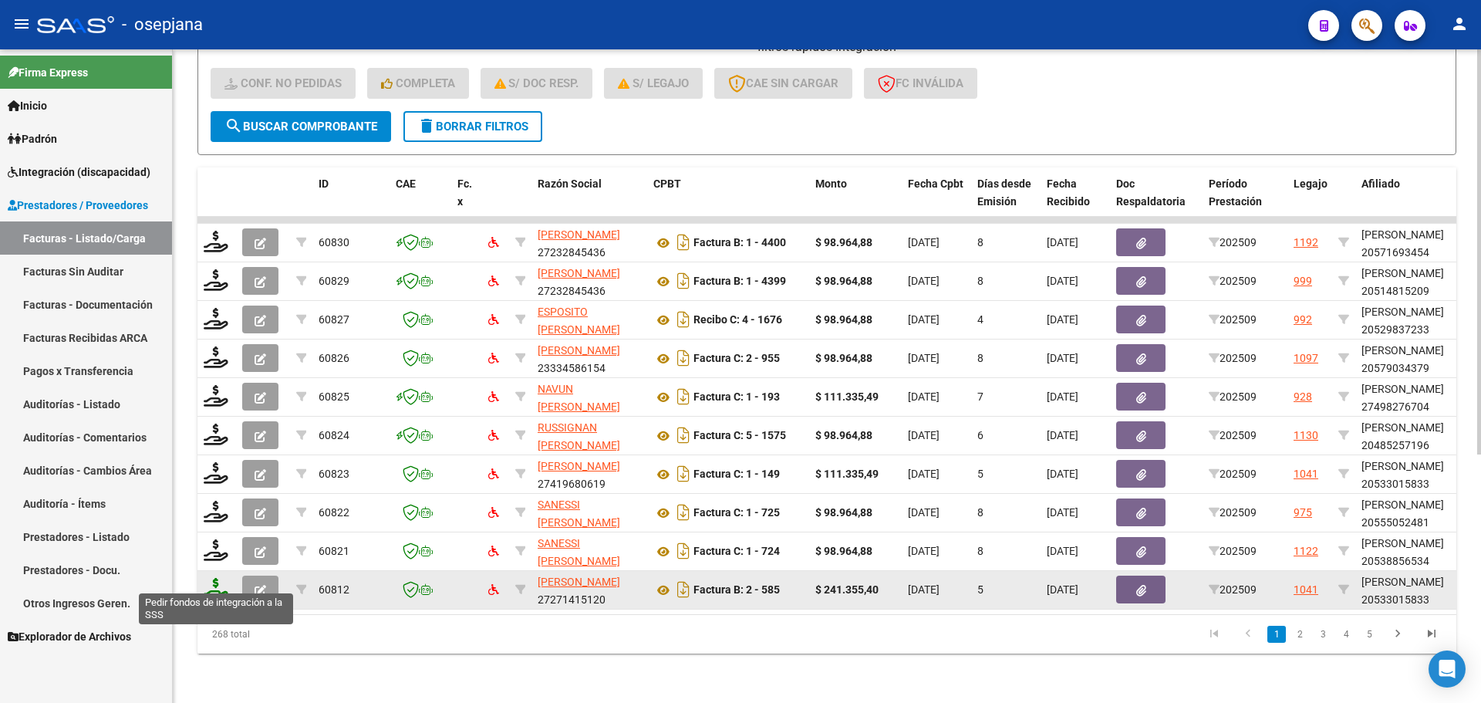
click at [214, 578] on icon at bounding box center [216, 589] width 25 height 22
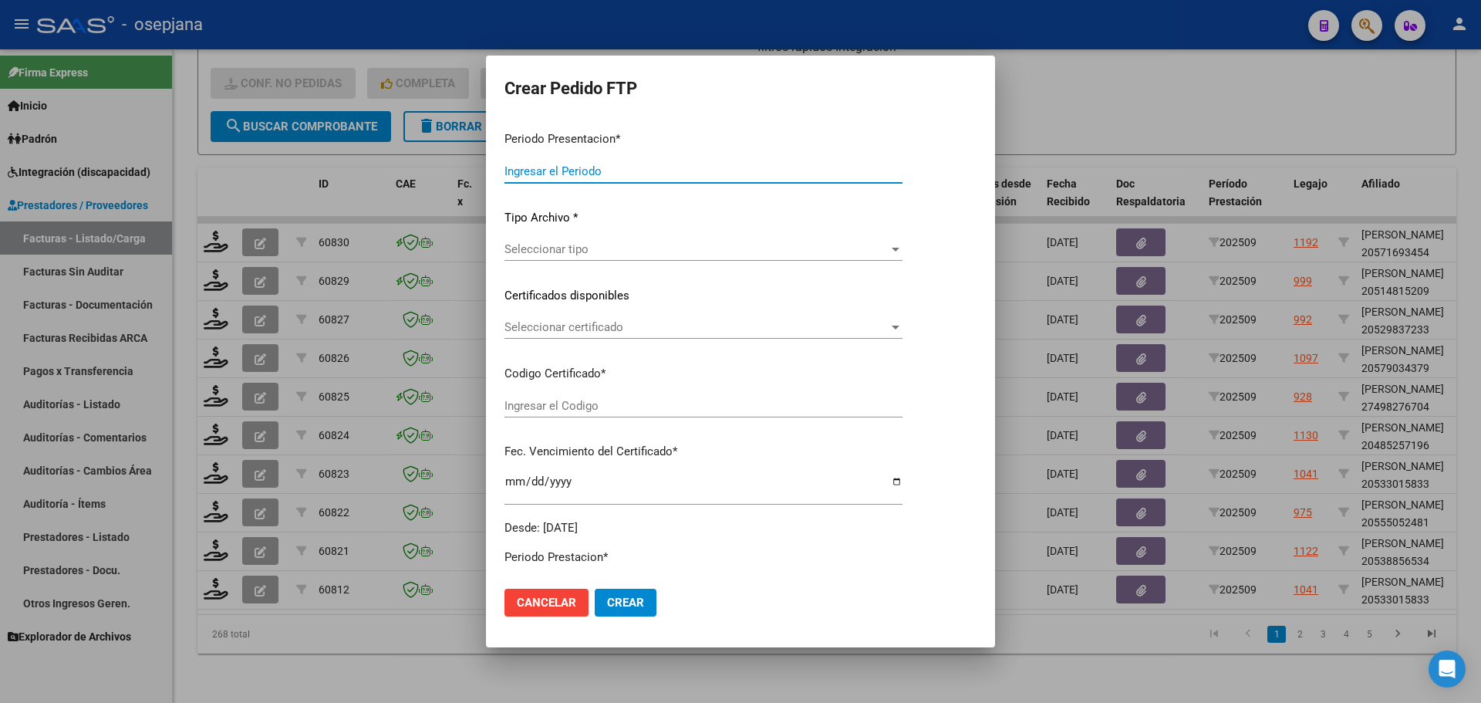
type input "202509"
type input "$ 241.355,40"
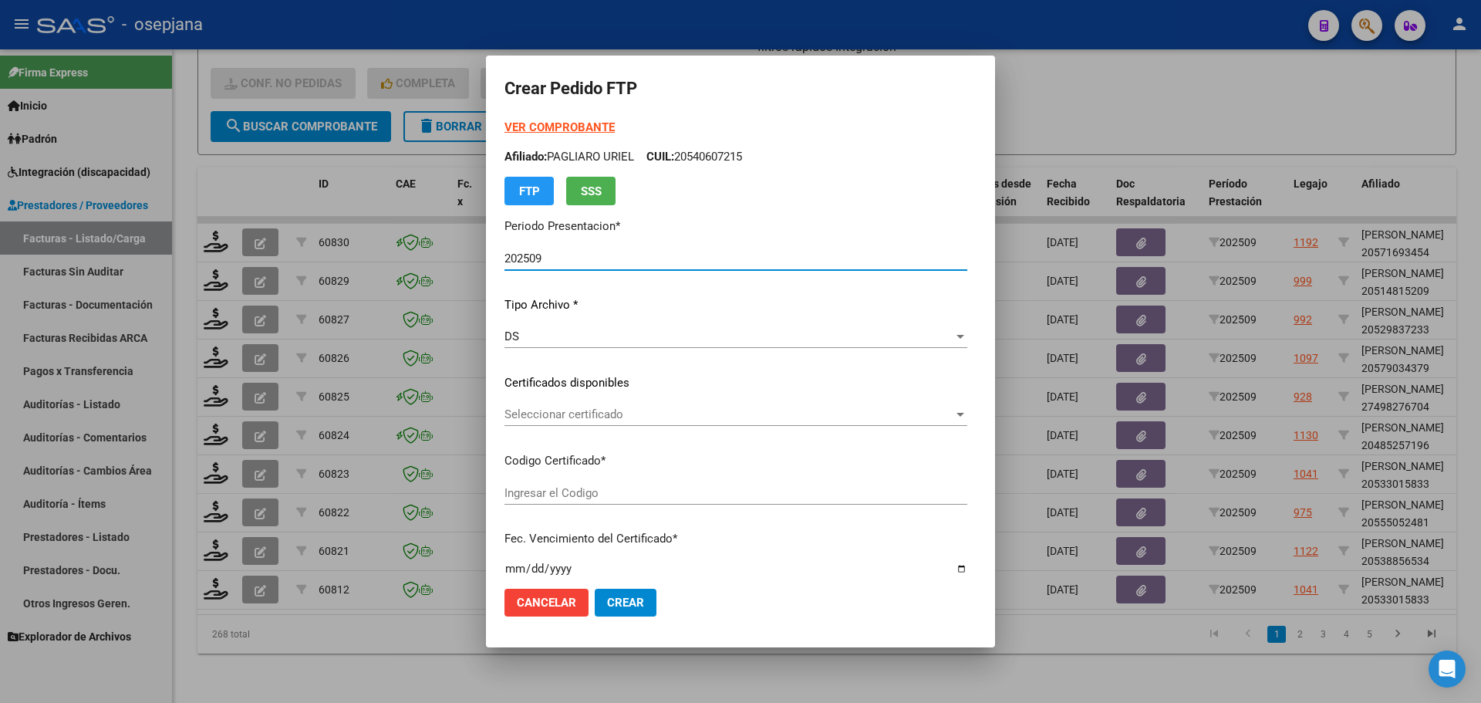
type input "ARG02000533015832025012720300127BSAS352"
type input "[DATE]"
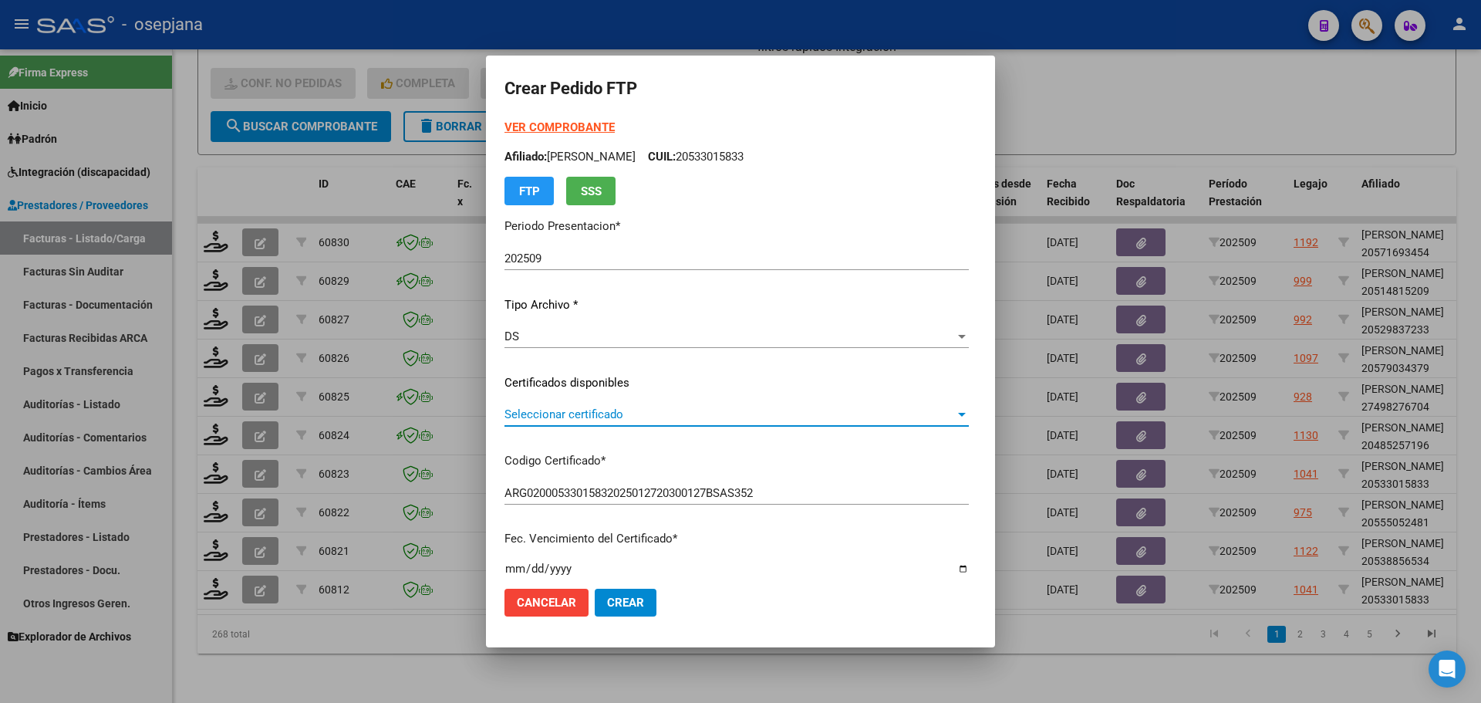
click at [532, 414] on span "Seleccionar certificado" at bounding box center [729, 414] width 450 height 14
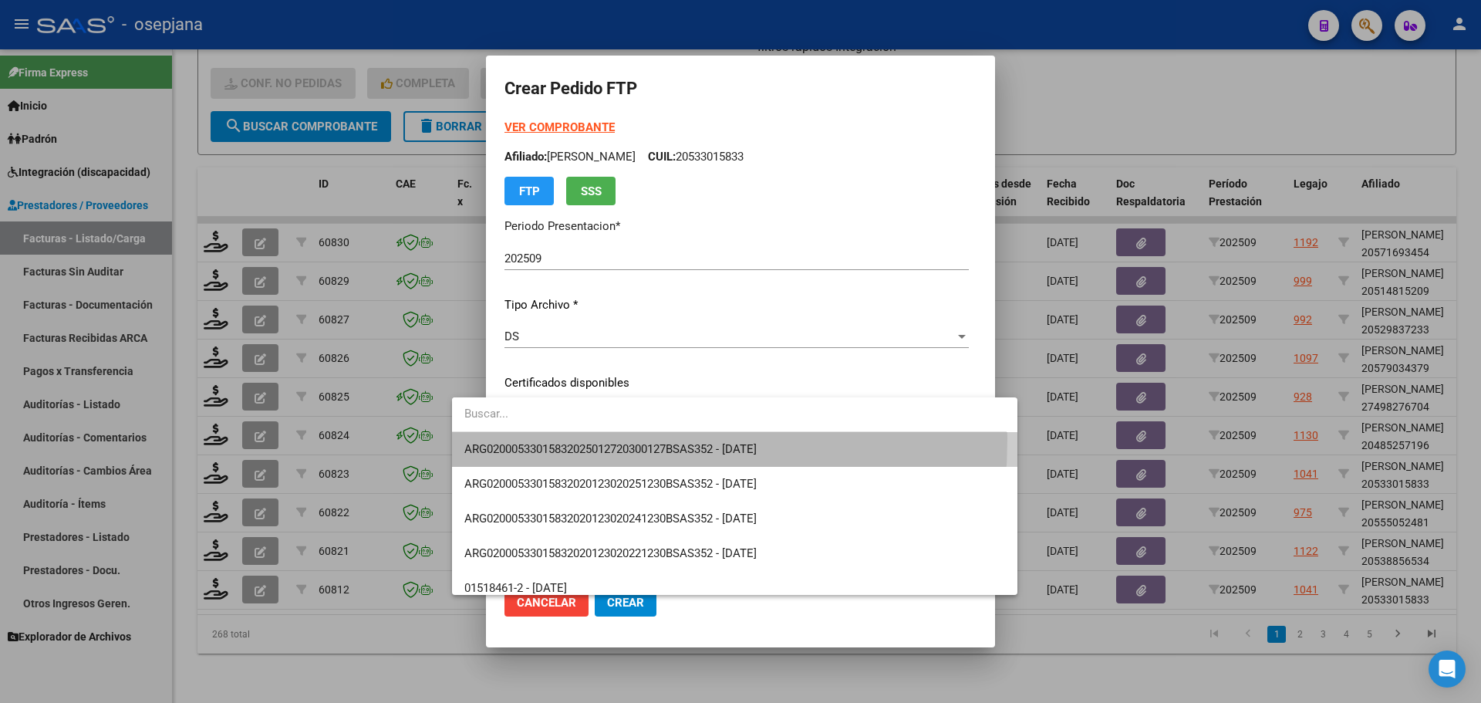
click at [538, 439] on span "ARG02000533015832025012720300127BSAS352 - [DATE]" at bounding box center [734, 449] width 541 height 35
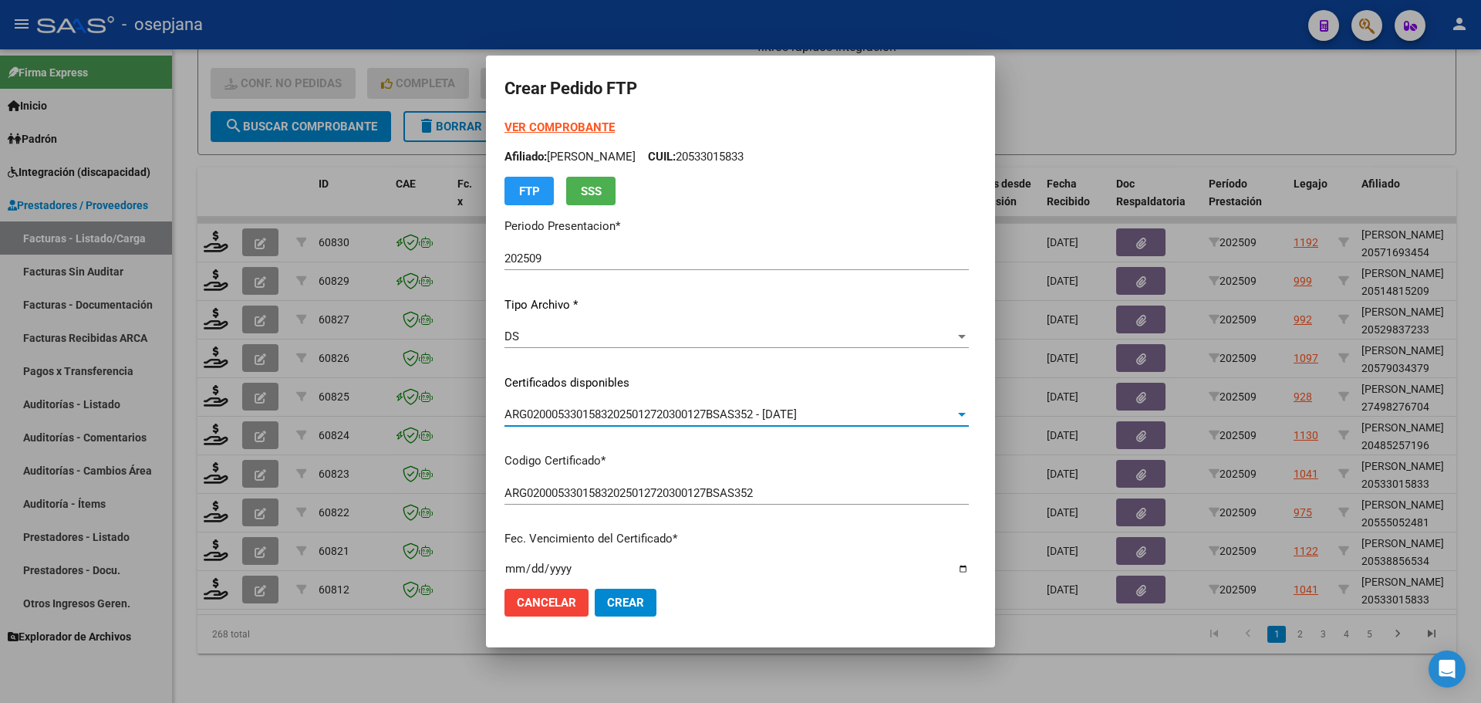
click at [534, 122] on strong "VER COMPROBANTE" at bounding box center [559, 127] width 110 height 14
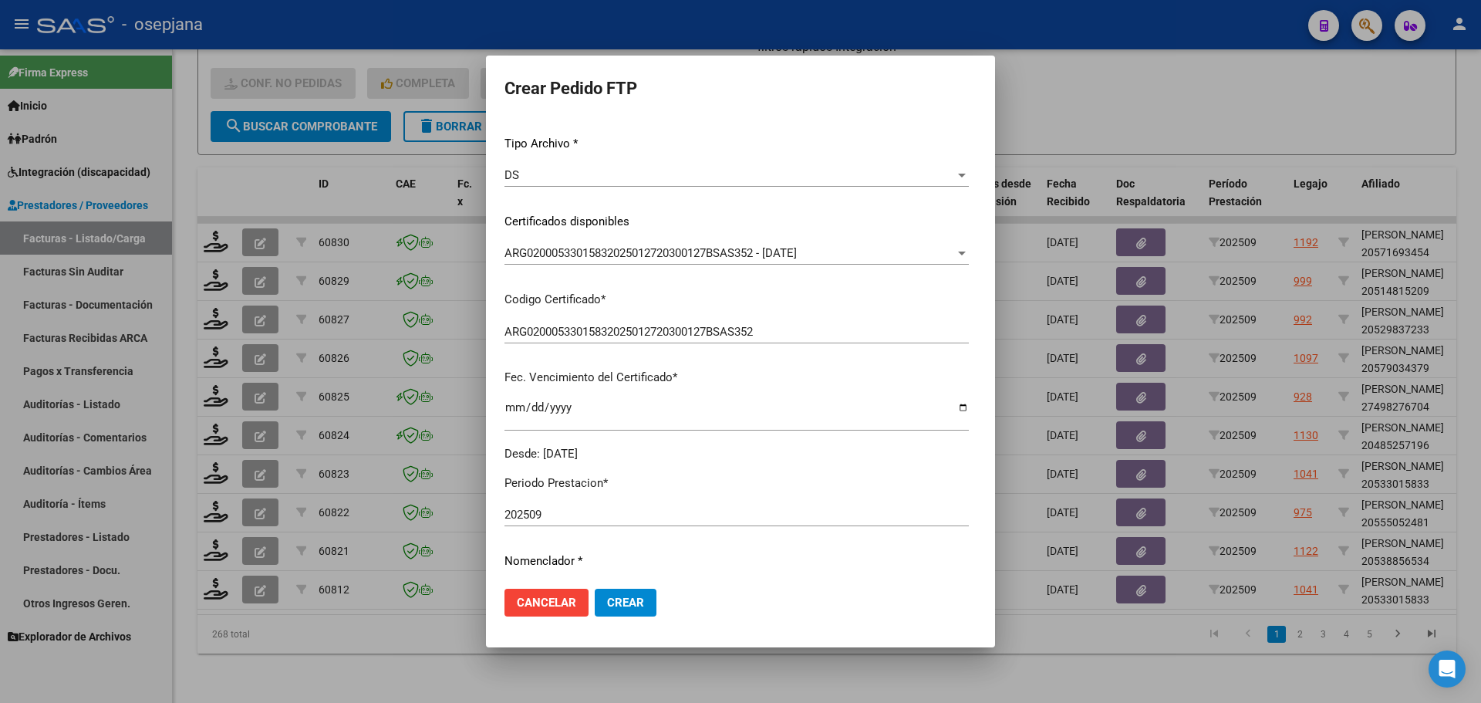
scroll to position [463, 0]
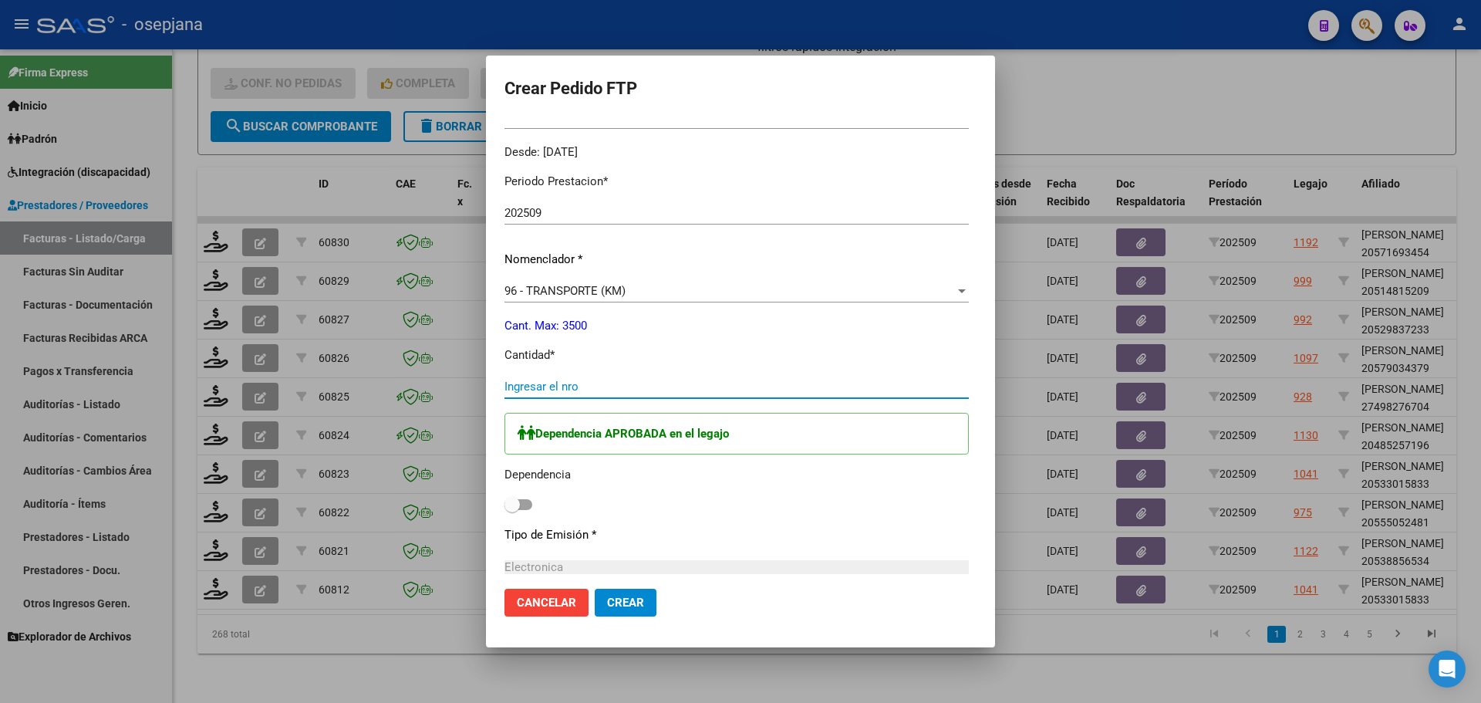
click at [550, 386] on input "Ingresar el nro" at bounding box center [736, 386] width 464 height 14
type input "330"
click at [504, 504] on span at bounding box center [511, 504] width 15 height 15
click at [511, 510] on input "checkbox" at bounding box center [511, 510] width 1 height 1
checkbox input "true"
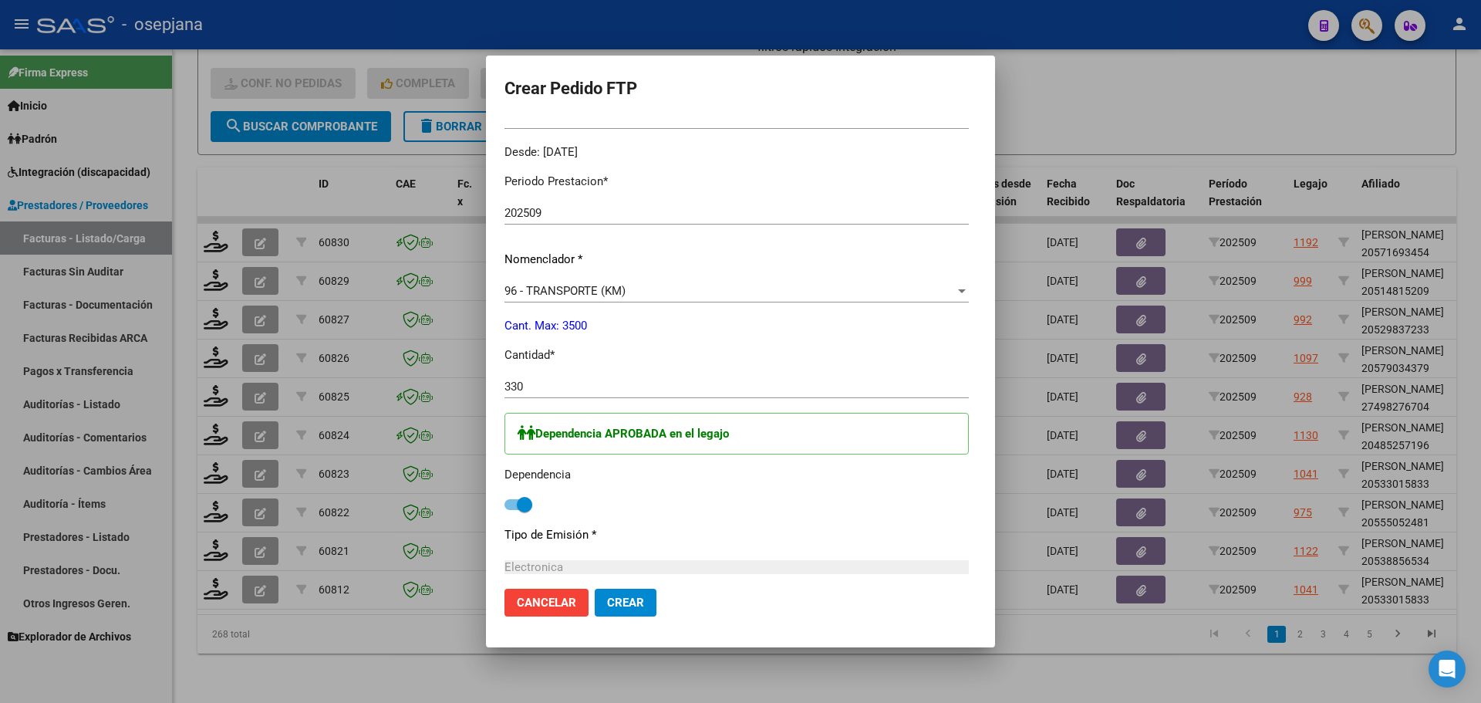
click at [607, 608] on span "Crear" at bounding box center [625, 602] width 37 height 14
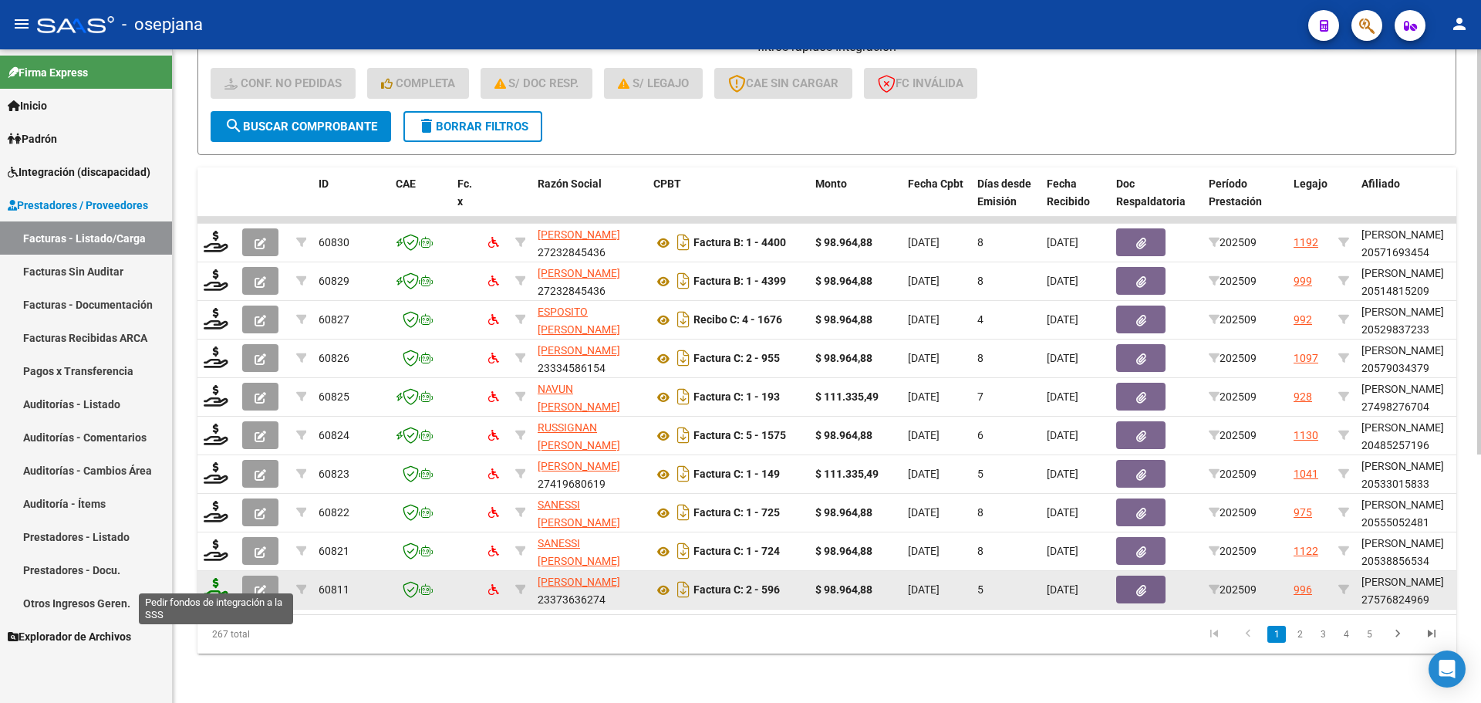
click at [207, 584] on icon at bounding box center [216, 589] width 25 height 22
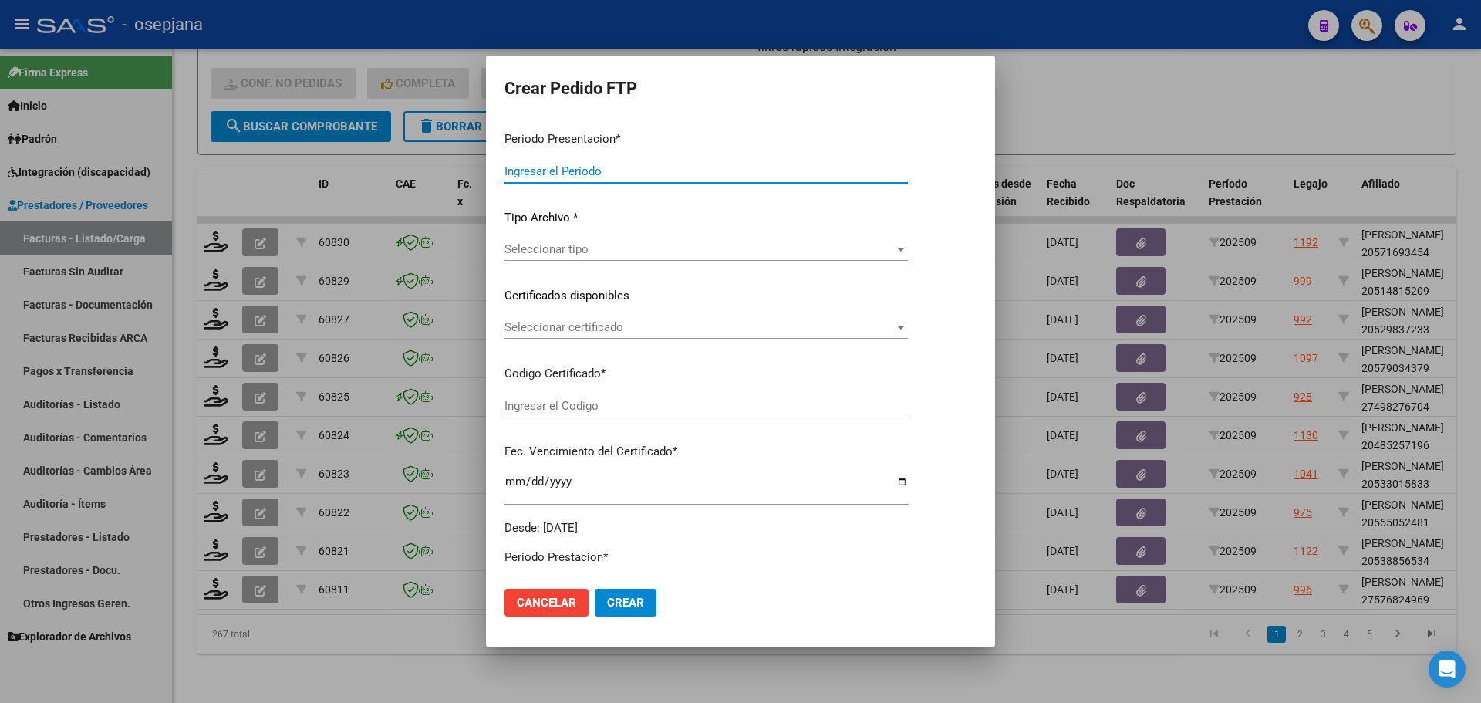
type input "202509"
type input "$ 98.964,88"
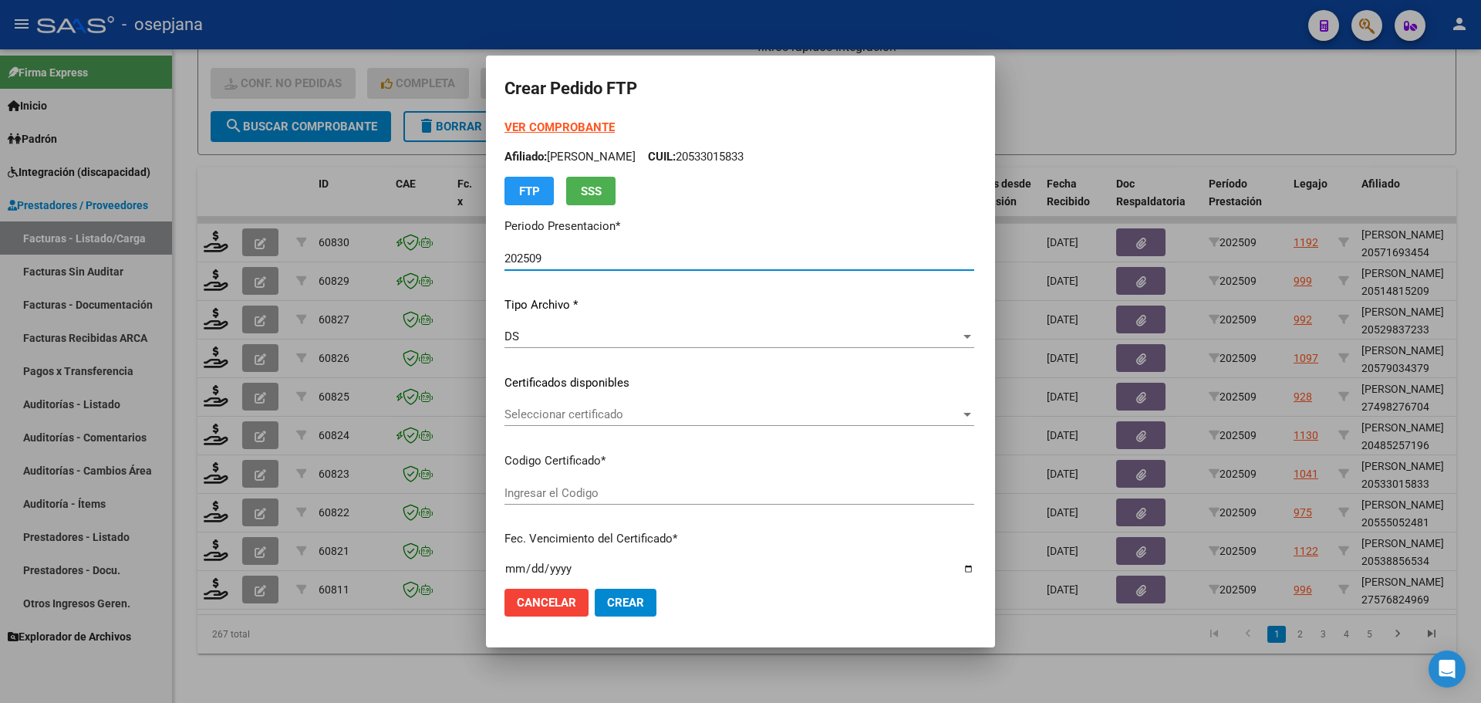
type input "ARG01000576824962023011720280117BSAS359"
type input "[DATE]"
click at [575, 417] on span "Seleccionar certificado" at bounding box center [692, 414] width 376 height 14
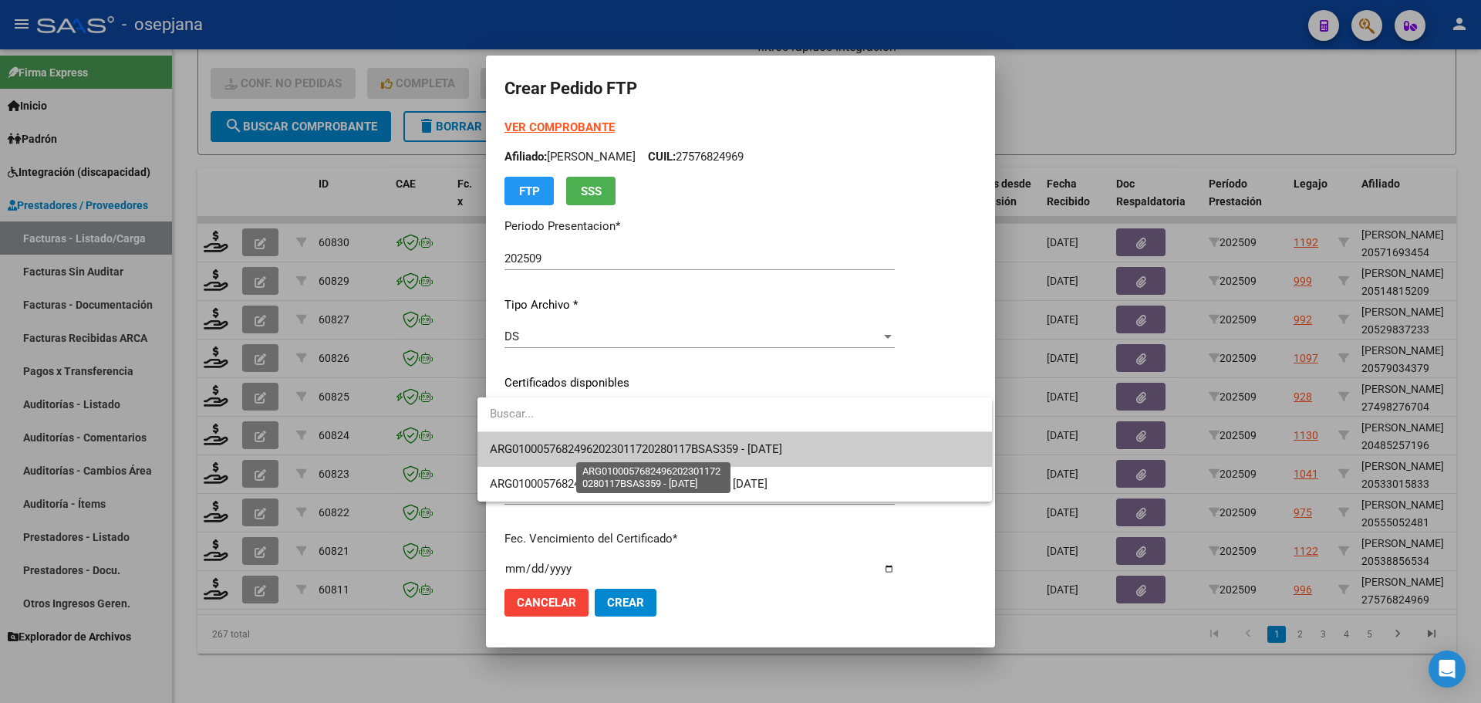
click at [581, 450] on span "ARG01000576824962023011720280117BSAS359 - [DATE]" at bounding box center [636, 449] width 292 height 14
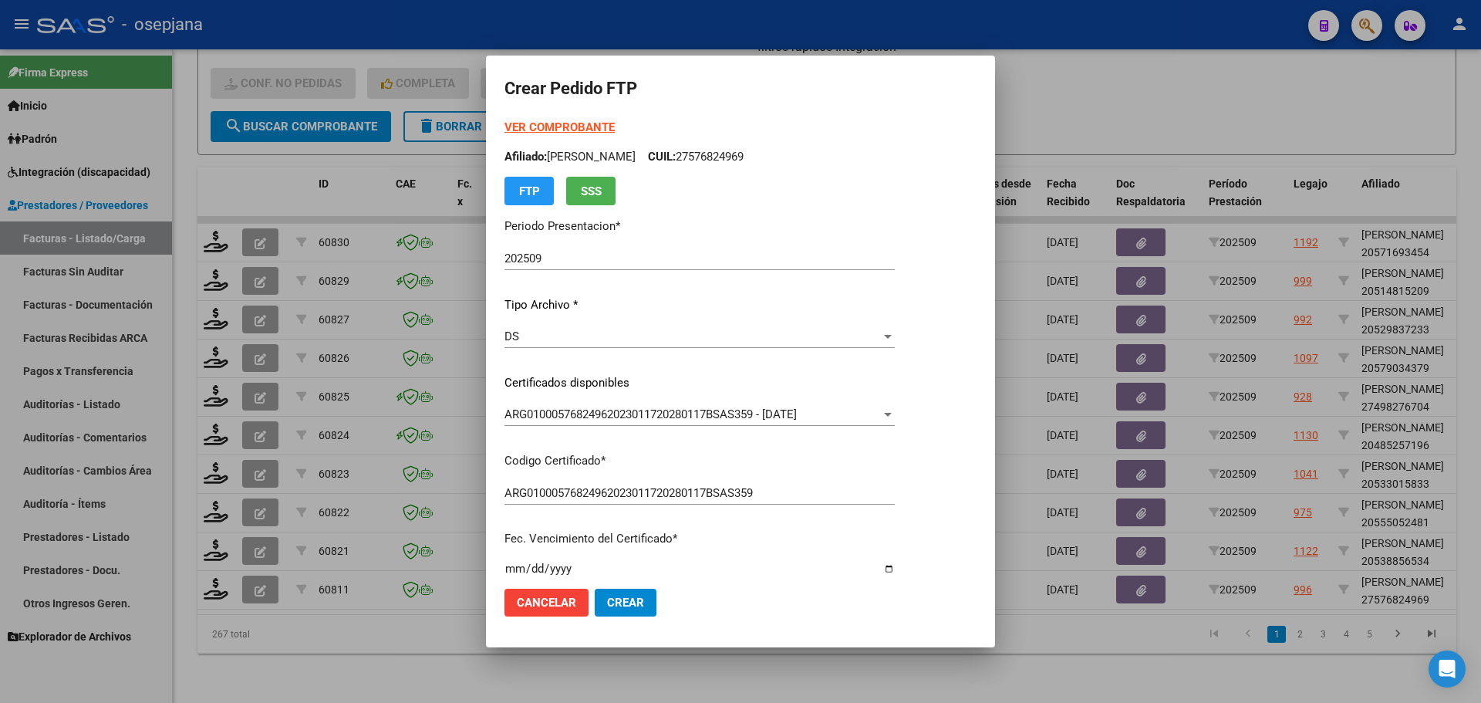
click at [539, 122] on strong "VER COMPROBANTE" at bounding box center [559, 127] width 110 height 14
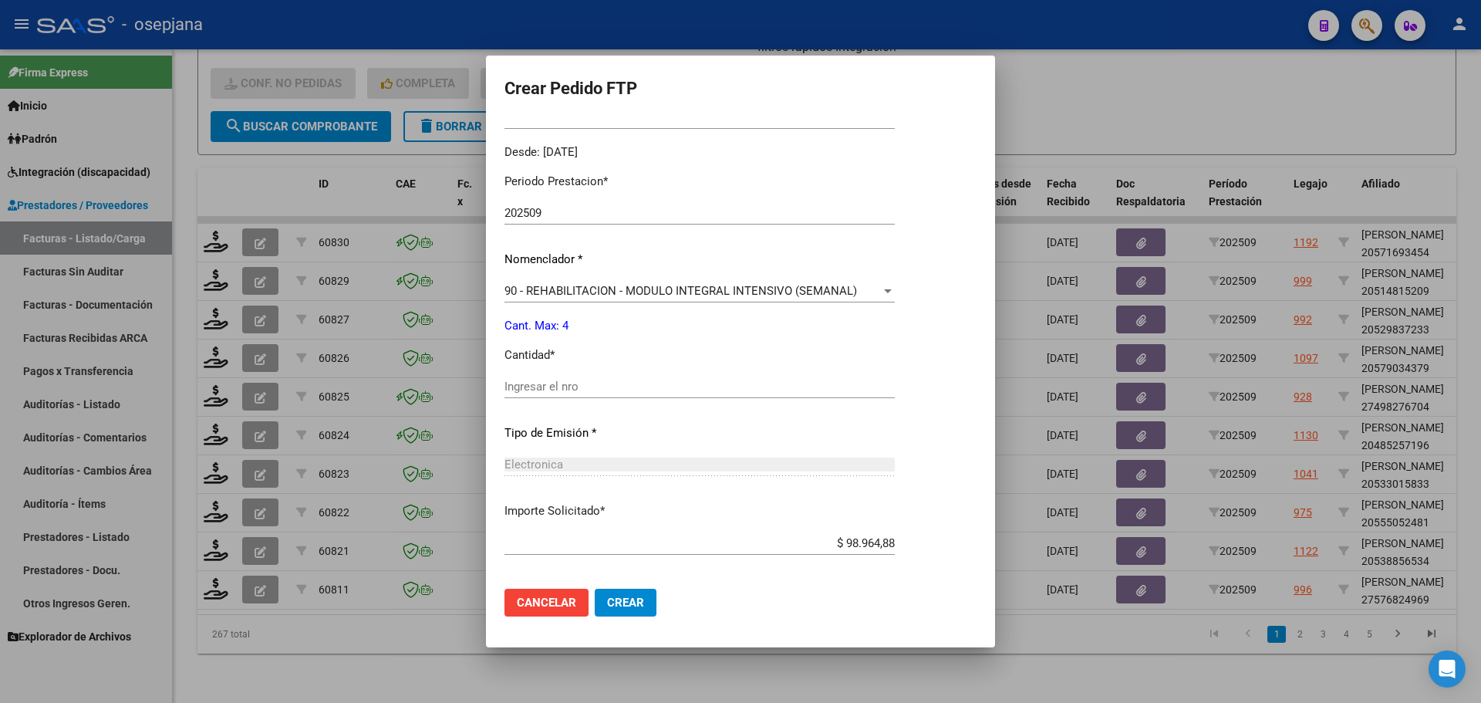
click at [575, 383] on input "Ingresar el nro" at bounding box center [699, 386] width 390 height 14
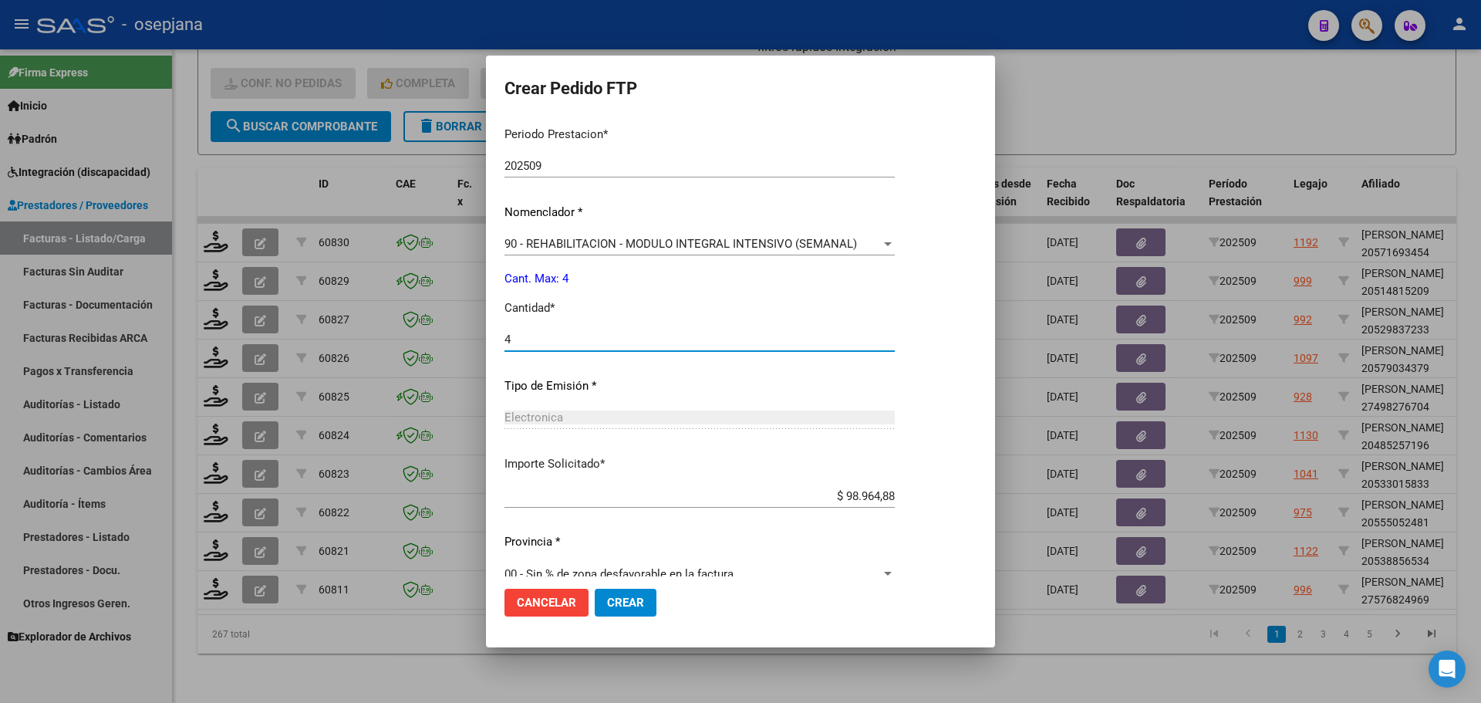
scroll to position [534, 0]
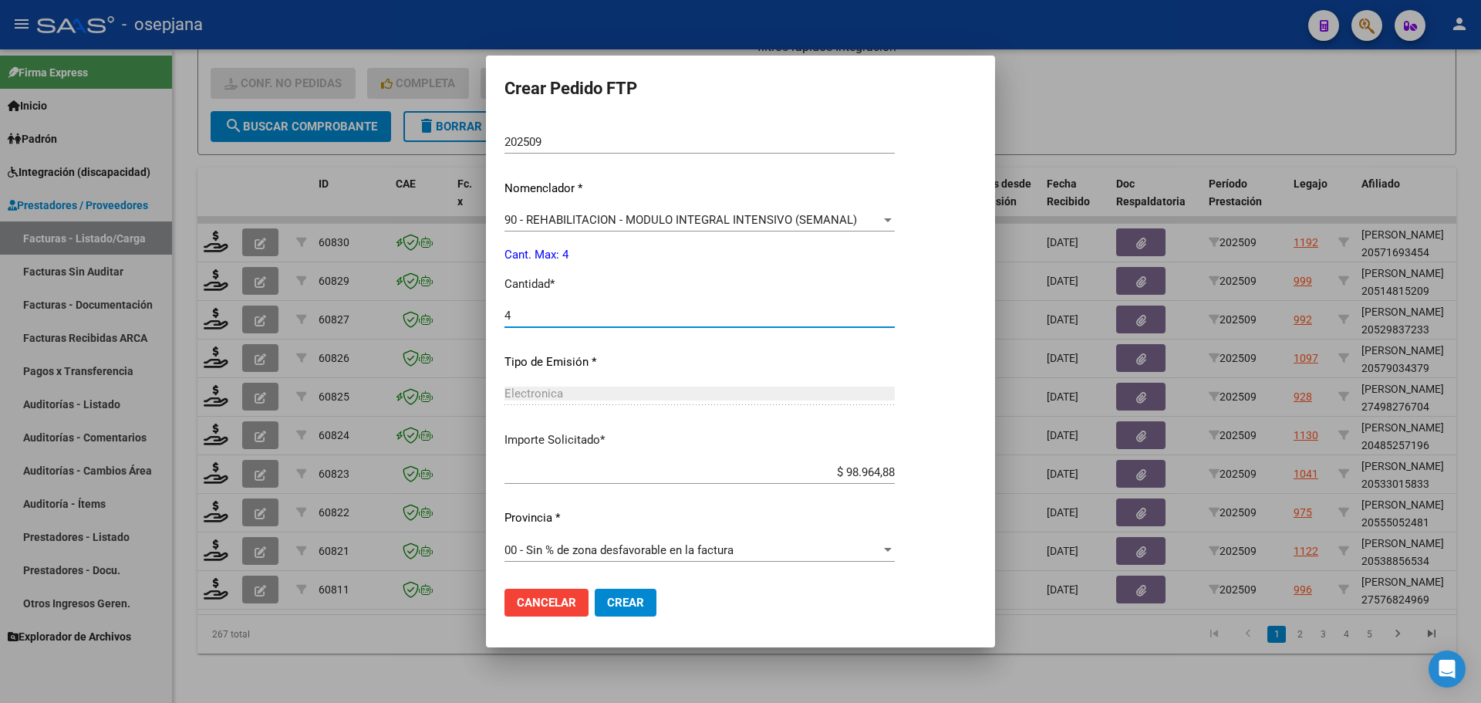
type input "4"
click at [627, 590] on button "Crear" at bounding box center [626, 602] width 62 height 28
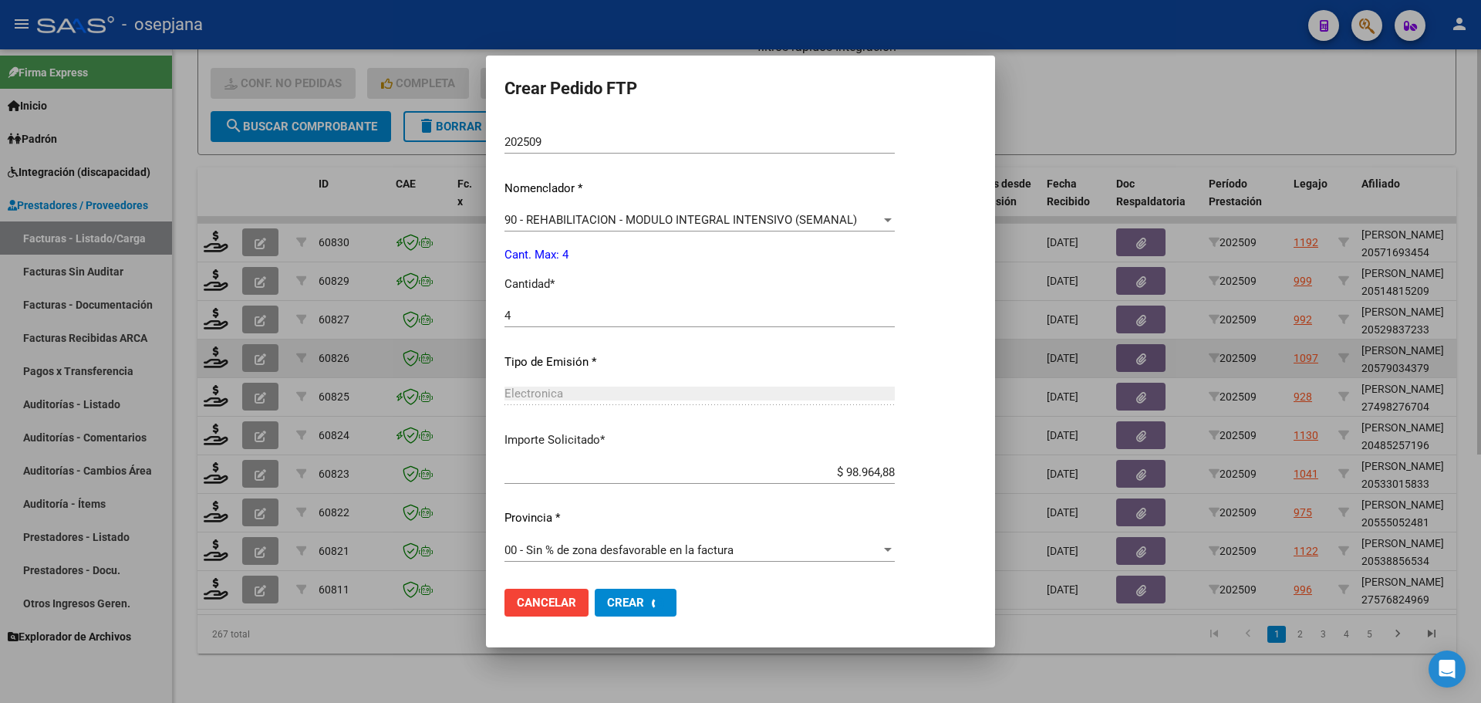
scroll to position [0, 0]
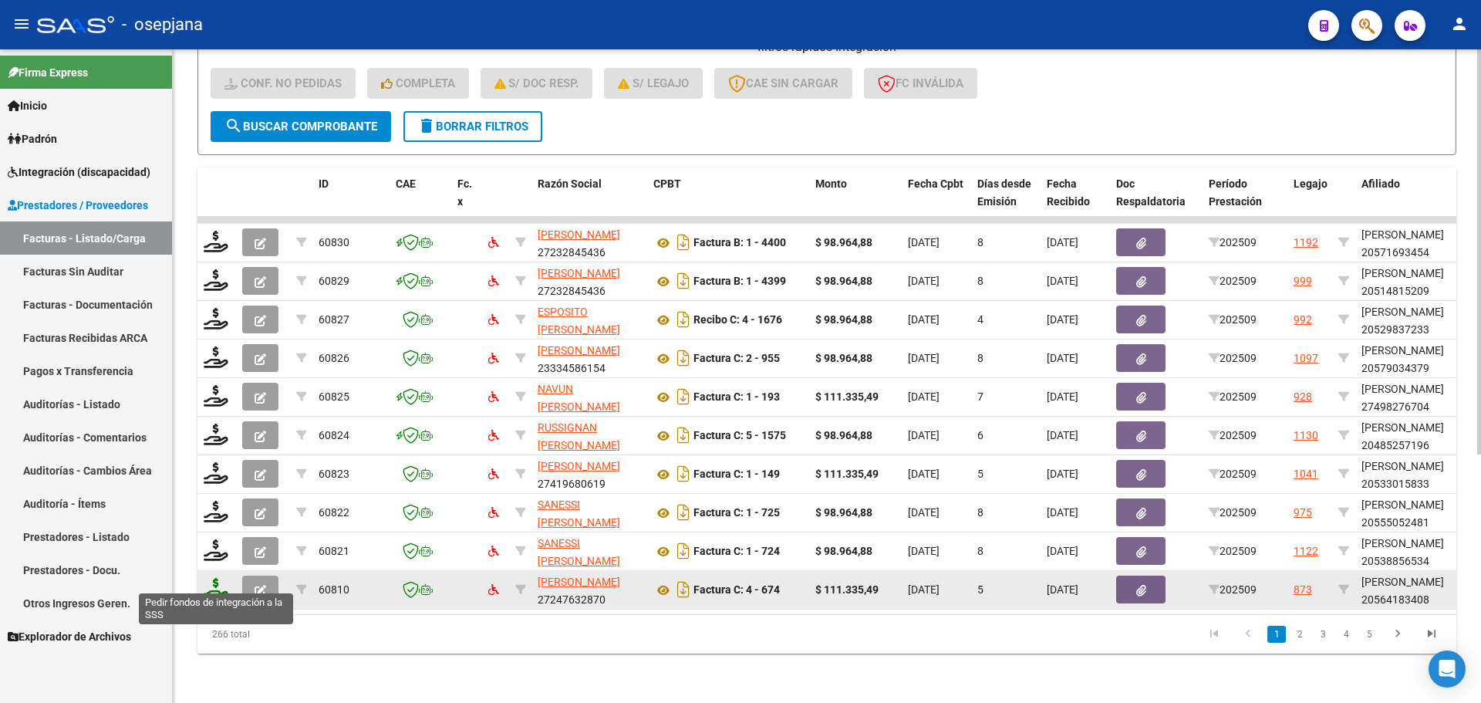
click at [217, 579] on icon at bounding box center [216, 589] width 25 height 22
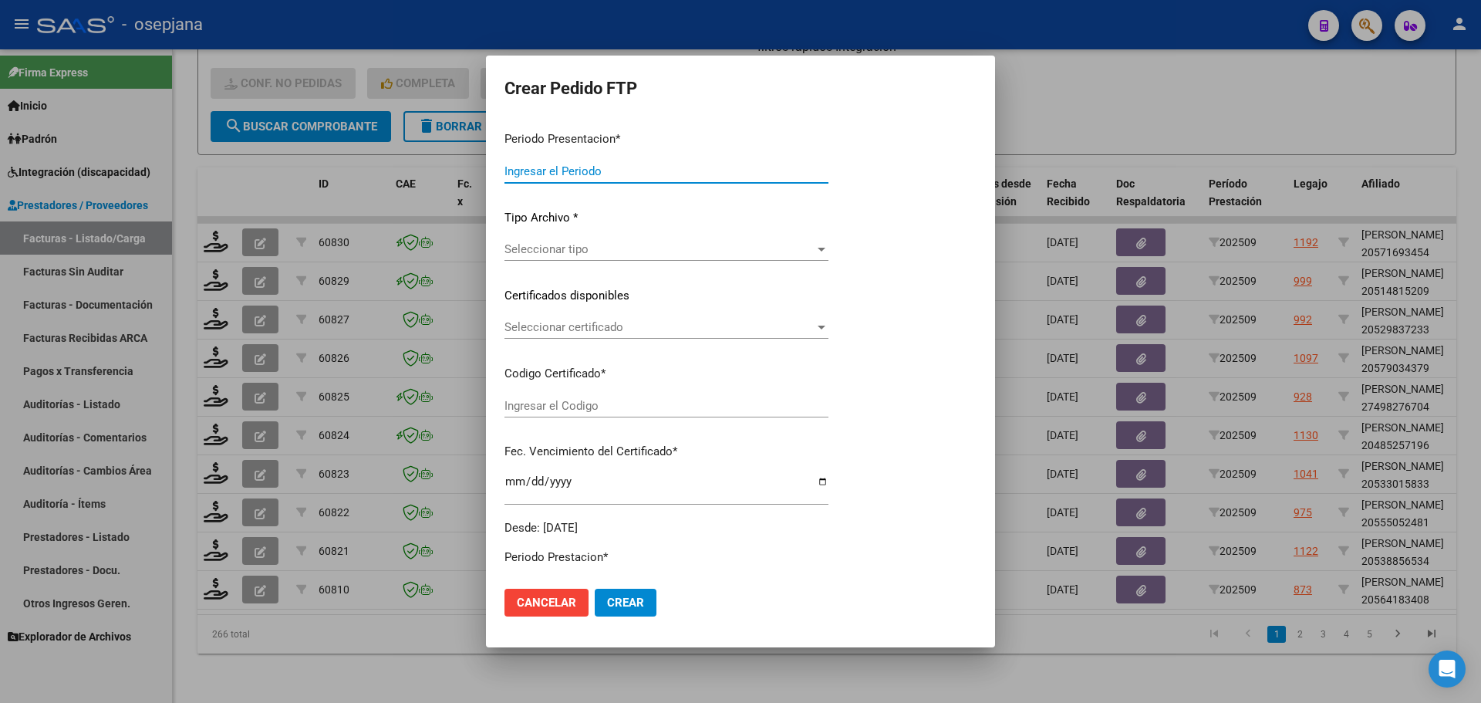
type input "202509"
type input "$ 111.335,49"
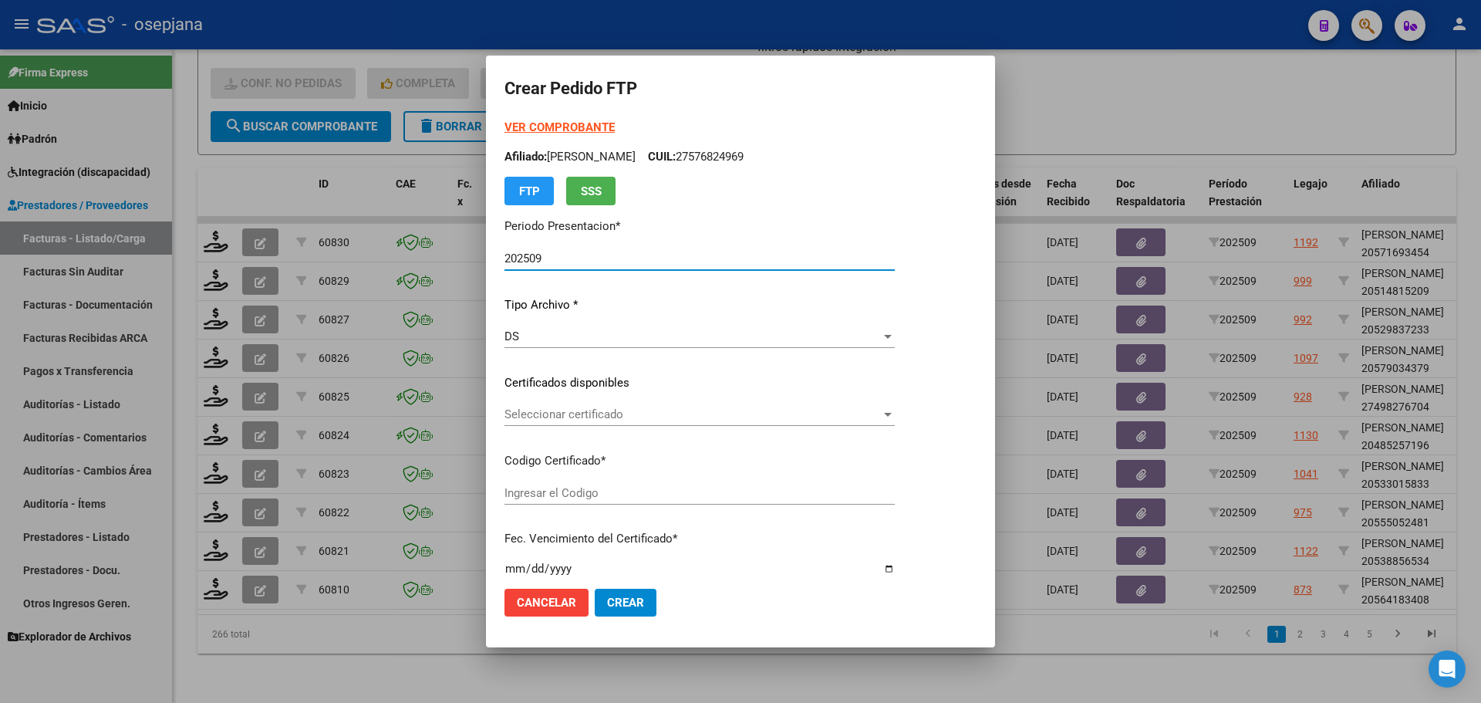
type input "ARG02000564183402022083020270830BSAS448"
type input "[DATE]"
click at [564, 406] on div "Seleccionar certificado Seleccionar certificado" at bounding box center [699, 414] width 390 height 23
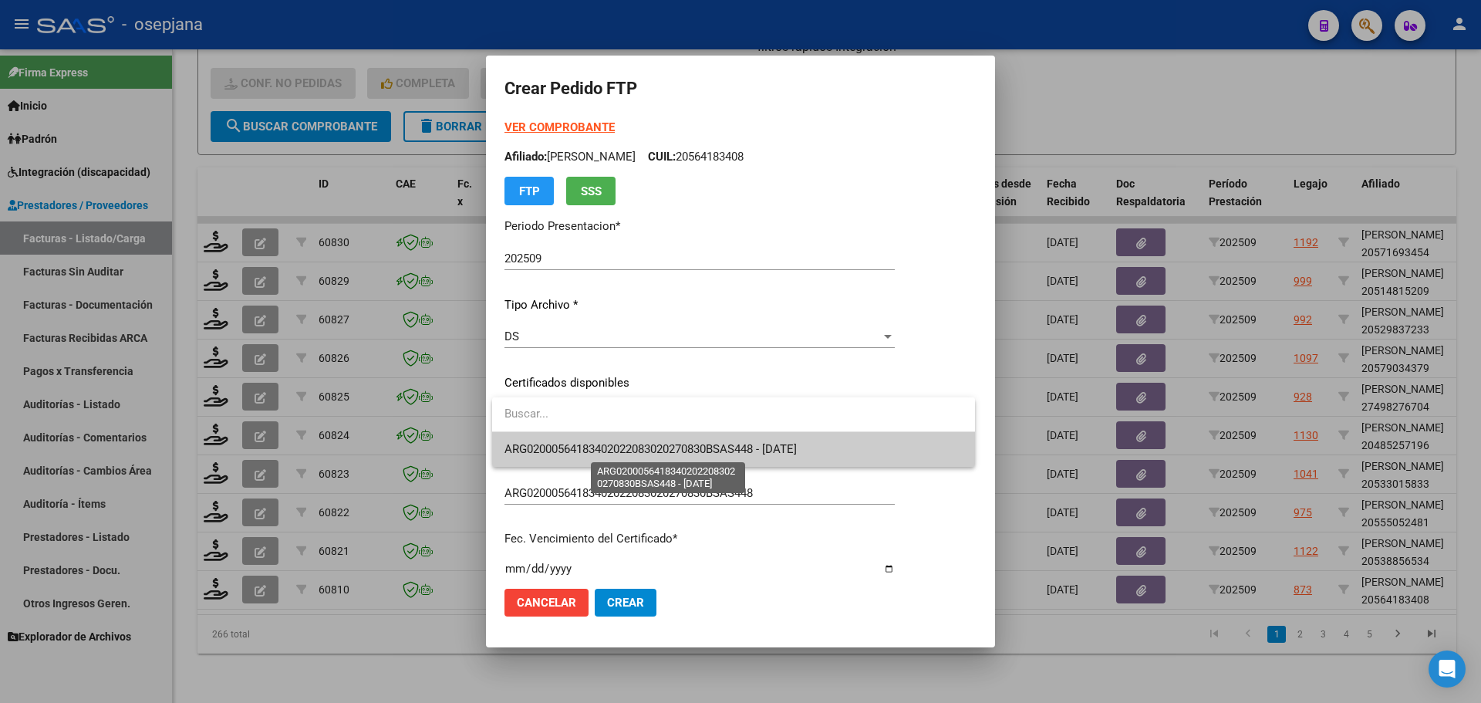
click at [579, 443] on span "ARG02000564183402022083020270830BSAS448 - [DATE]" at bounding box center [650, 449] width 292 height 14
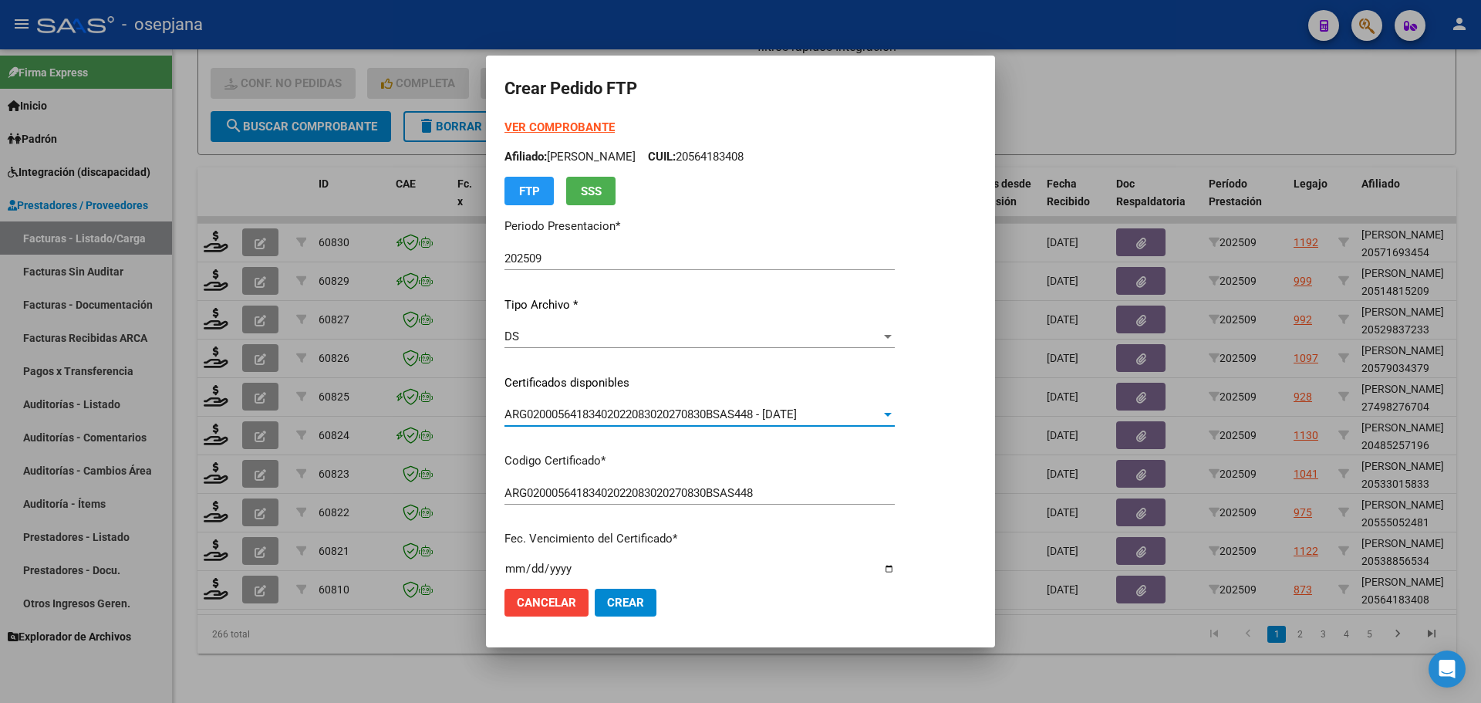
click at [520, 121] on strong "VER COMPROBANTE" at bounding box center [559, 127] width 110 height 14
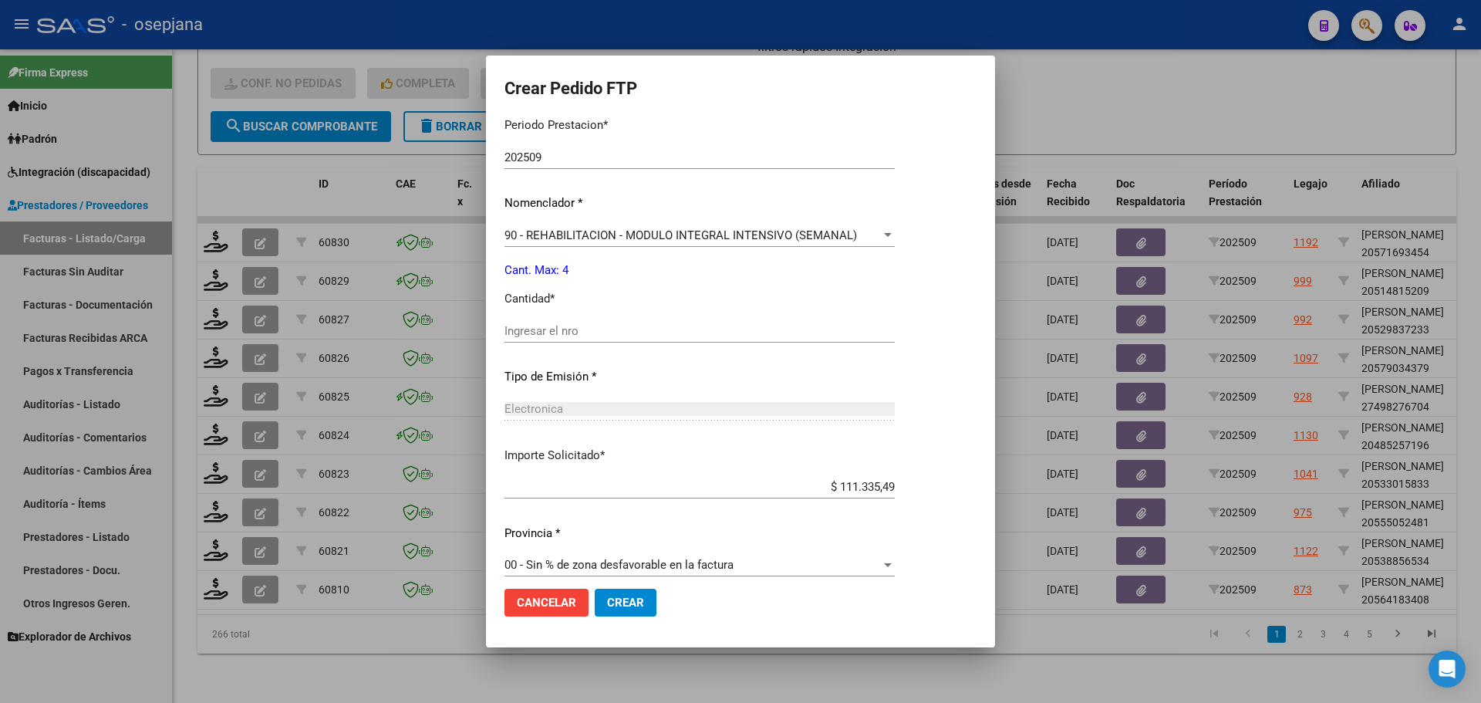
scroll to position [516, 0]
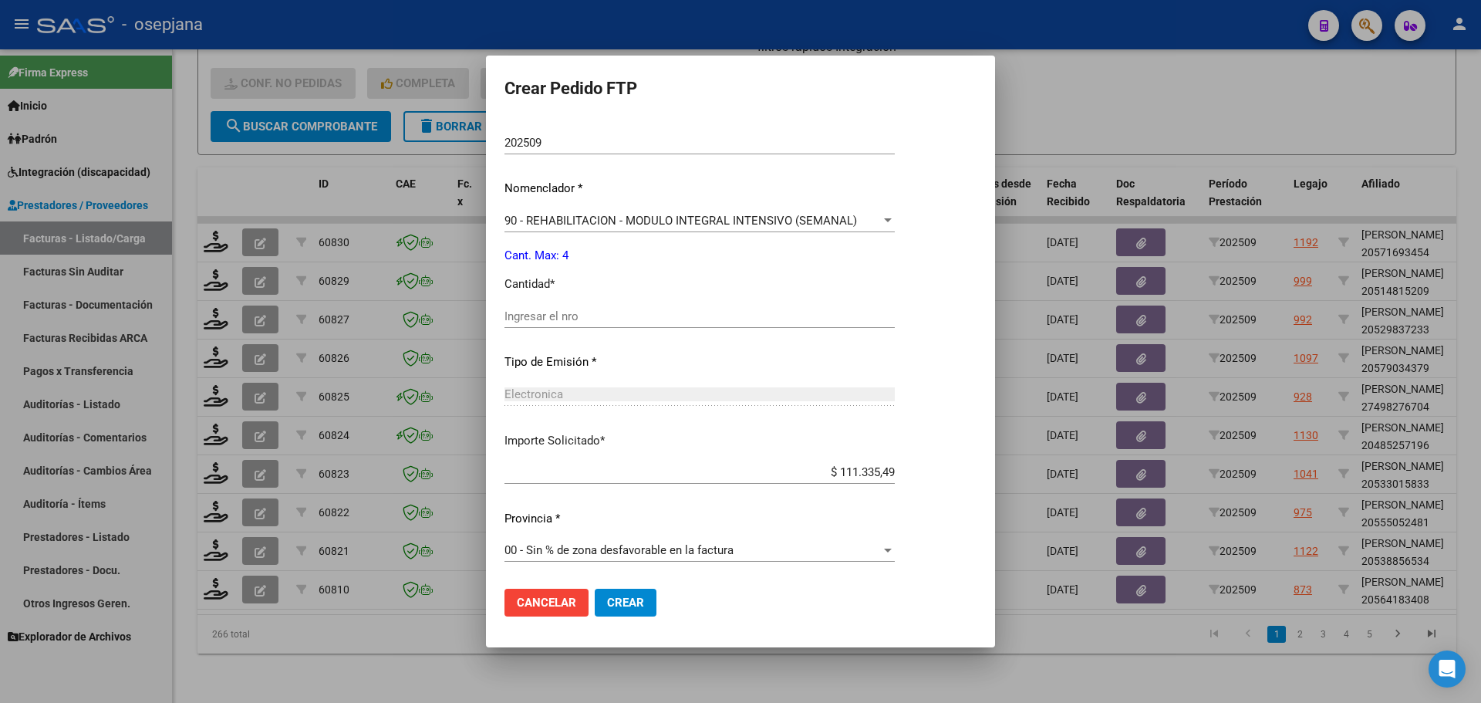
click at [527, 295] on div "Periodo Prestacion * 202509 Ingresar el Periodo Prestacion Nomenclador * 90 - R…" at bounding box center [699, 333] width 390 height 486
click at [526, 316] on input "Ingresar el nro" at bounding box center [699, 316] width 390 height 14
type input "4"
click at [637, 595] on span "Crear" at bounding box center [625, 602] width 37 height 14
